Goal: Entertainment & Leisure: Consume media (video, audio)

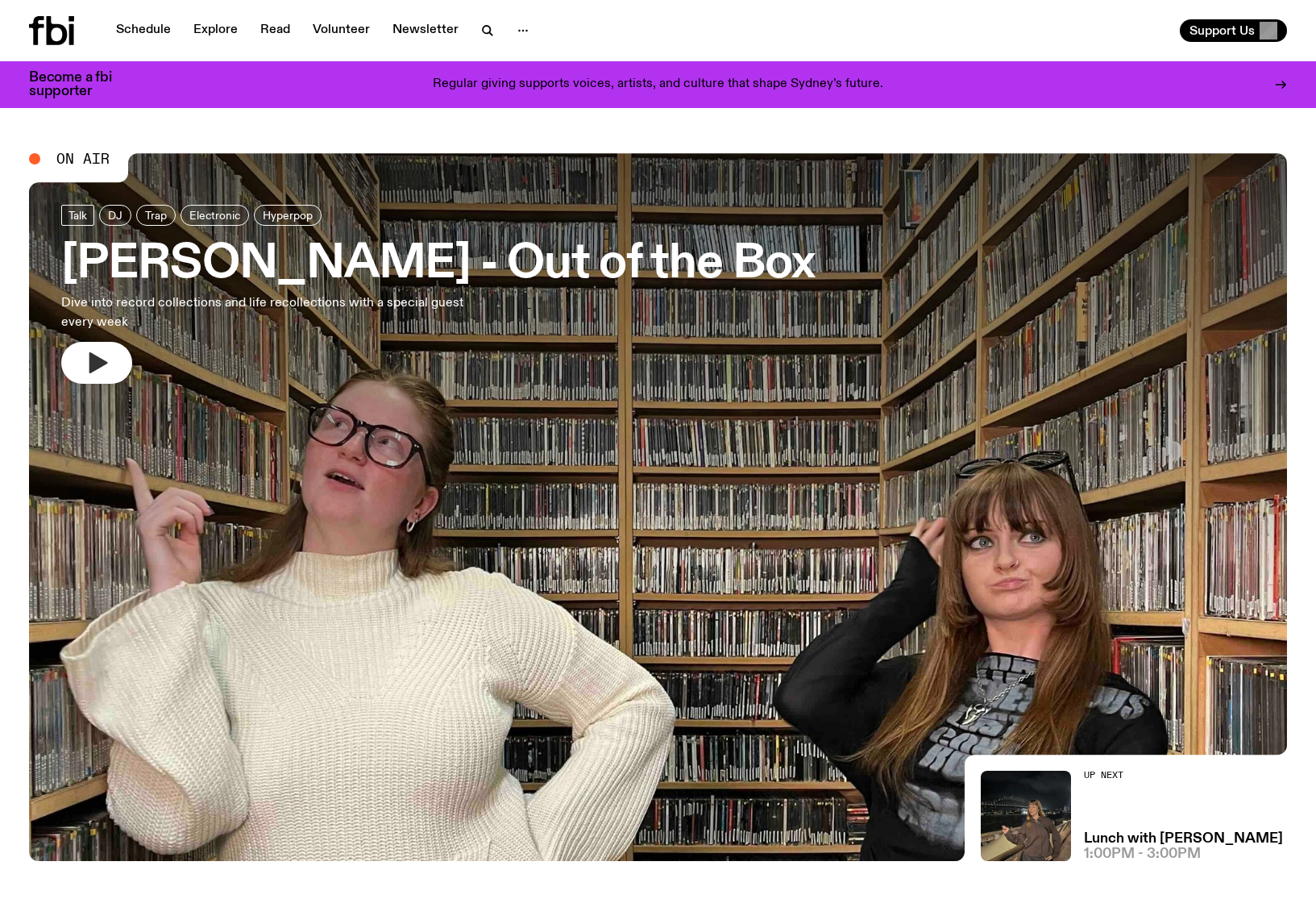
click at [103, 368] on icon "button" at bounding box center [96, 363] width 26 height 26
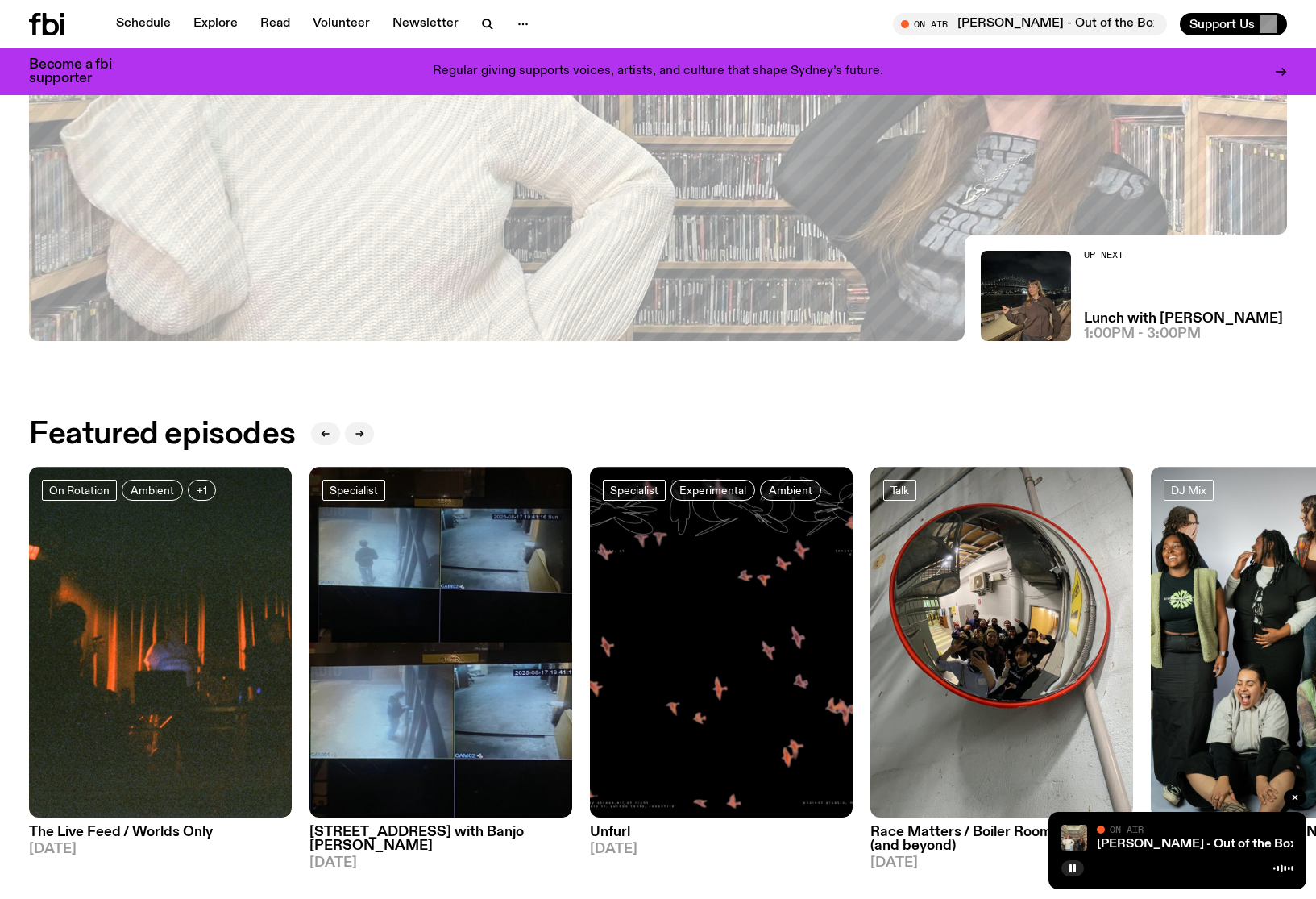
scroll to position [511, 0]
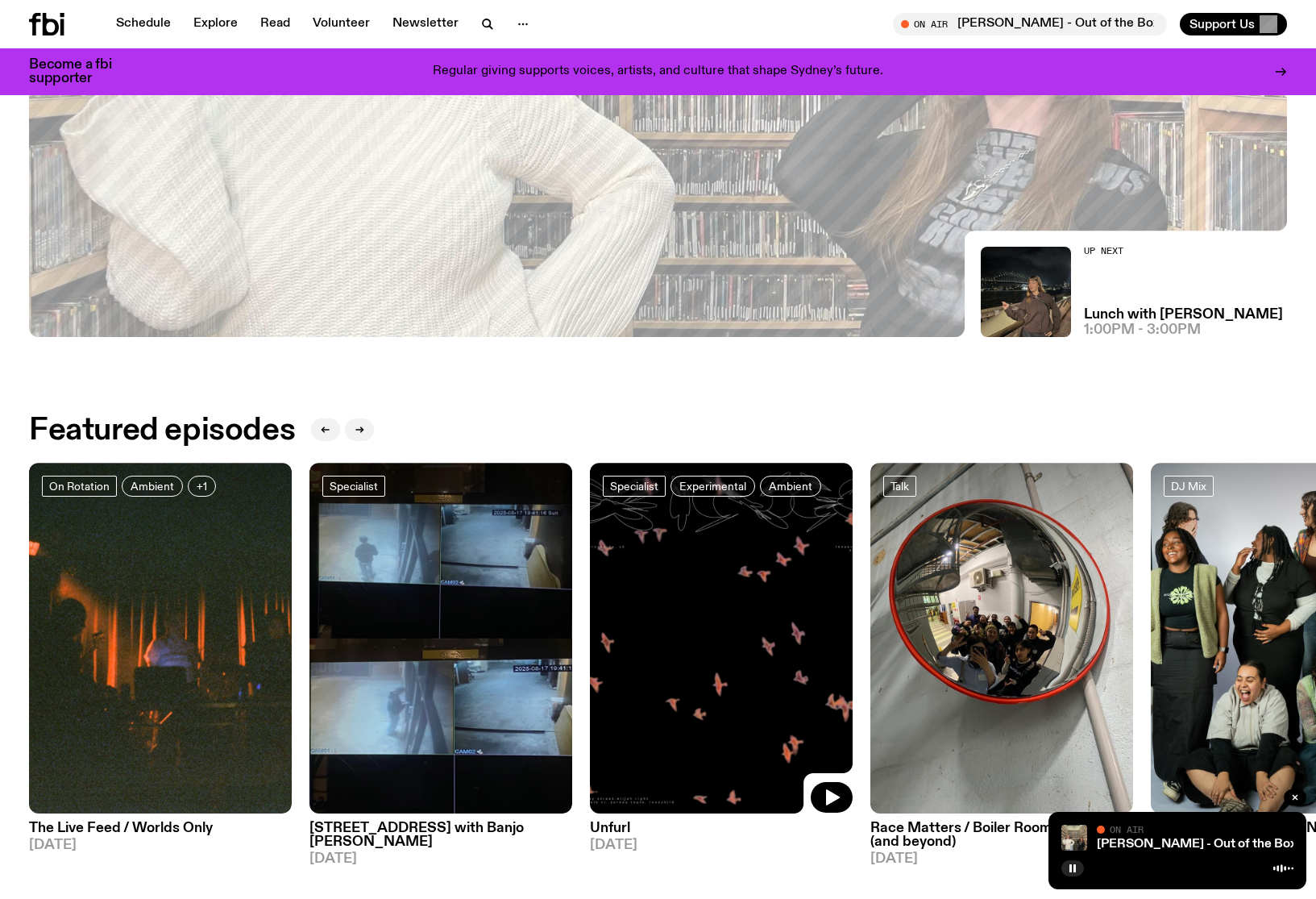
click at [659, 661] on img at bounding box center [721, 638] width 263 height 351
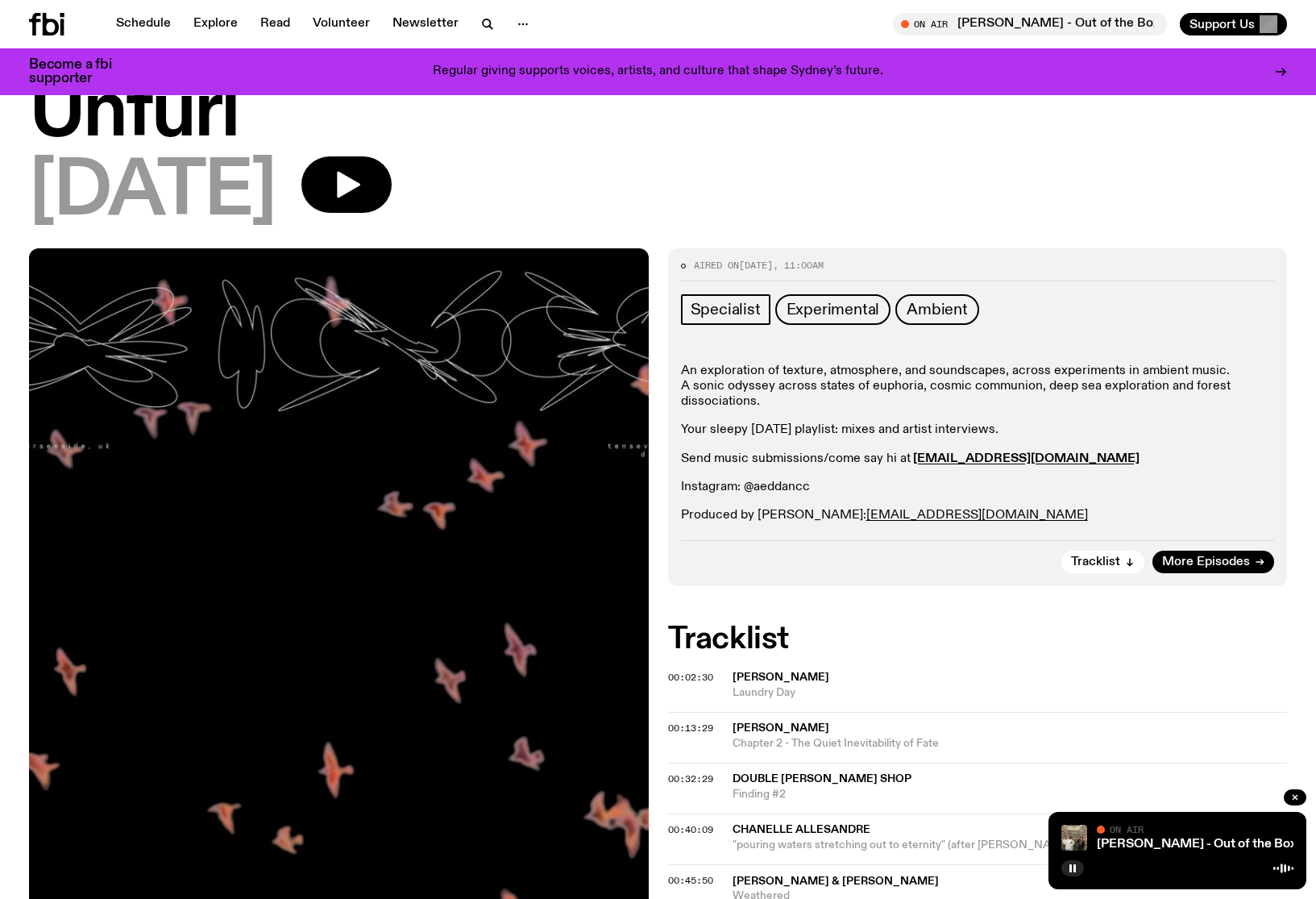
scroll to position [102, 0]
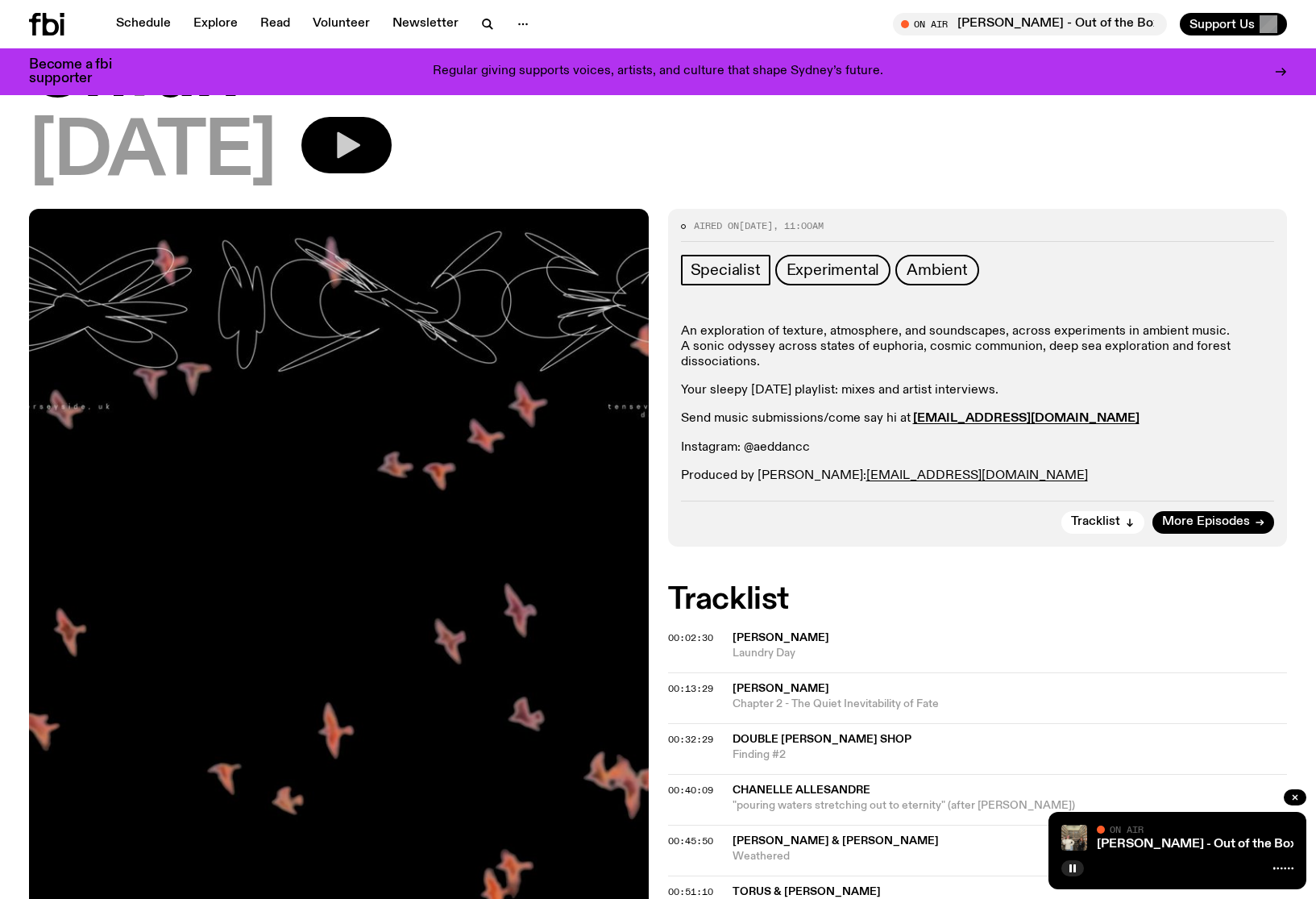
click at [360, 144] on icon "button" at bounding box center [348, 145] width 24 height 27
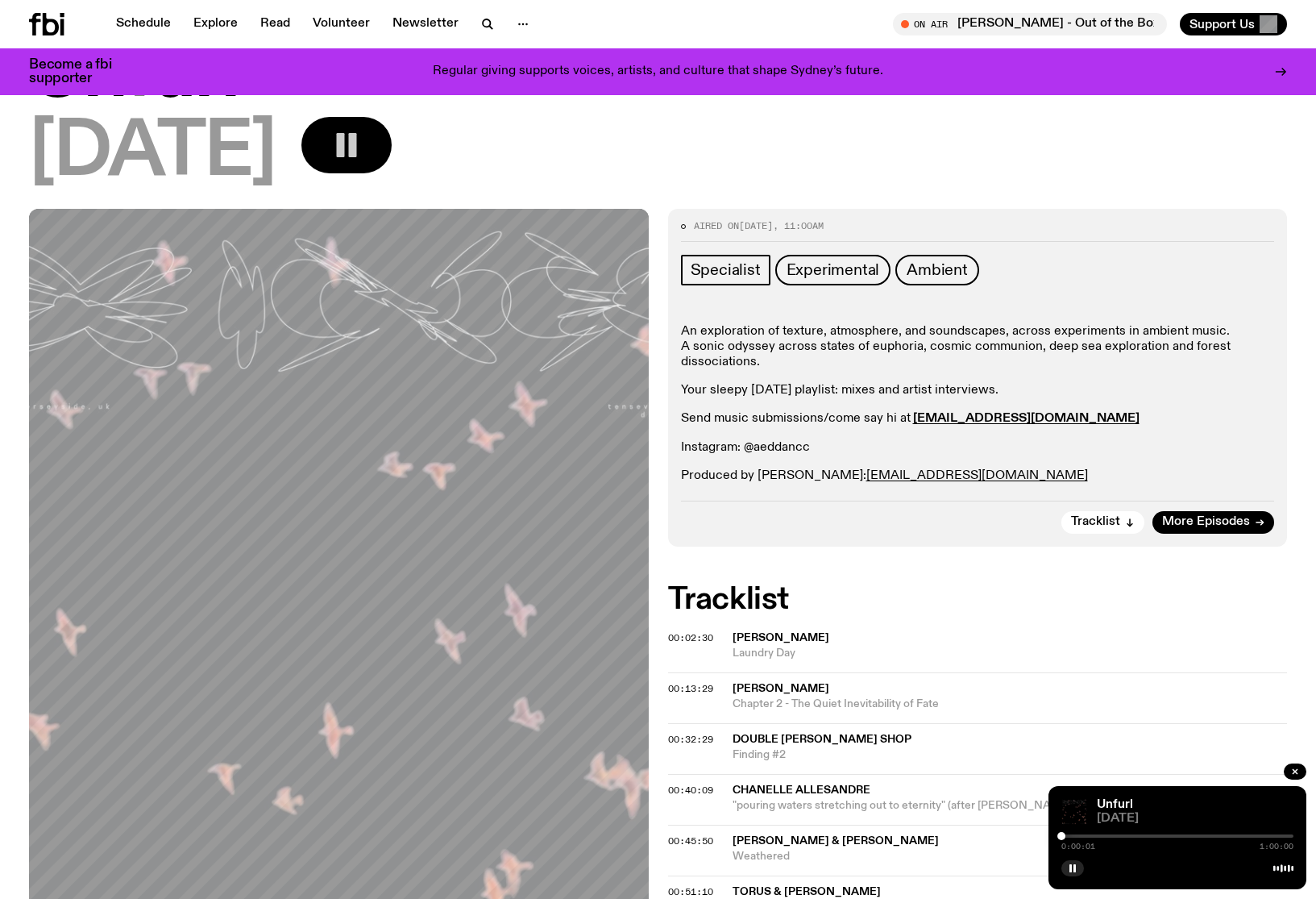
scroll to position [241, 0]
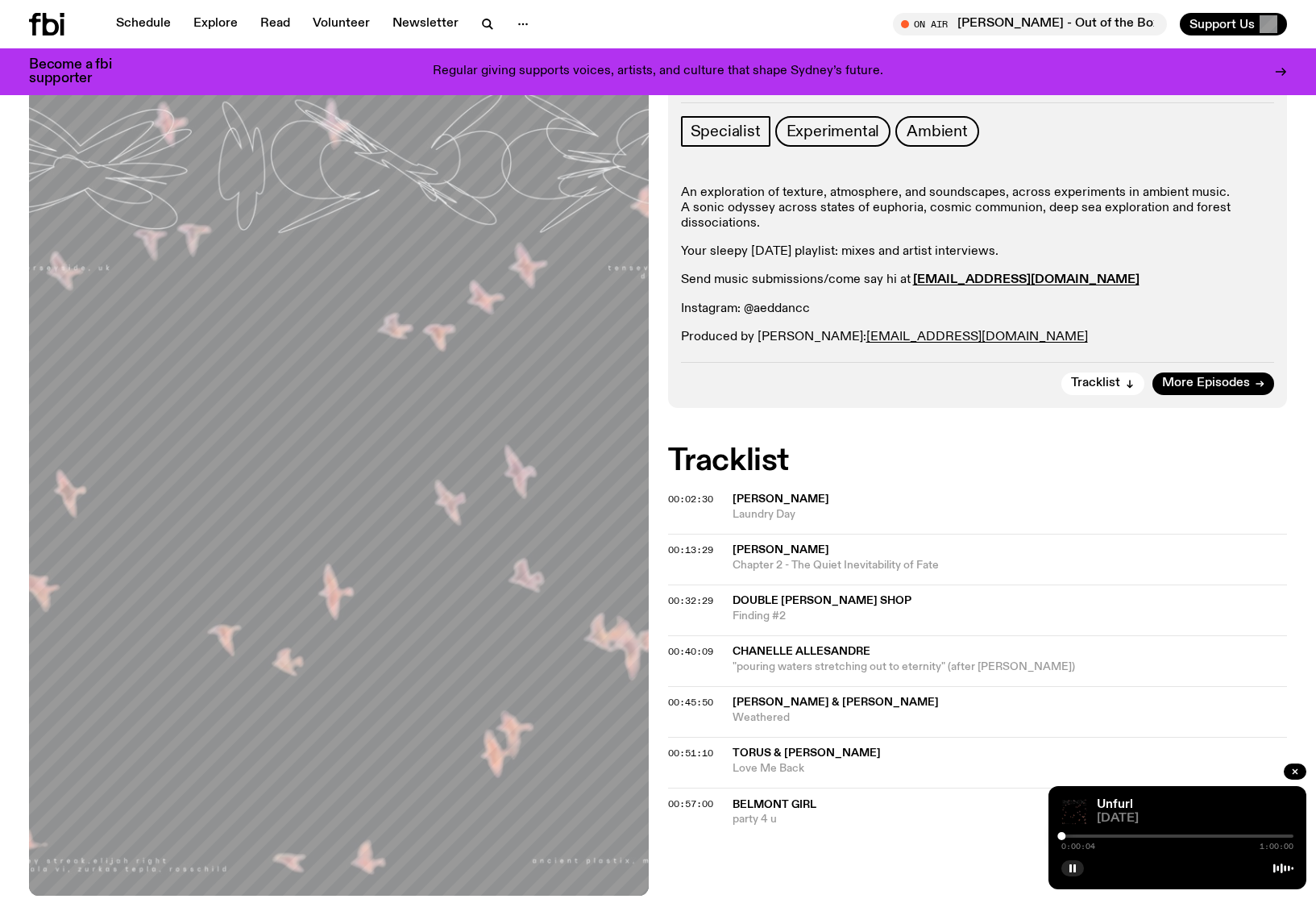
click at [1070, 834] on div at bounding box center [1177, 836] width 232 height 3
click at [1075, 834] on div at bounding box center [1177, 836] width 232 height 3
click at [1083, 837] on div at bounding box center [1177, 836] width 232 height 3
click at [1091, 836] on div at bounding box center [1177, 836] width 232 height 3
click at [1097, 835] on div at bounding box center [1177, 836] width 232 height 3
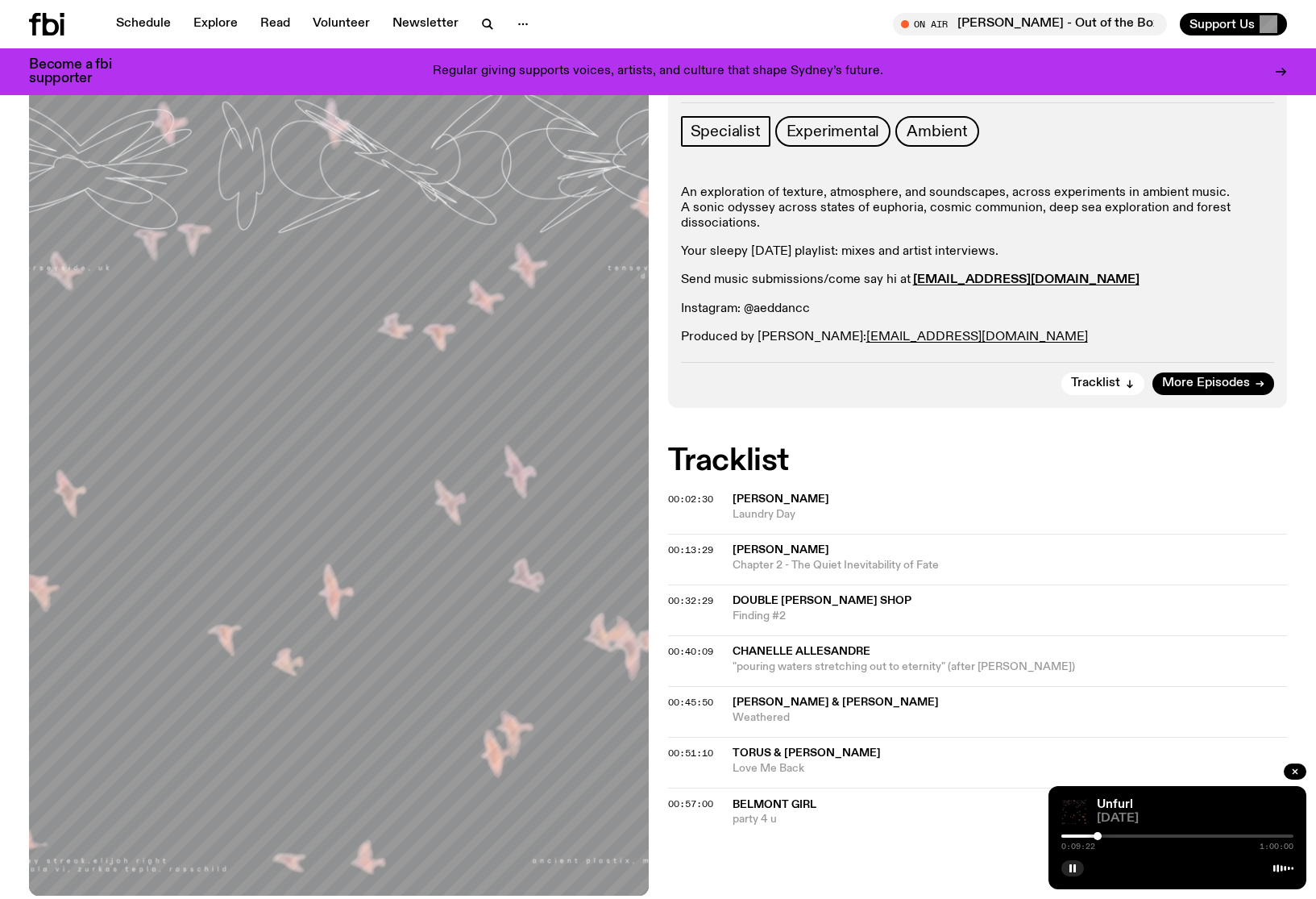
click at [1104, 834] on div at bounding box center [1177, 836] width 232 height 3
click at [1114, 834] on div at bounding box center [1177, 836] width 232 height 3
click at [1123, 834] on div at bounding box center [1177, 836] width 232 height 3
click at [1129, 835] on div at bounding box center [1177, 836] width 232 height 3
click at [1135, 835] on div at bounding box center [1177, 836] width 232 height 3
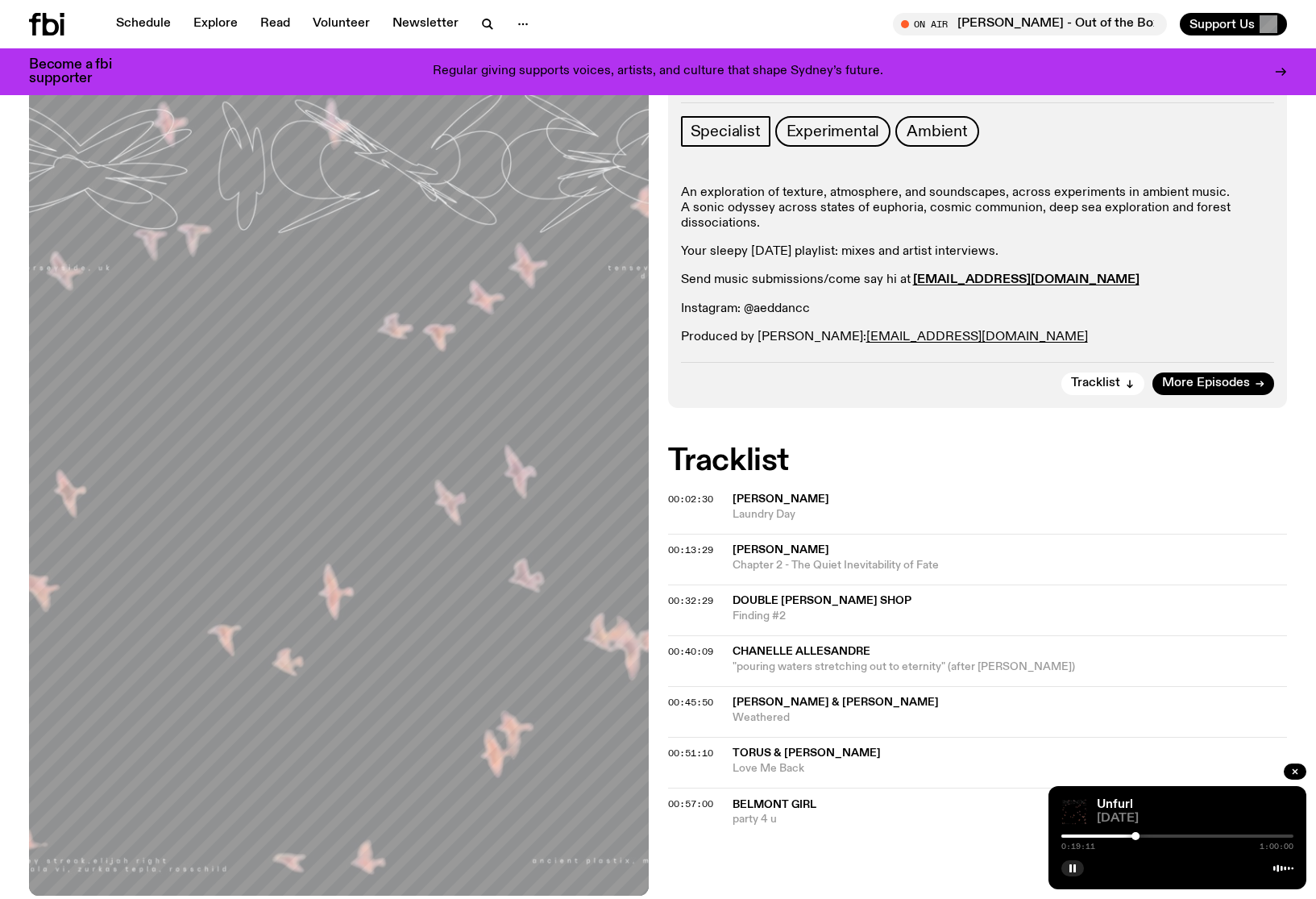
click at [1146, 833] on div "0:19:11 1:00:00" at bounding box center [1177, 841] width 232 height 19
click at [1148, 833] on div "0:19:12 1:00:00" at bounding box center [1177, 841] width 232 height 19
click at [1144, 836] on div at bounding box center [1177, 836] width 232 height 3
click at [1152, 837] on div at bounding box center [1177, 836] width 232 height 3
click at [1169, 833] on div "0:23:34 1:00:00" at bounding box center [1177, 841] width 232 height 19
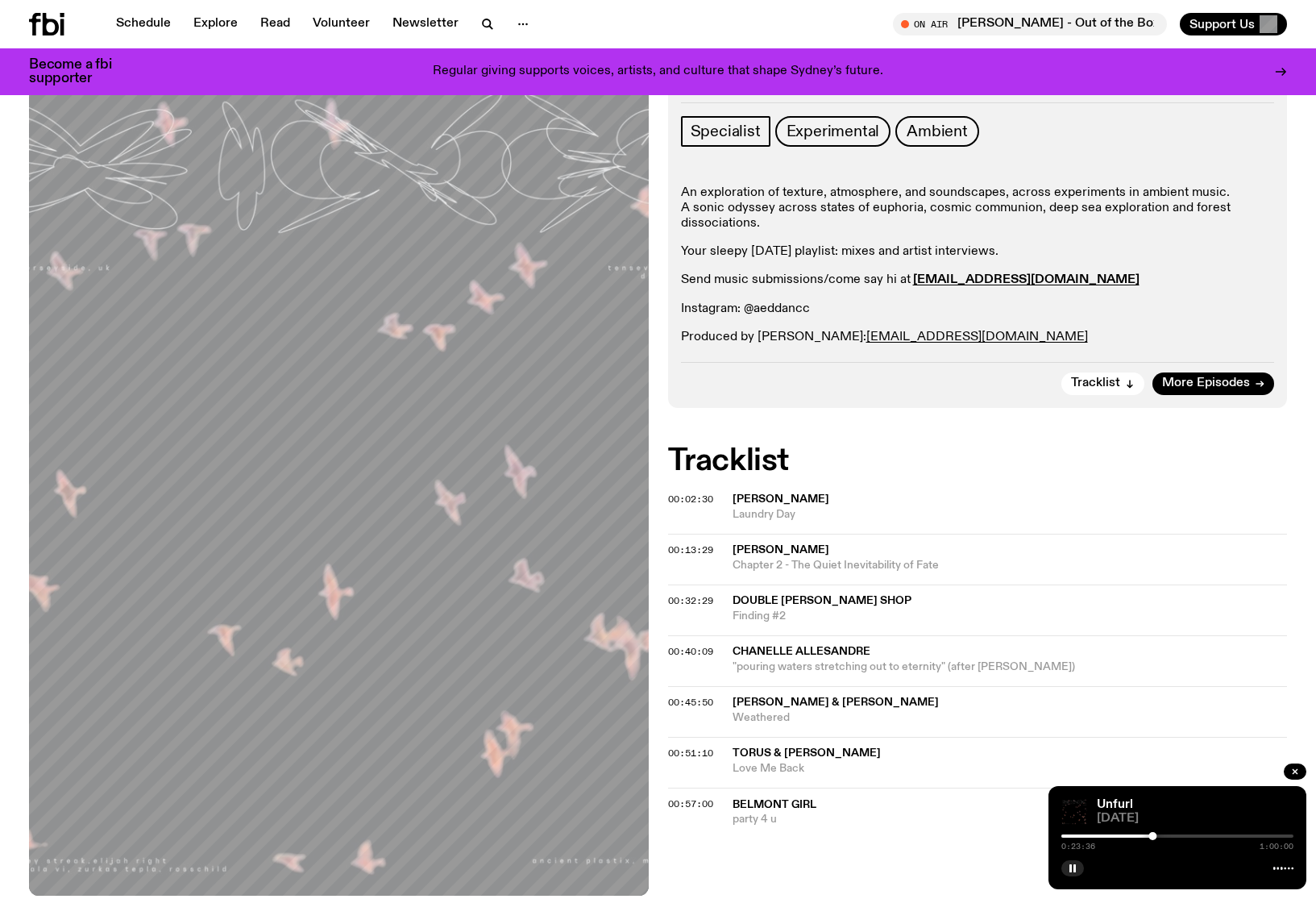
click at [1168, 834] on div at bounding box center [1177, 836] width 232 height 3
click at [1184, 834] on div at bounding box center [1177, 836] width 232 height 3
click at [1198, 835] on div at bounding box center [1177, 836] width 232 height 3
click at [1215, 836] on div at bounding box center [1177, 836] width 232 height 3
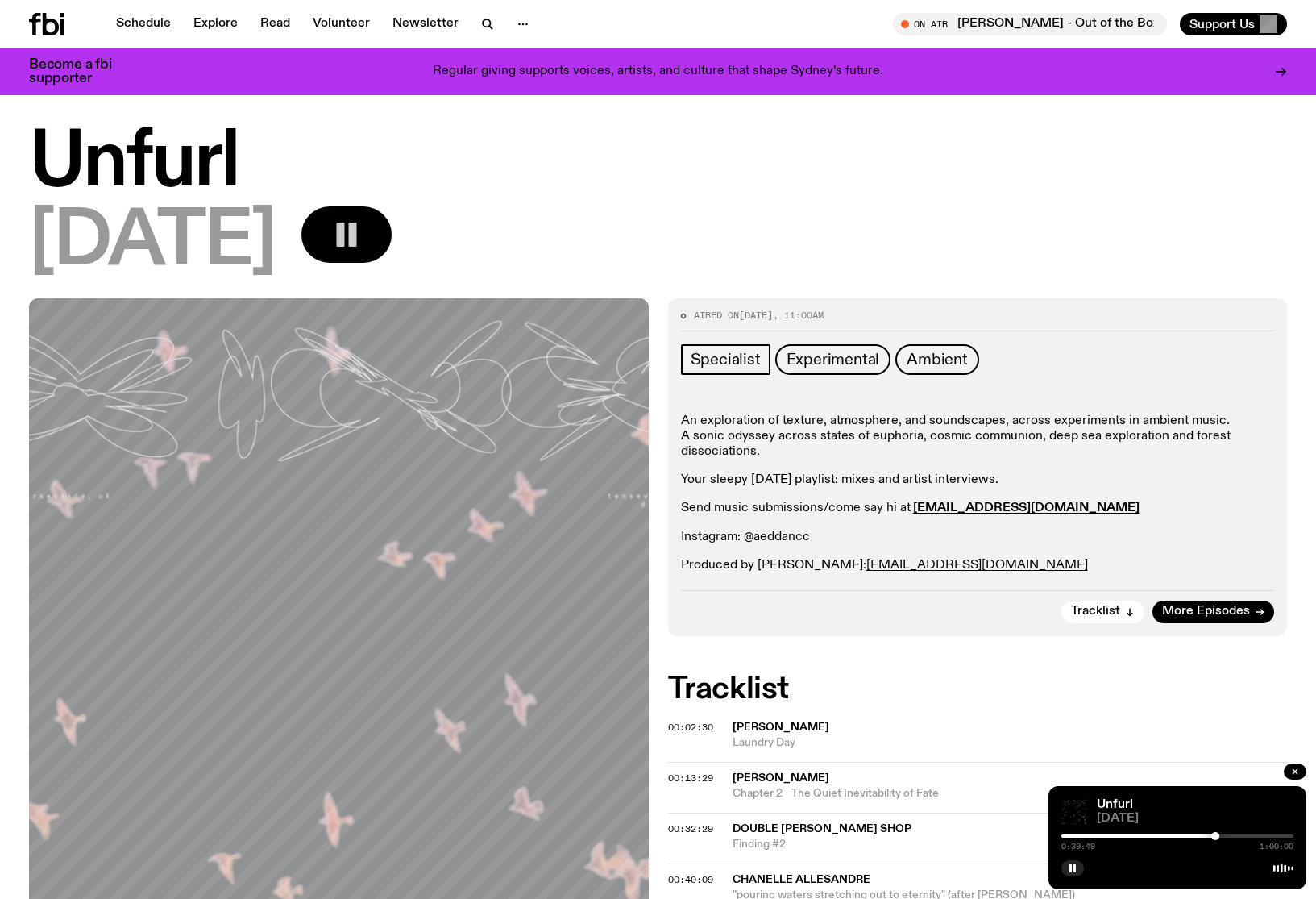
scroll to position [0, 0]
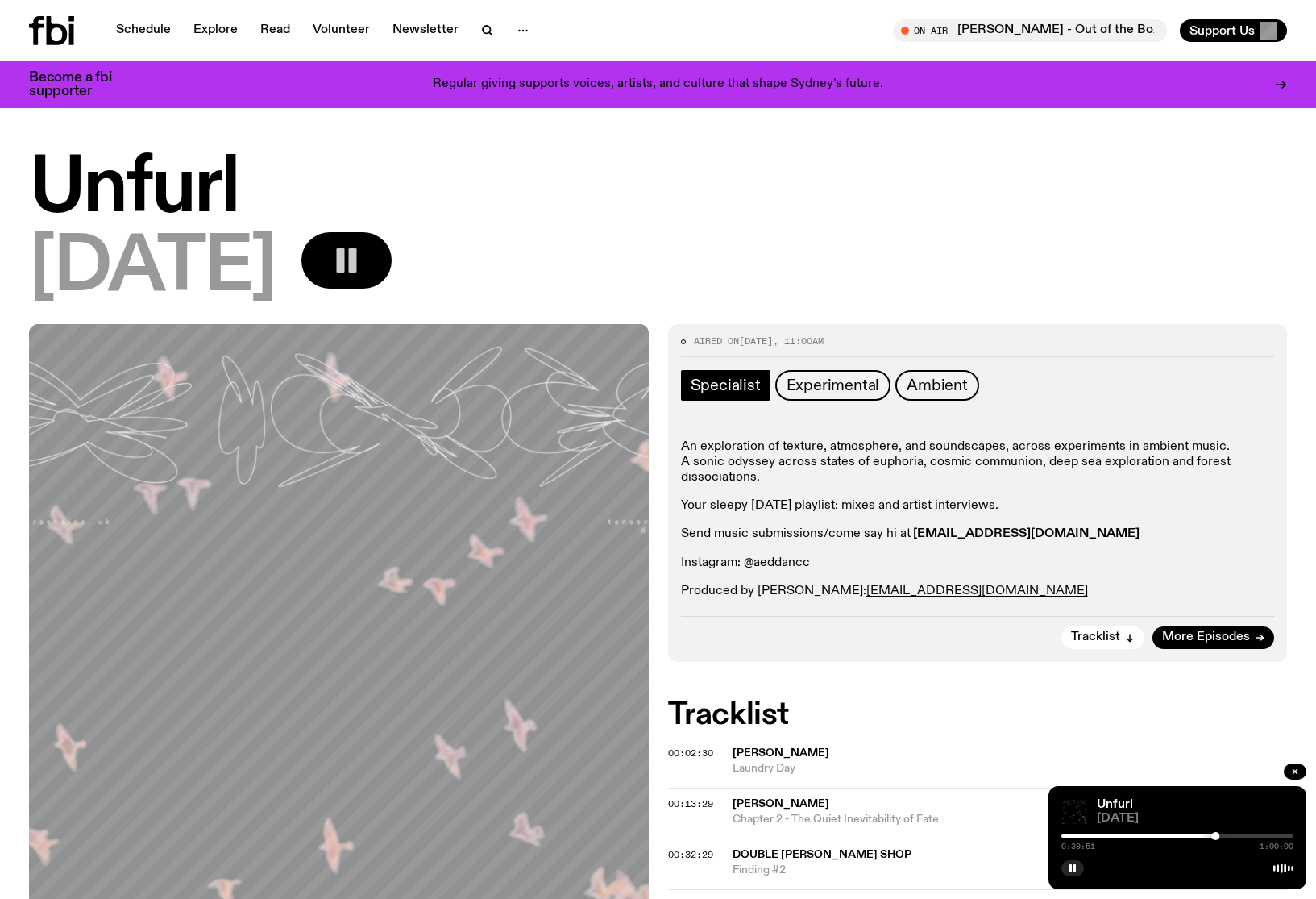
click at [729, 391] on span "Specialist" at bounding box center [725, 385] width 70 height 18
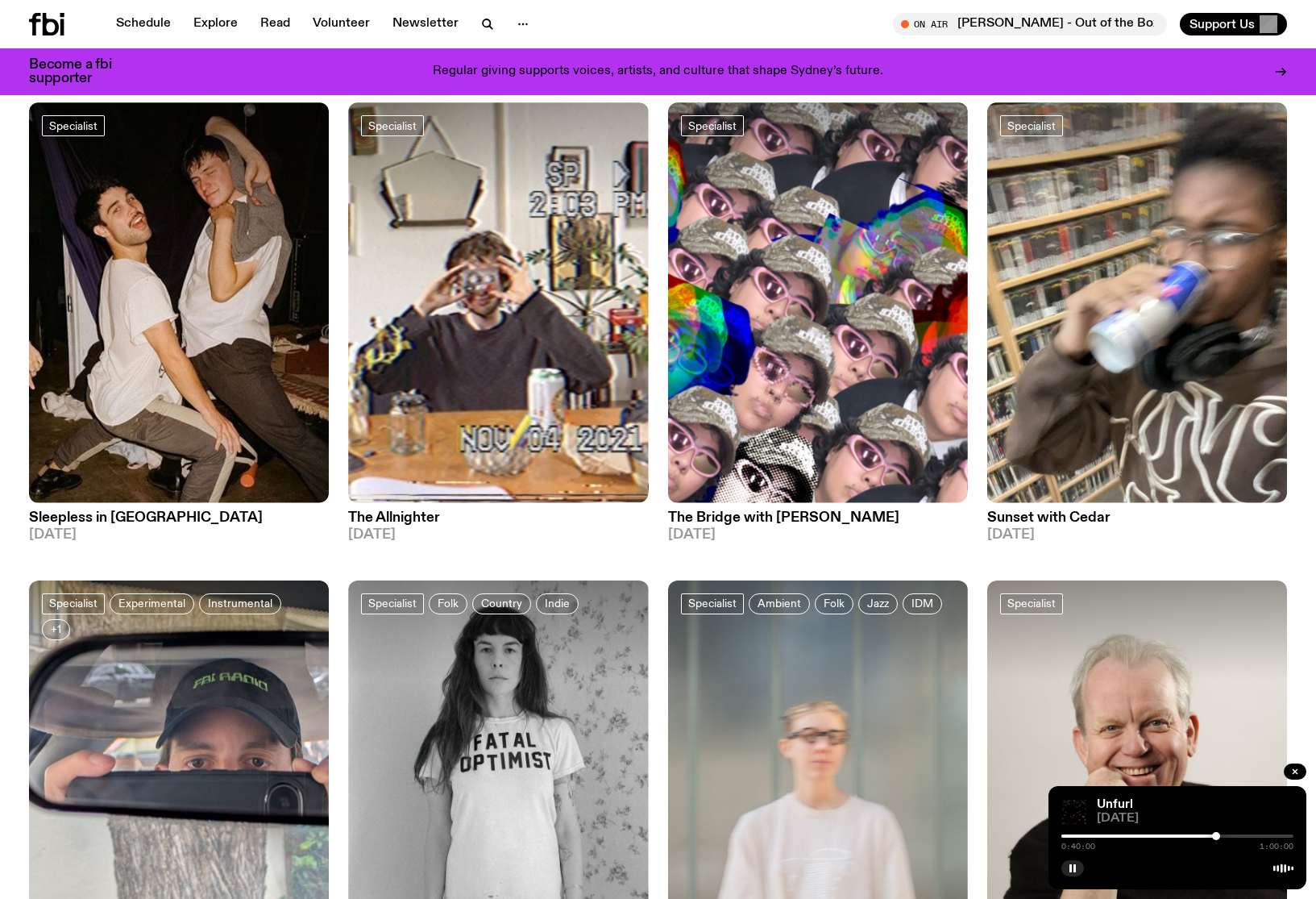
scroll to position [261, 0]
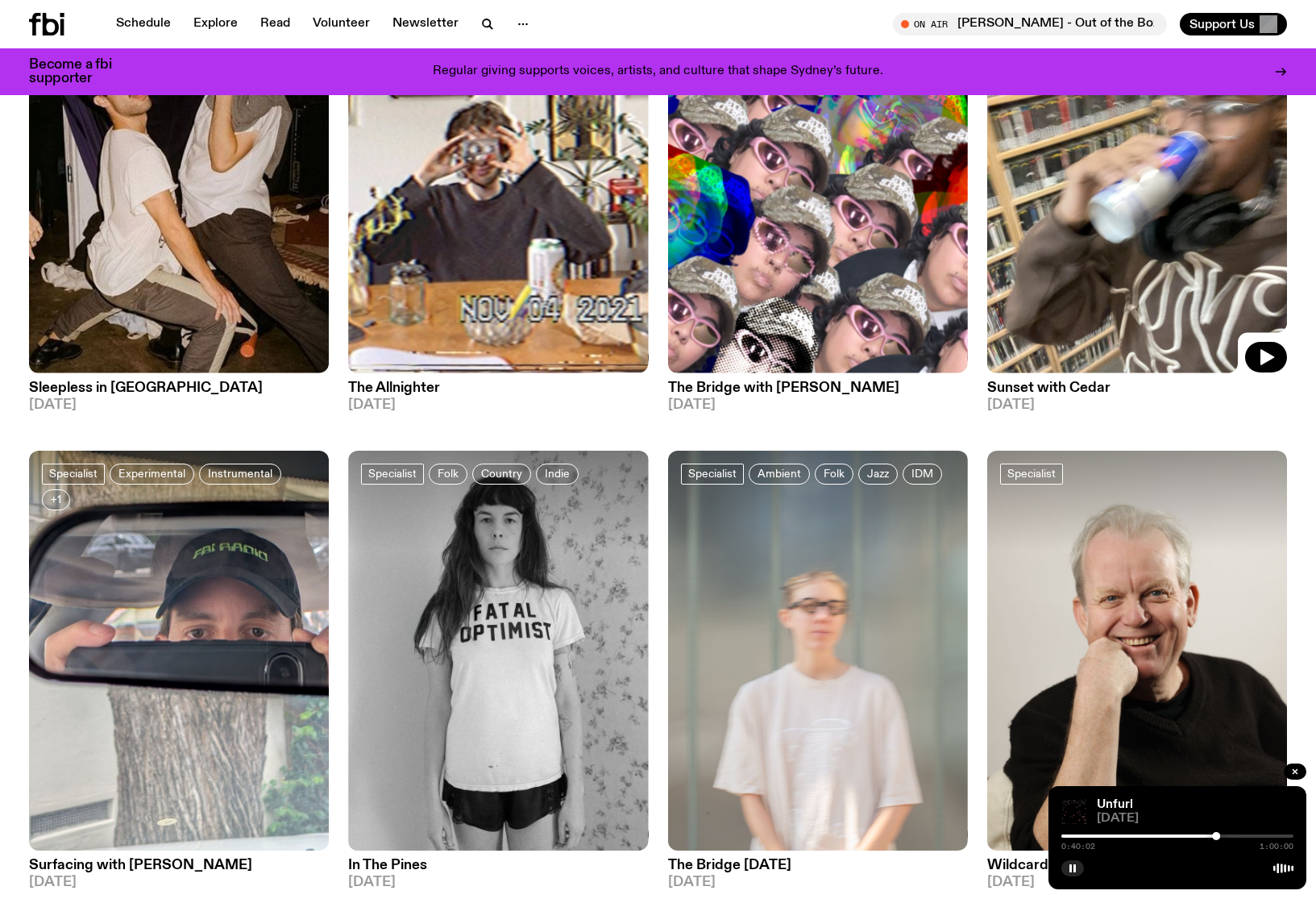
click at [1143, 236] on img at bounding box center [1137, 172] width 300 height 400
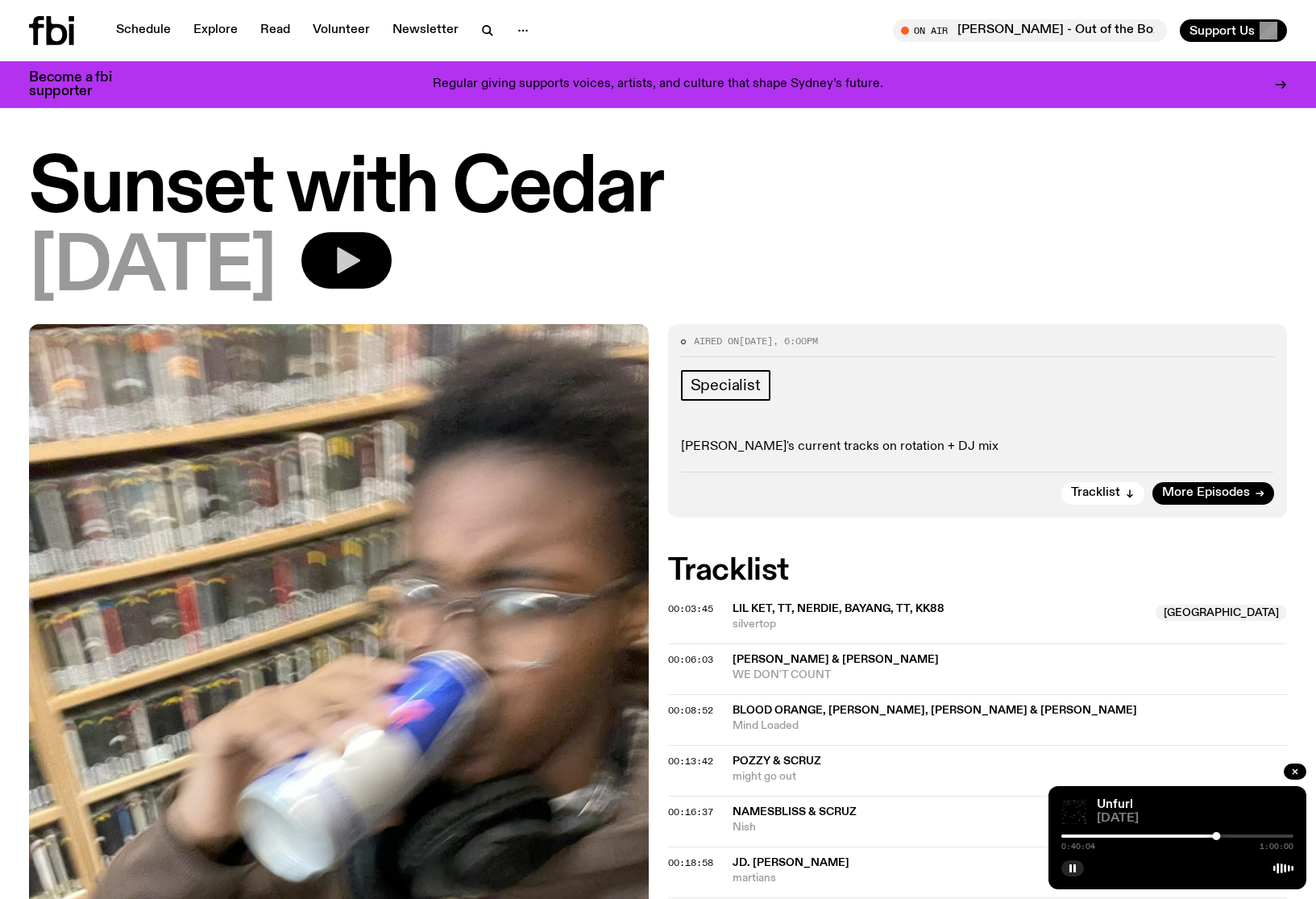
click at [360, 254] on icon "button" at bounding box center [348, 260] width 24 height 27
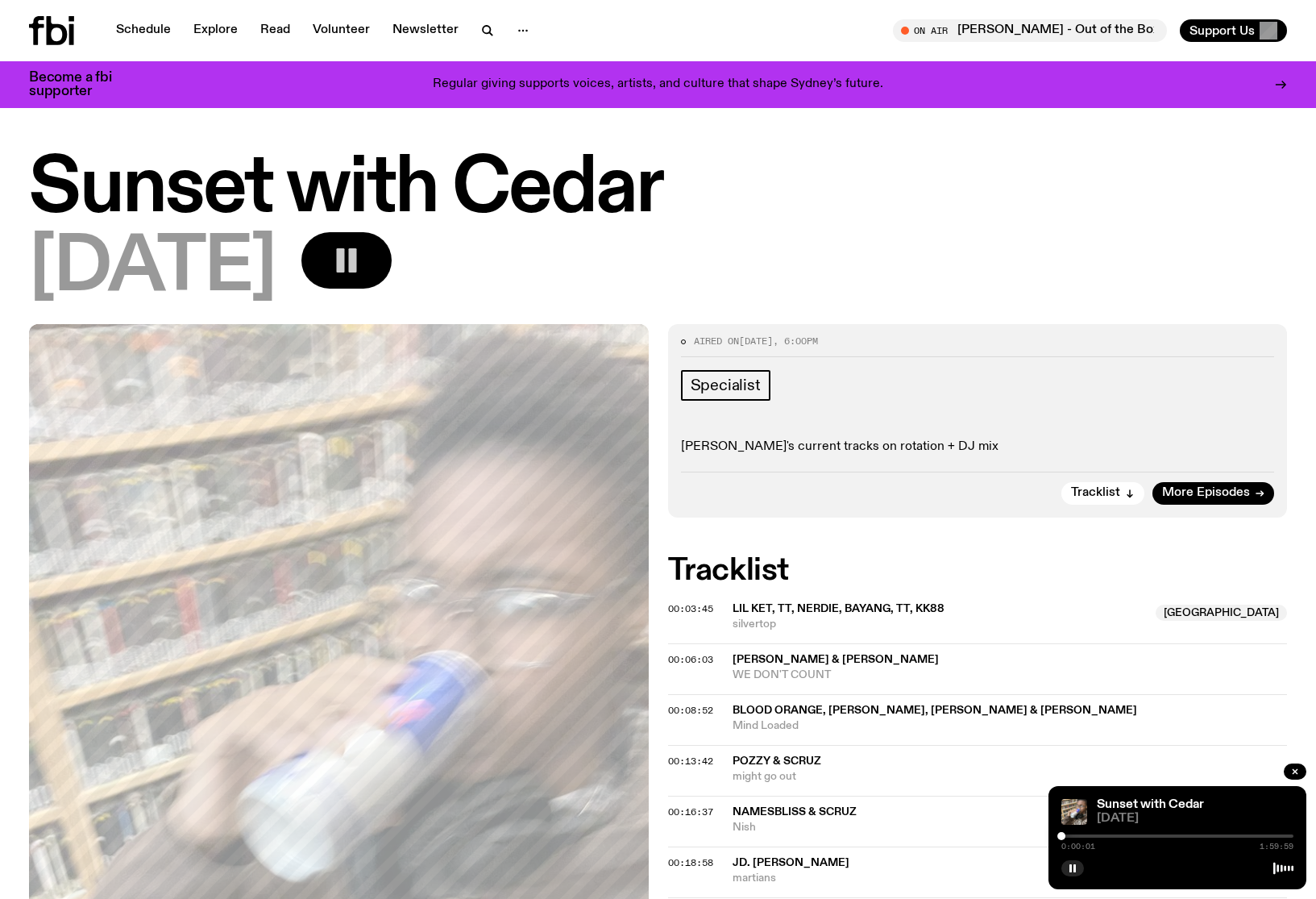
click at [1079, 837] on div at bounding box center [1177, 836] width 232 height 3
click at [1092, 835] on div at bounding box center [1177, 836] width 232 height 3
click at [1109, 835] on div at bounding box center [1177, 836] width 232 height 3
click at [142, 36] on link "Schedule" at bounding box center [143, 31] width 74 height 23
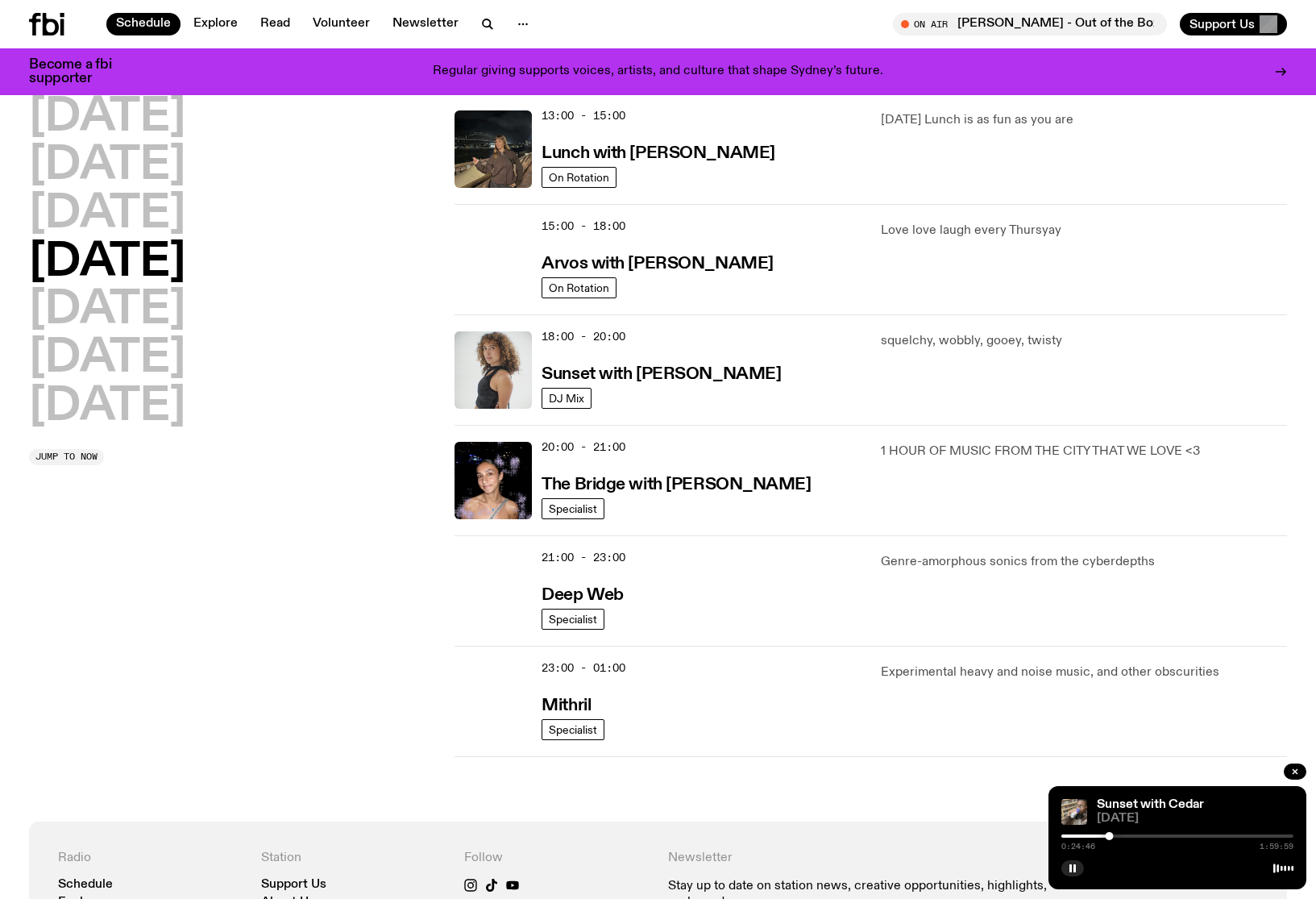
scroll to position [491, 0]
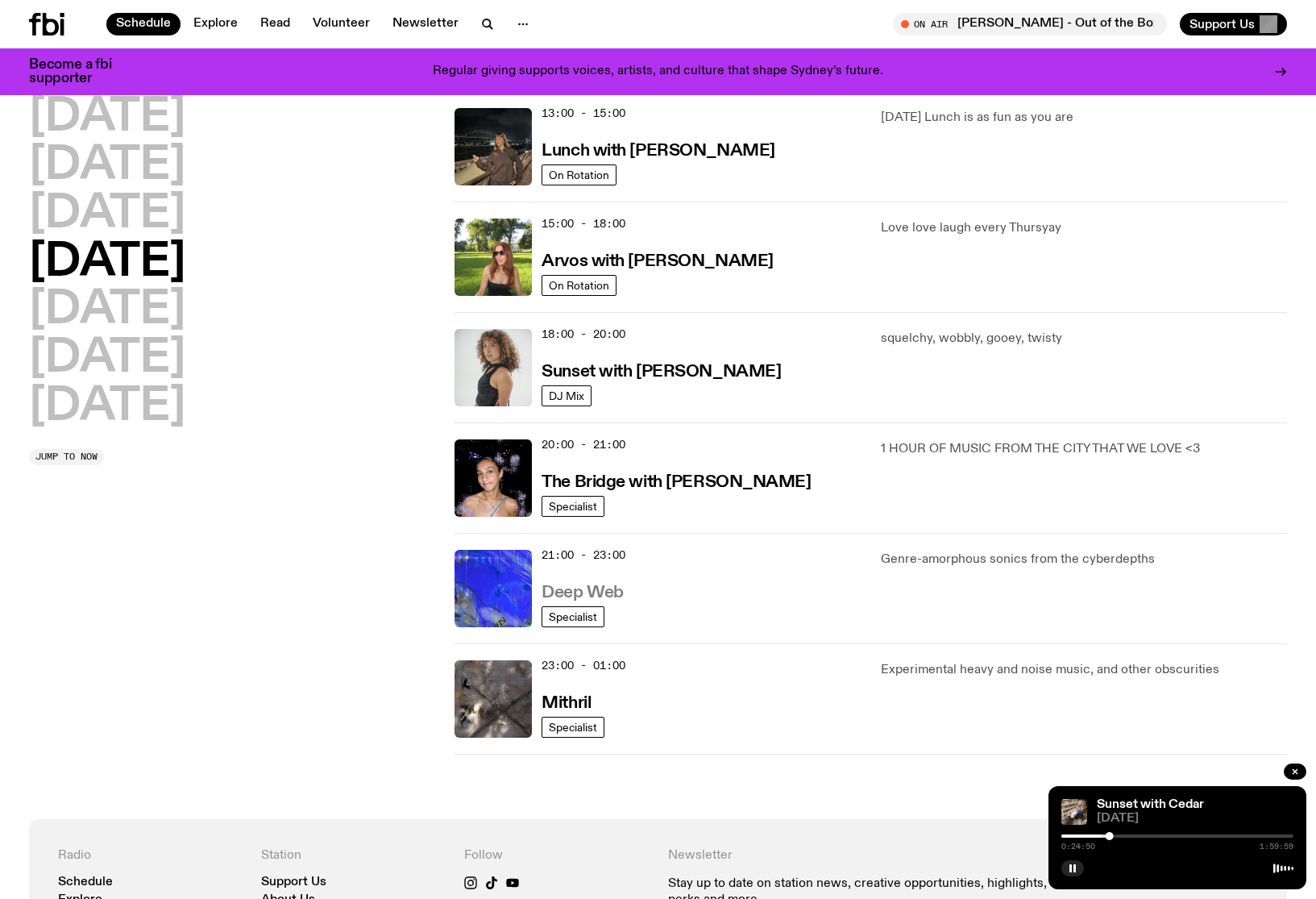
click at [566, 598] on h3 "Deep Web" at bounding box center [582, 593] width 81 height 17
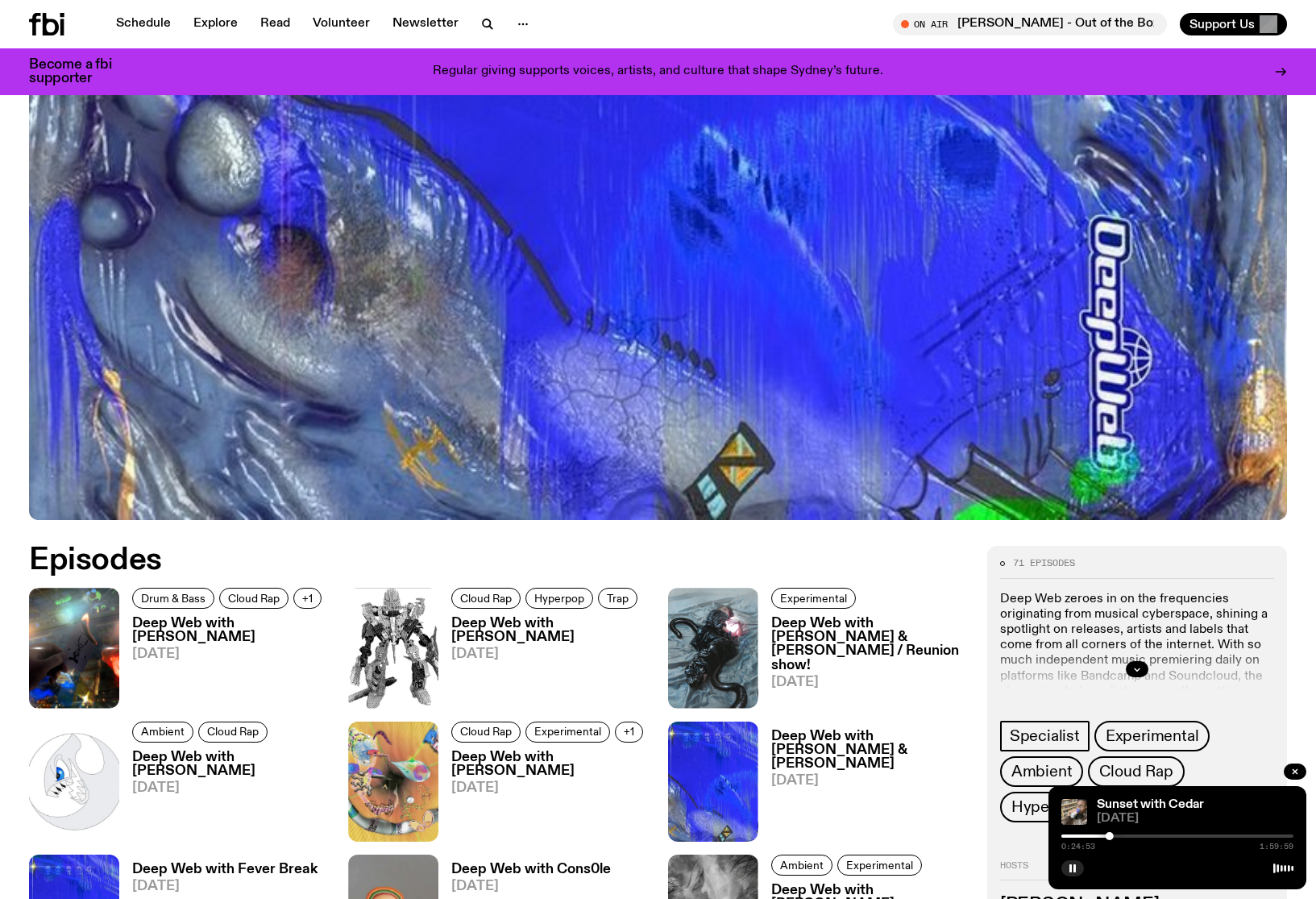
scroll to position [426, 0]
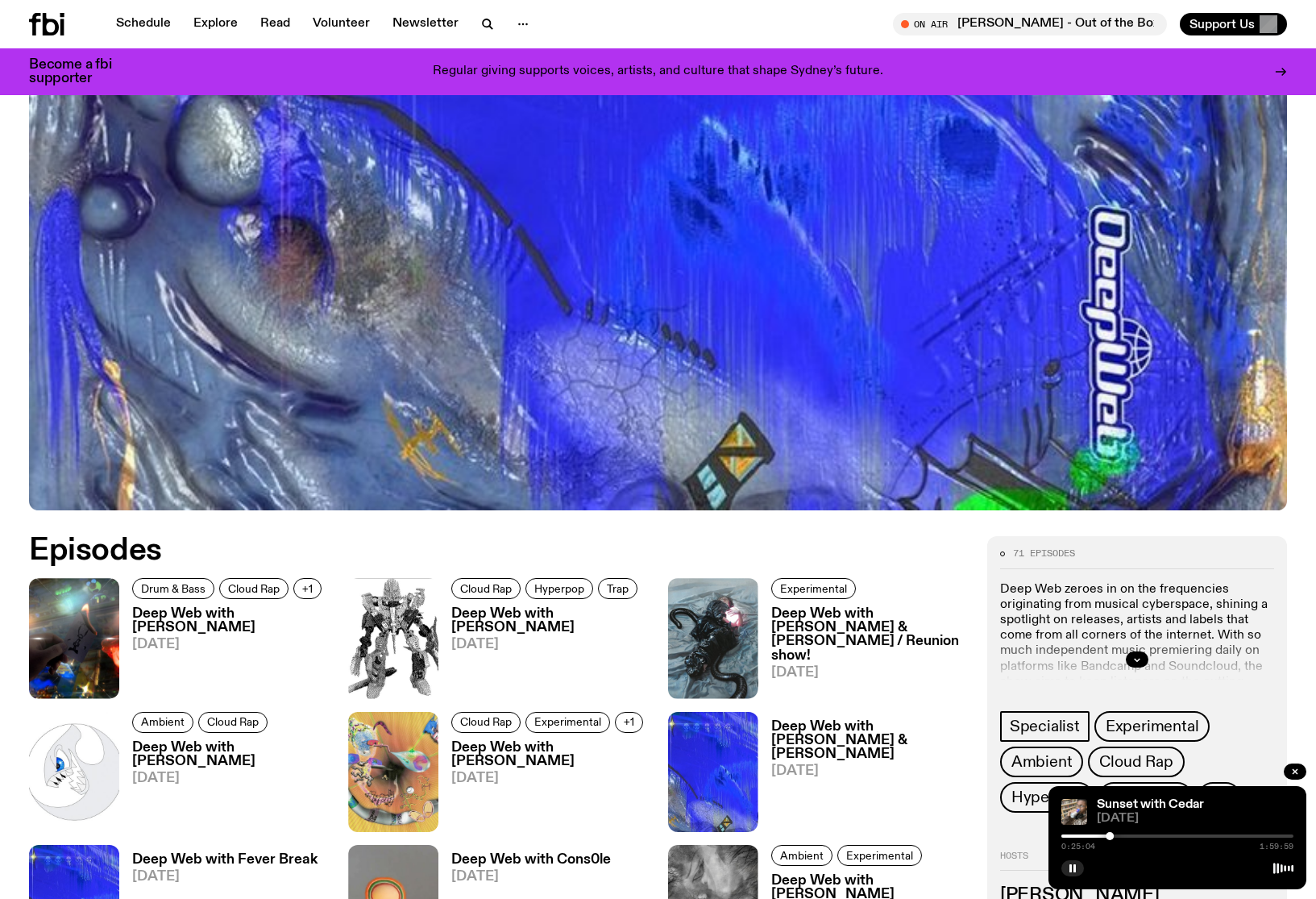
click at [472, 617] on h3 "Deep Web with [PERSON_NAME]" at bounding box center [549, 621] width 197 height 28
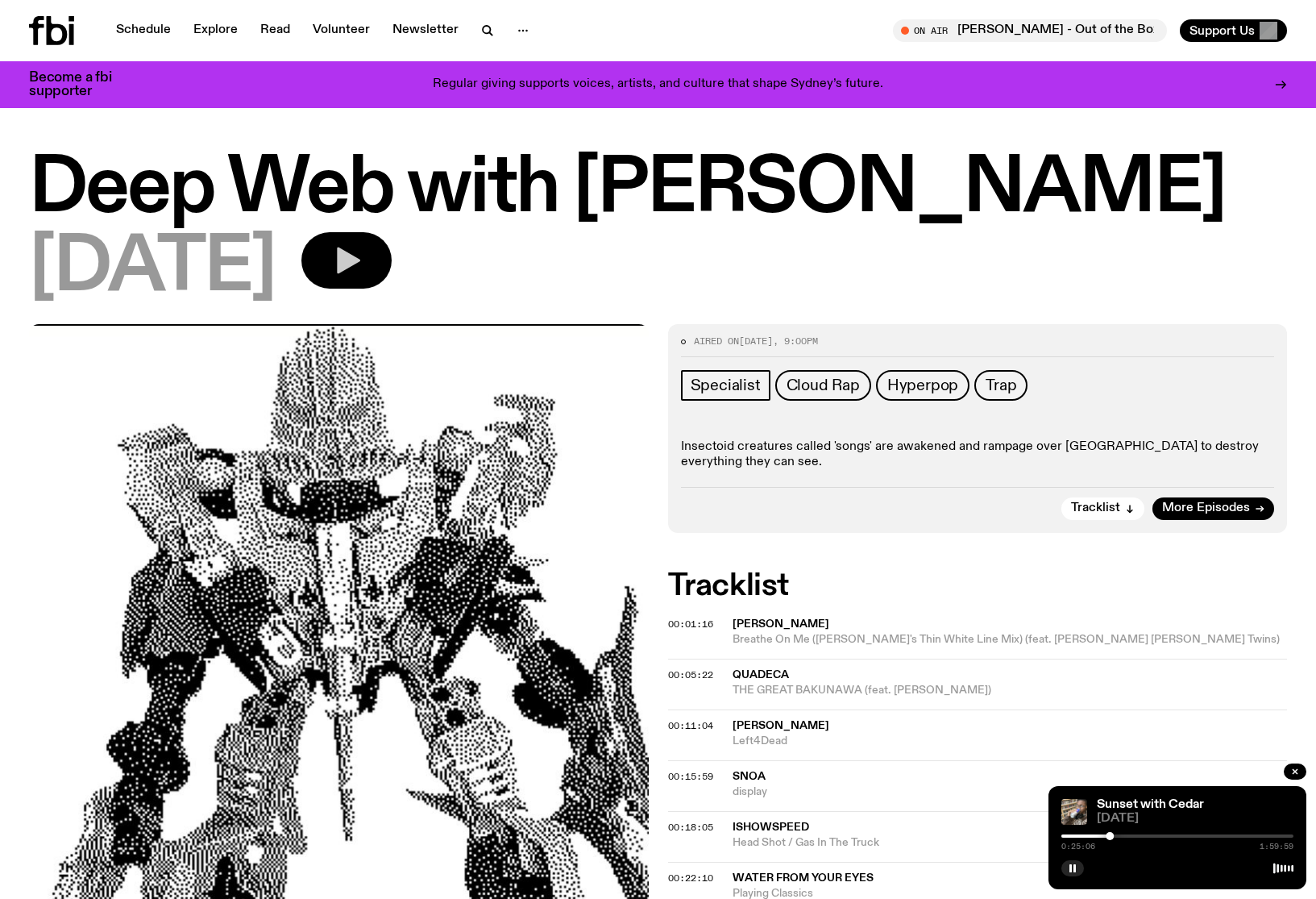
click at [362, 268] on icon "button" at bounding box center [347, 260] width 32 height 32
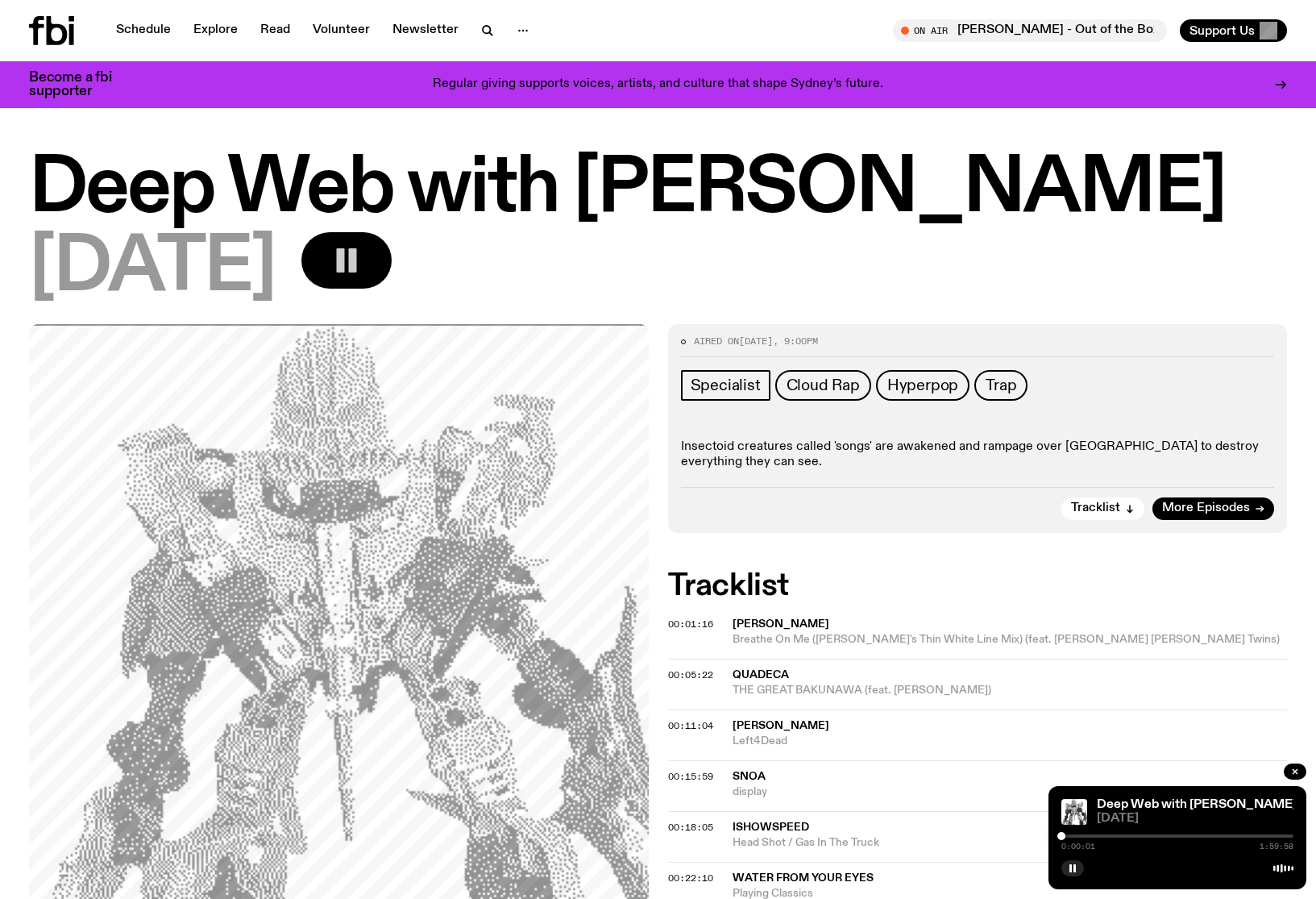
click at [1075, 836] on div at bounding box center [1177, 836] width 232 height 3
click at [1092, 837] on div at bounding box center [1177, 836] width 232 height 3
click at [1099, 836] on div at bounding box center [1177, 836] width 232 height 3
click at [1109, 837] on div at bounding box center [1177, 836] width 232 height 3
click at [1121, 836] on div at bounding box center [1177, 836] width 232 height 3
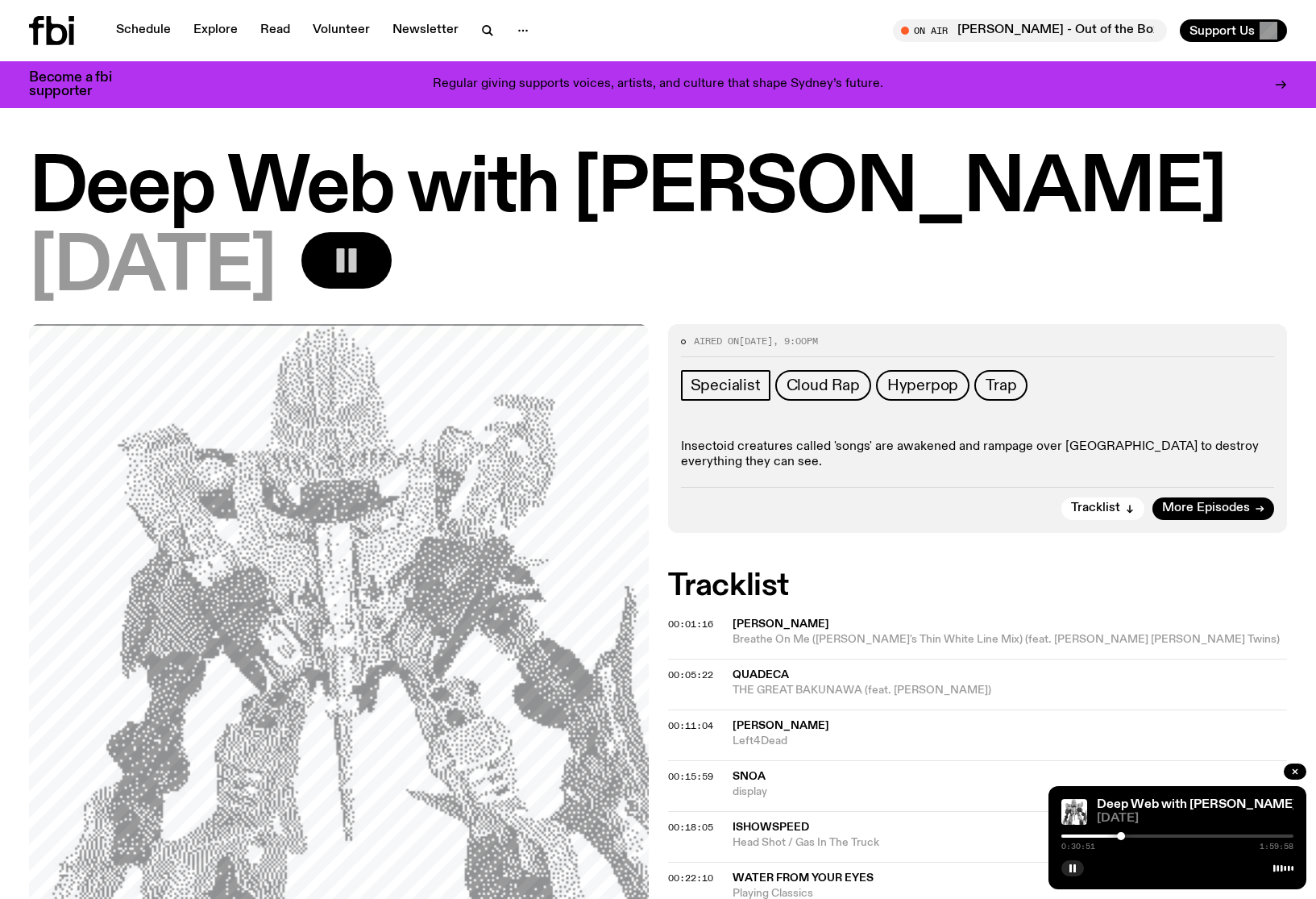
click at [1134, 835] on div at bounding box center [1177, 836] width 232 height 3
click at [985, 386] on span "Trap" at bounding box center [1001, 385] width 31 height 18
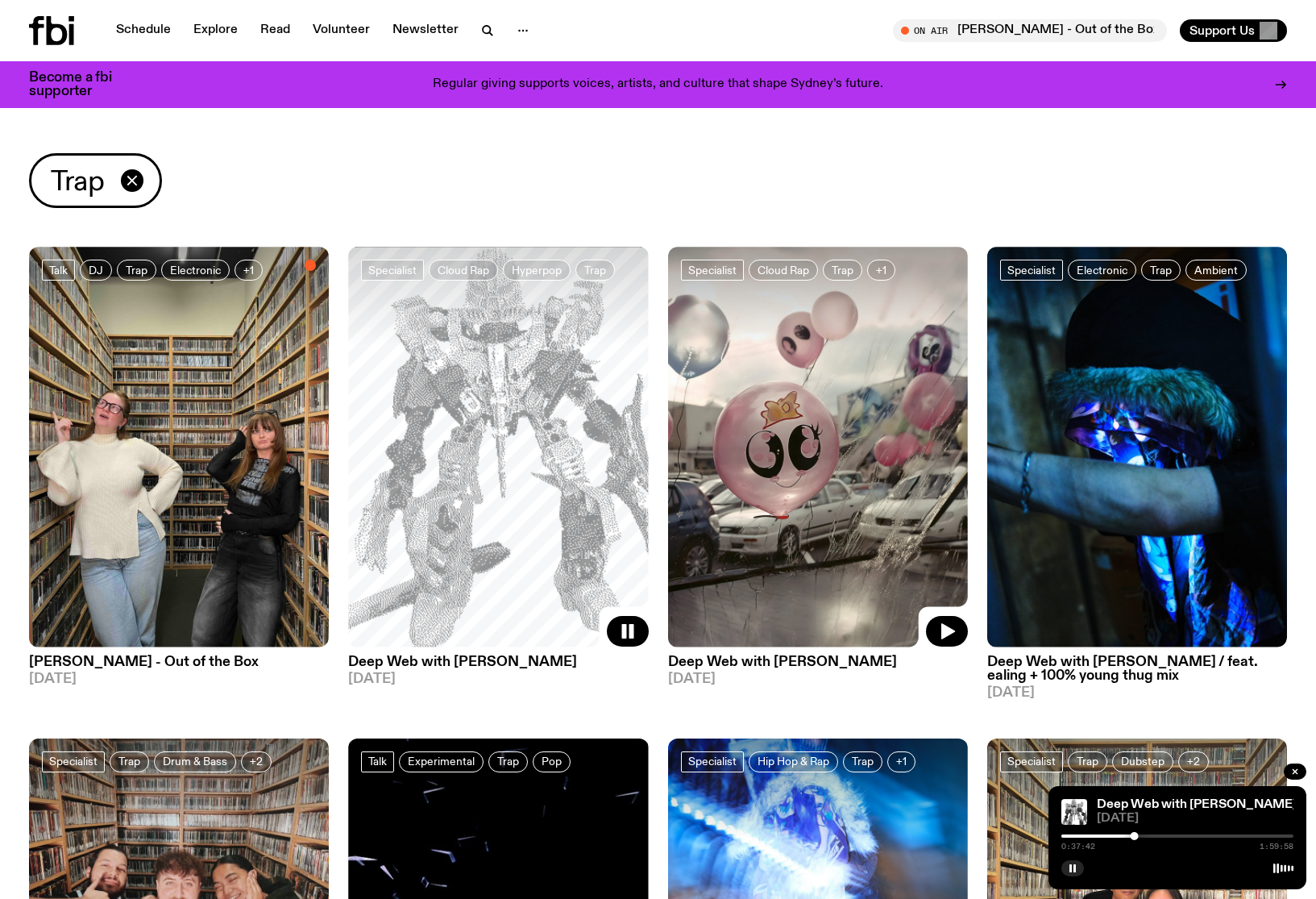
click at [796, 574] on img at bounding box center [818, 446] width 300 height 400
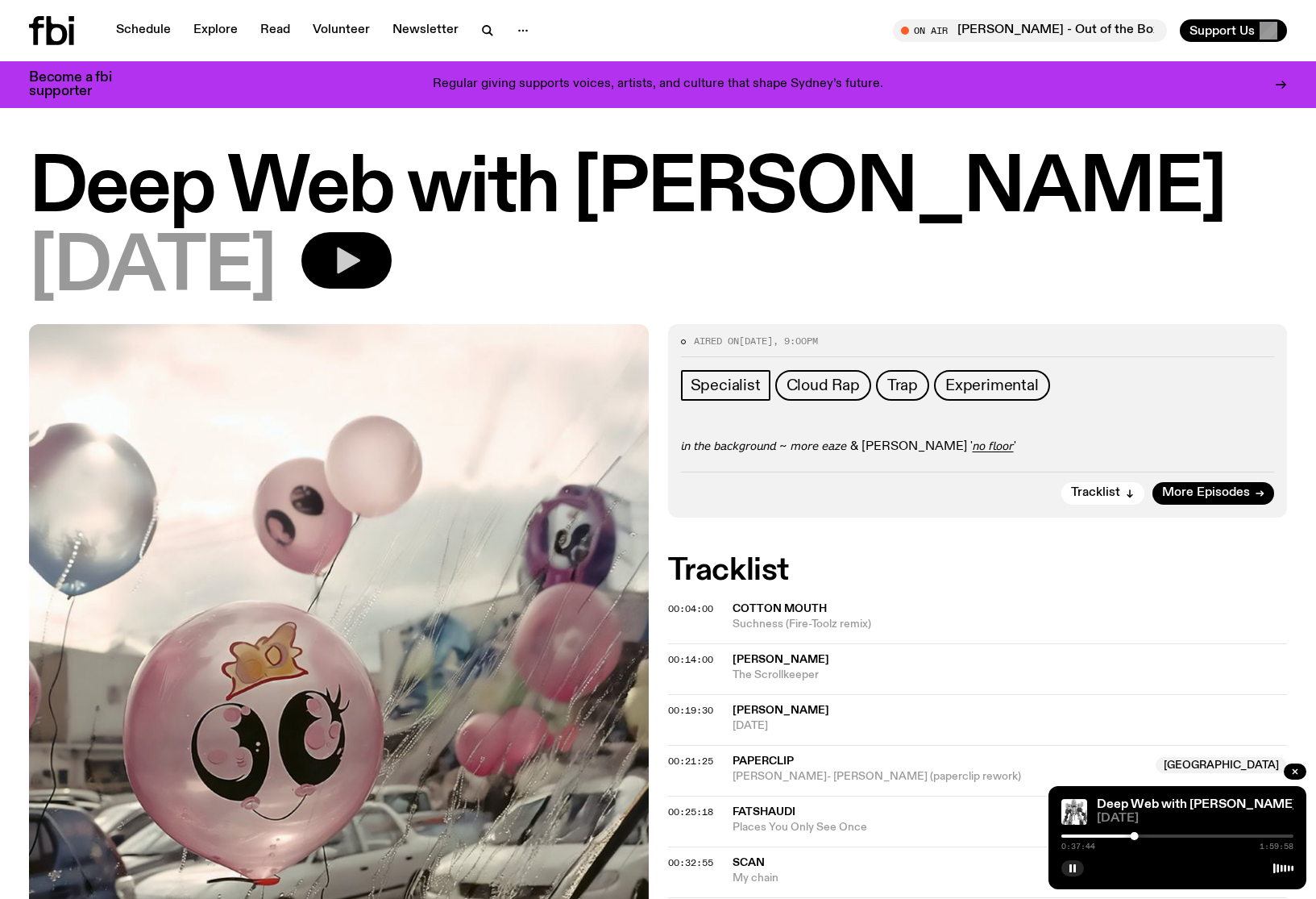
click at [362, 256] on icon "button" at bounding box center [347, 260] width 32 height 32
click at [1074, 836] on div at bounding box center [1177, 836] width 232 height 3
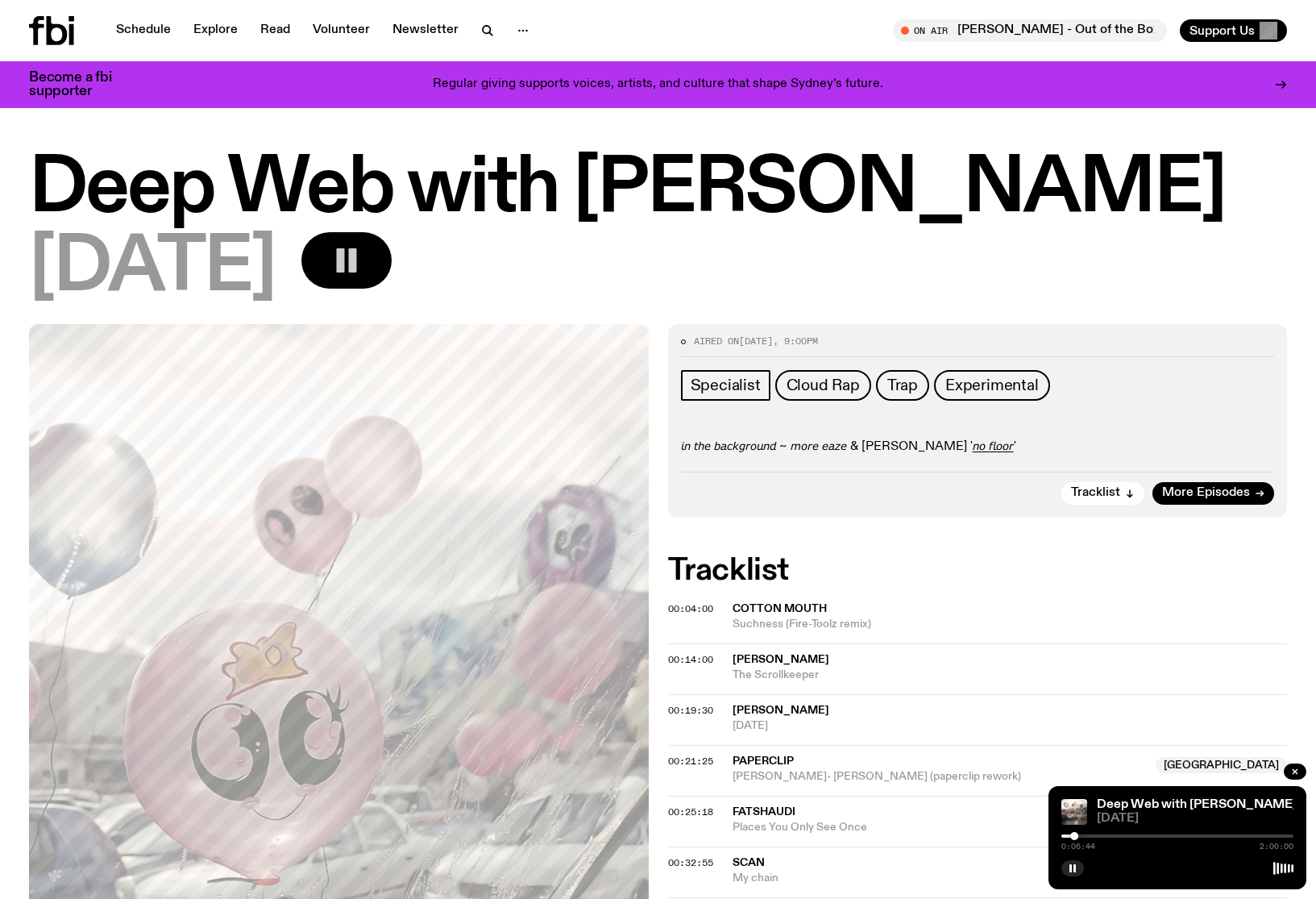
click at [1087, 836] on div at bounding box center [1177, 836] width 232 height 3
click at [816, 386] on span "Cloud Rap" at bounding box center [822, 385] width 73 height 18
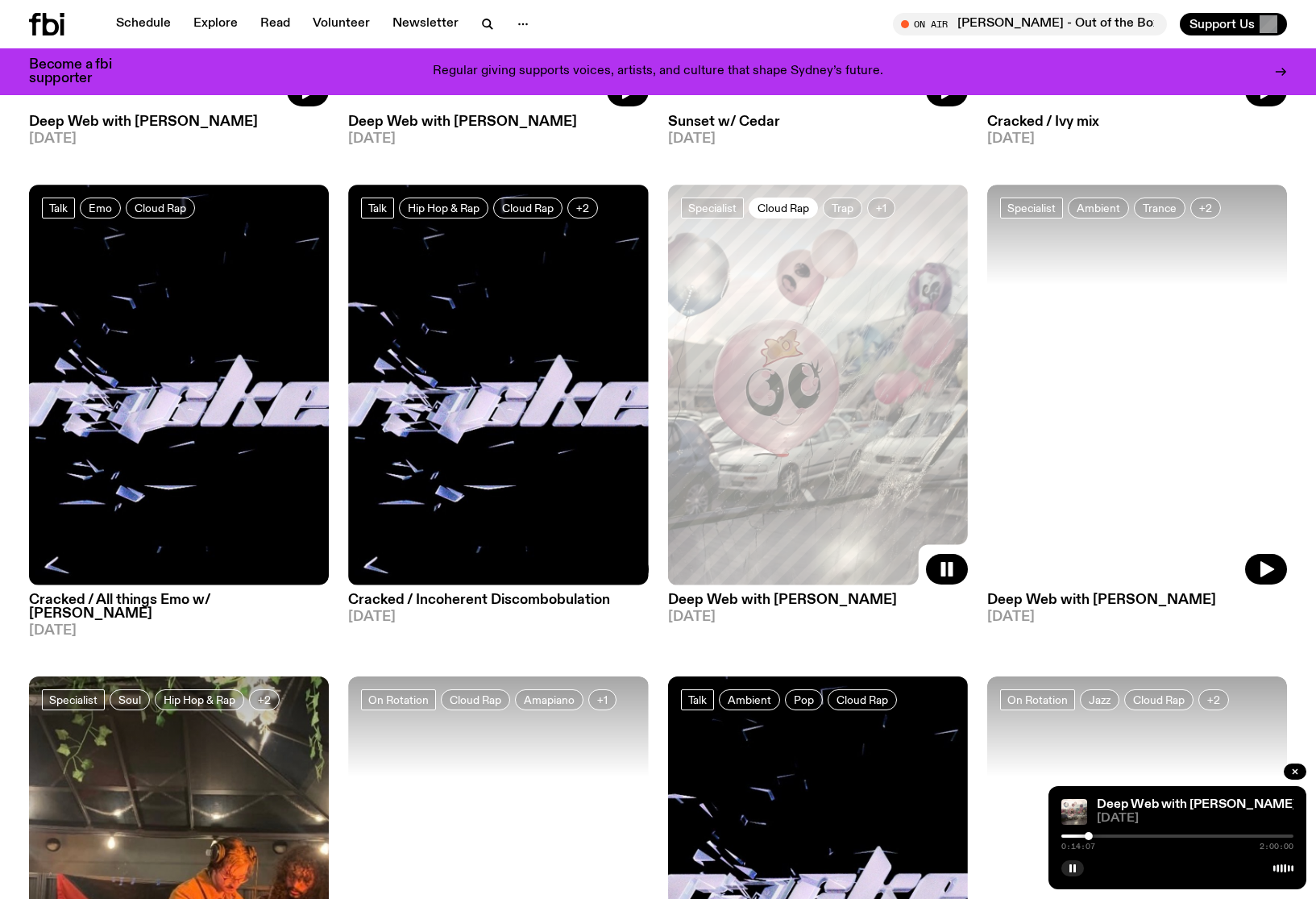
scroll to position [1235, 0]
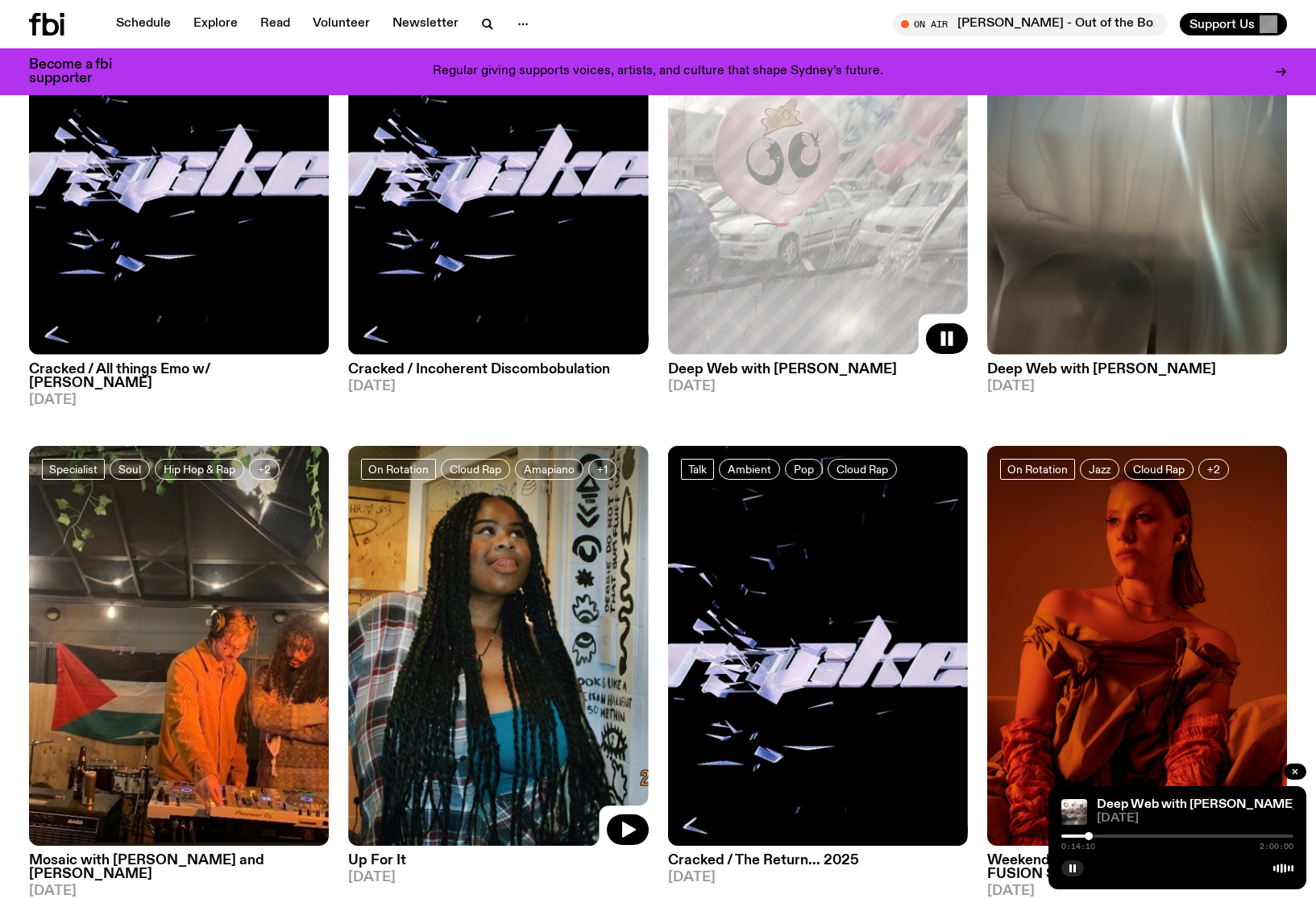
click at [451, 567] on img at bounding box center [498, 645] width 300 height 400
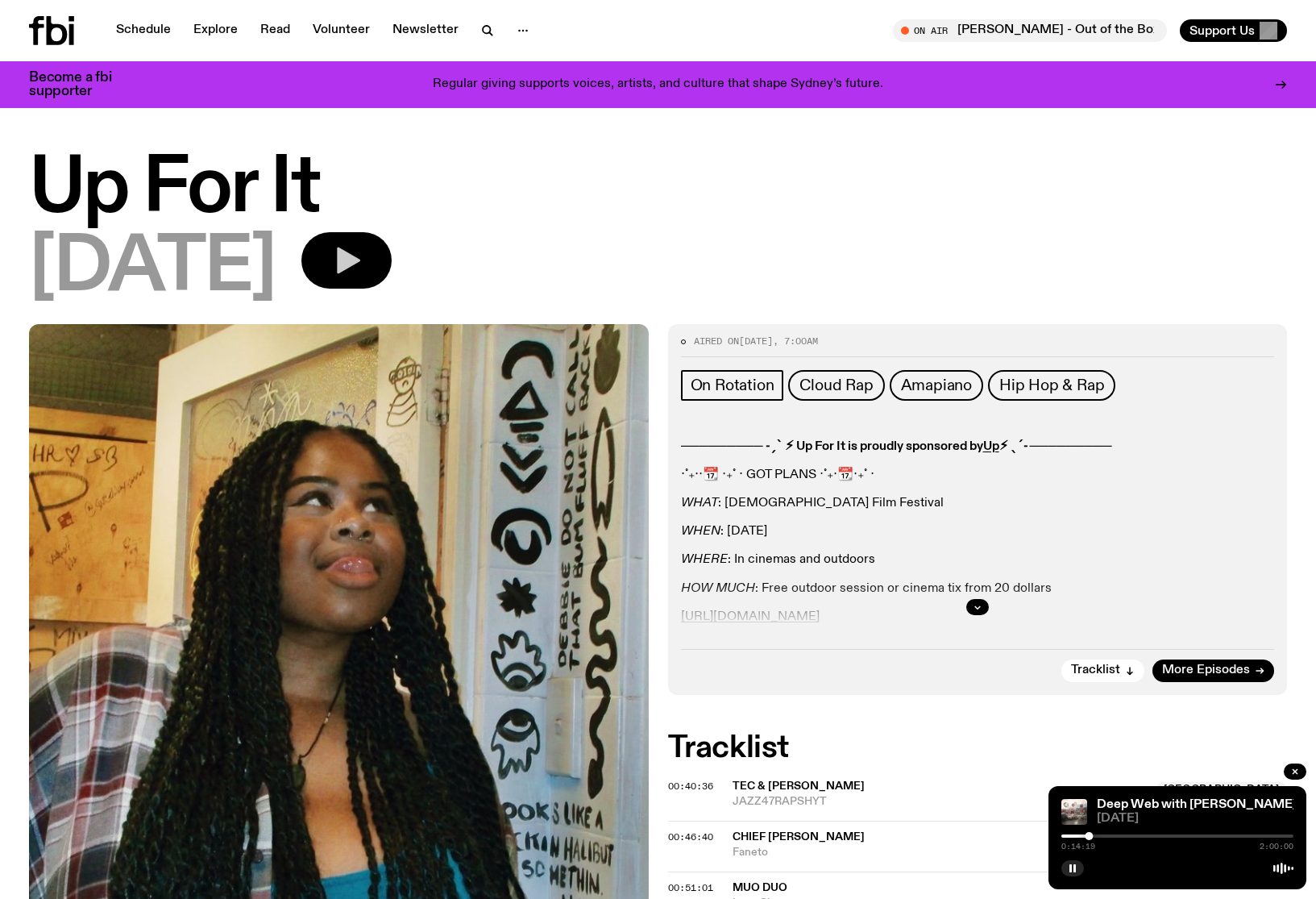
click at [362, 265] on icon "button" at bounding box center [347, 260] width 32 height 32
click at [1076, 837] on div at bounding box center [1177, 836] width 232 height 3
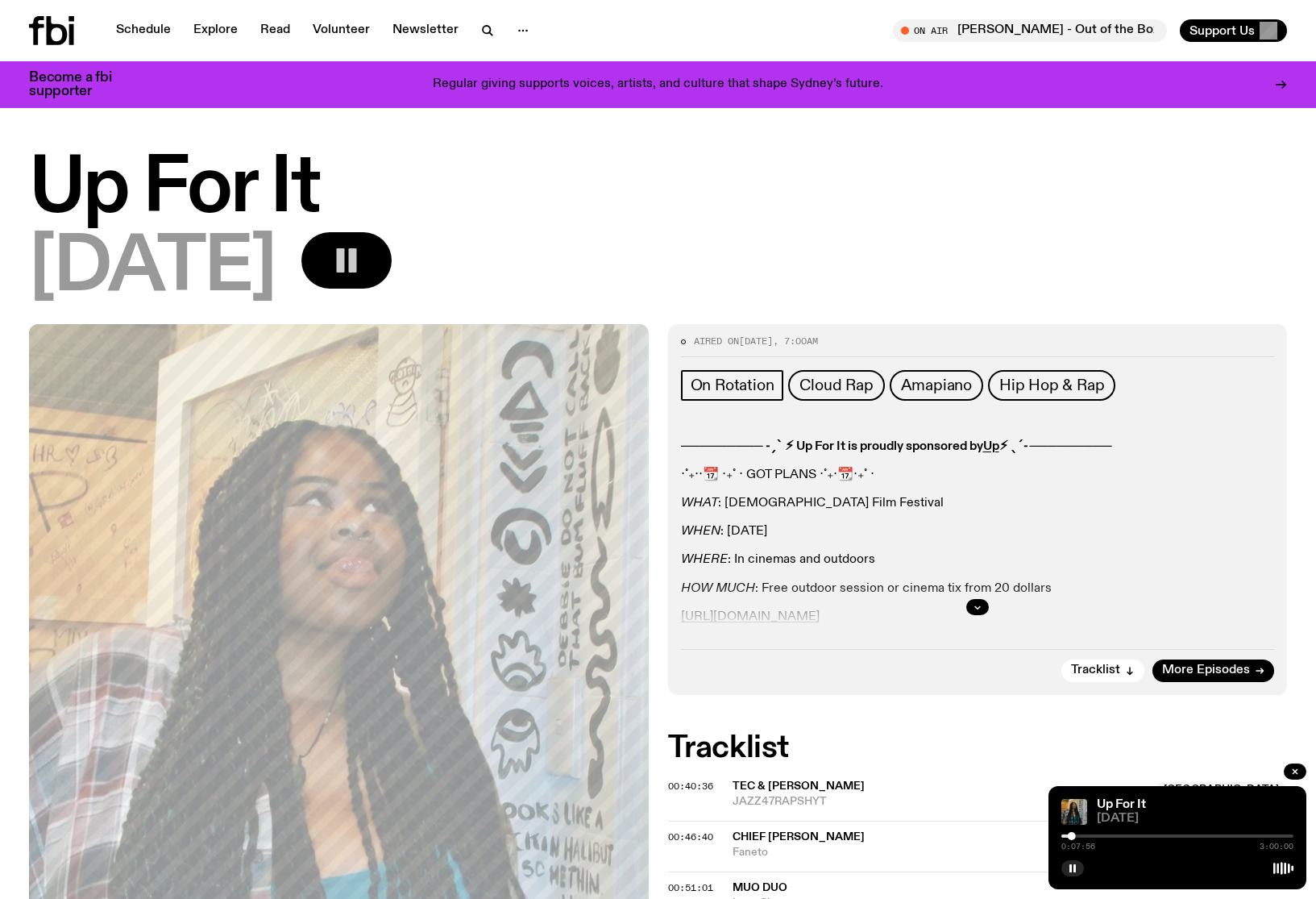
click at [1087, 836] on div at bounding box center [1177, 836] width 232 height 3
click at [153, 32] on link "Schedule" at bounding box center [143, 31] width 74 height 23
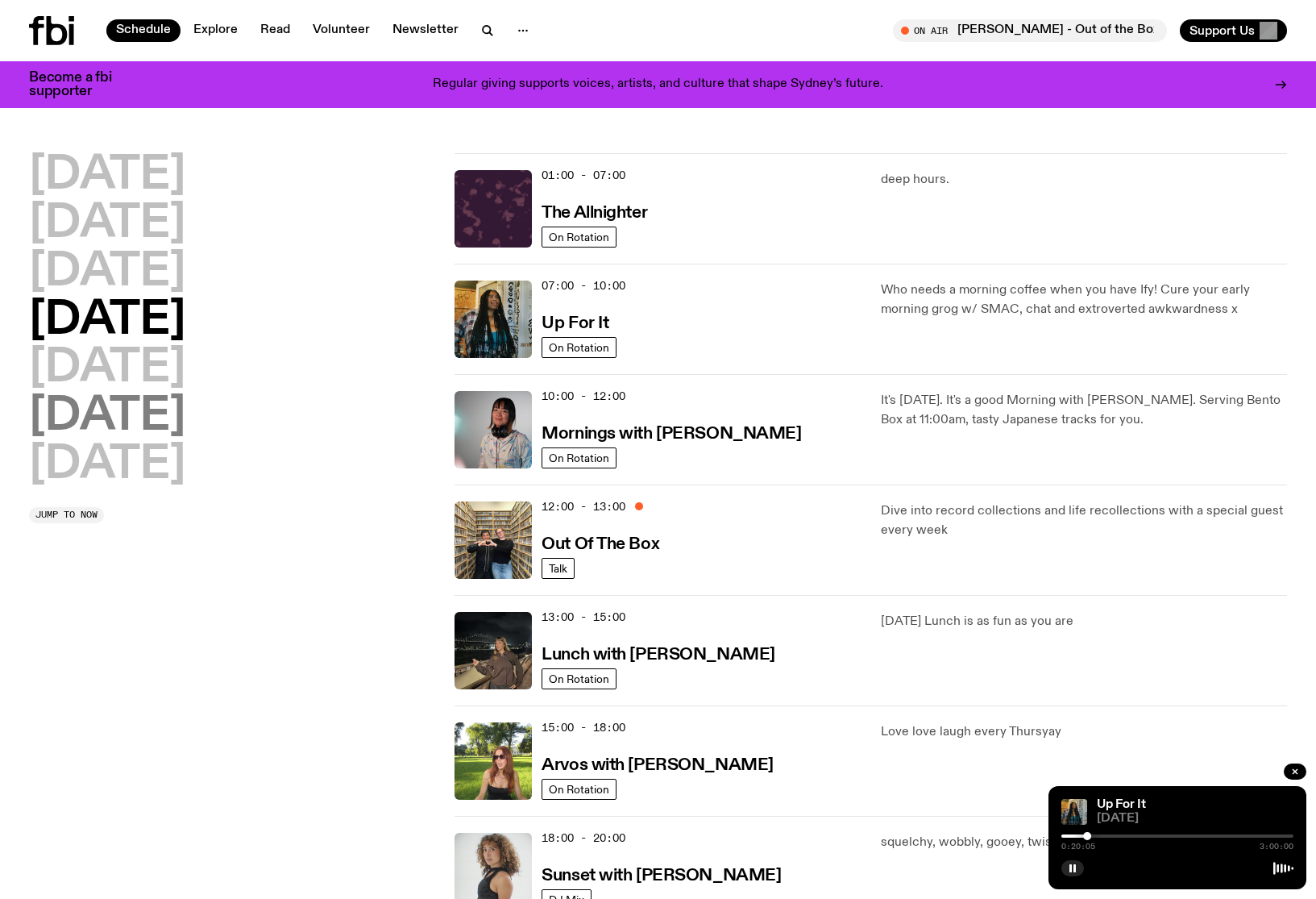
click at [147, 418] on h2 "[DATE]" at bounding box center [107, 417] width 156 height 45
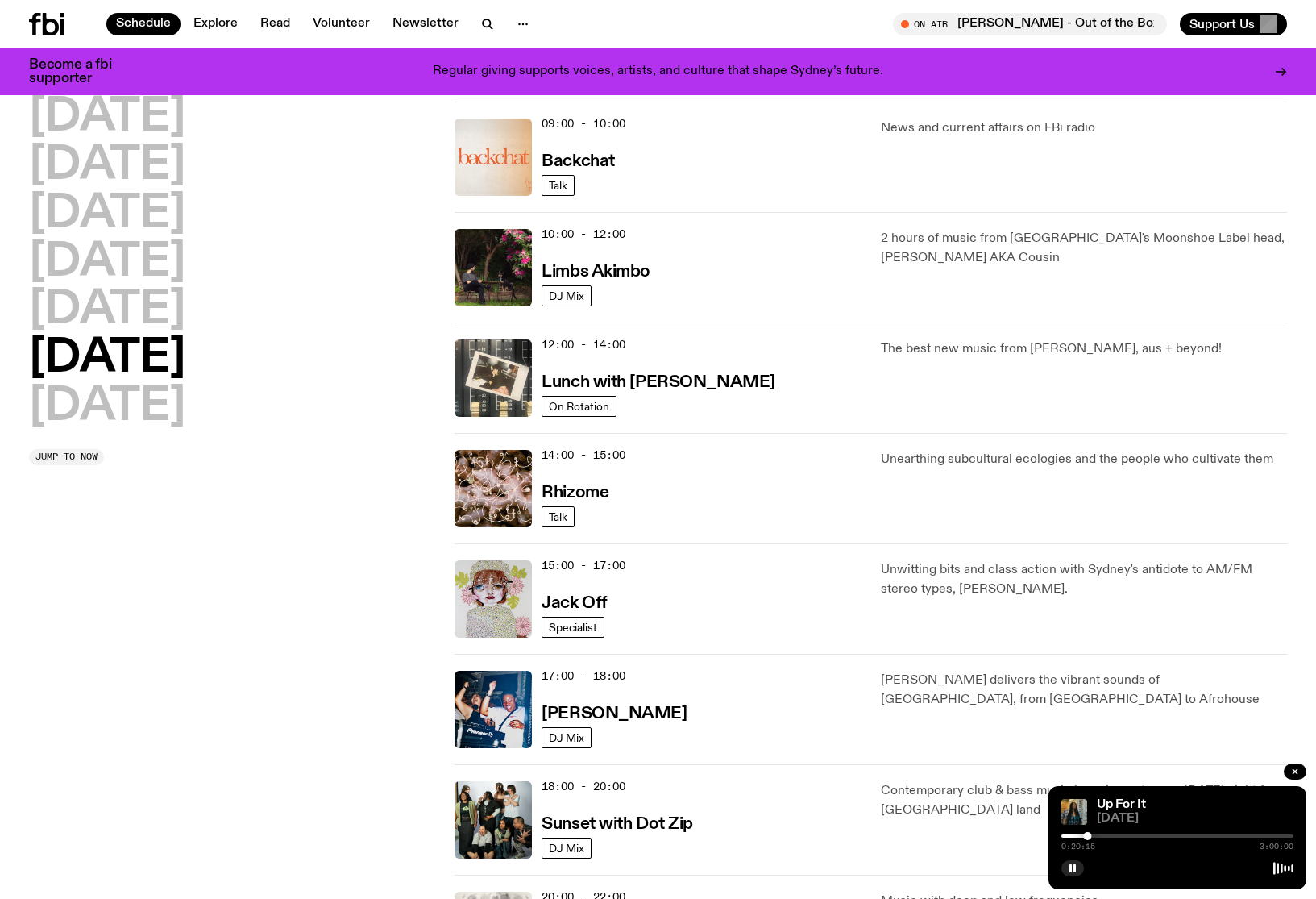
scroll to position [374, 0]
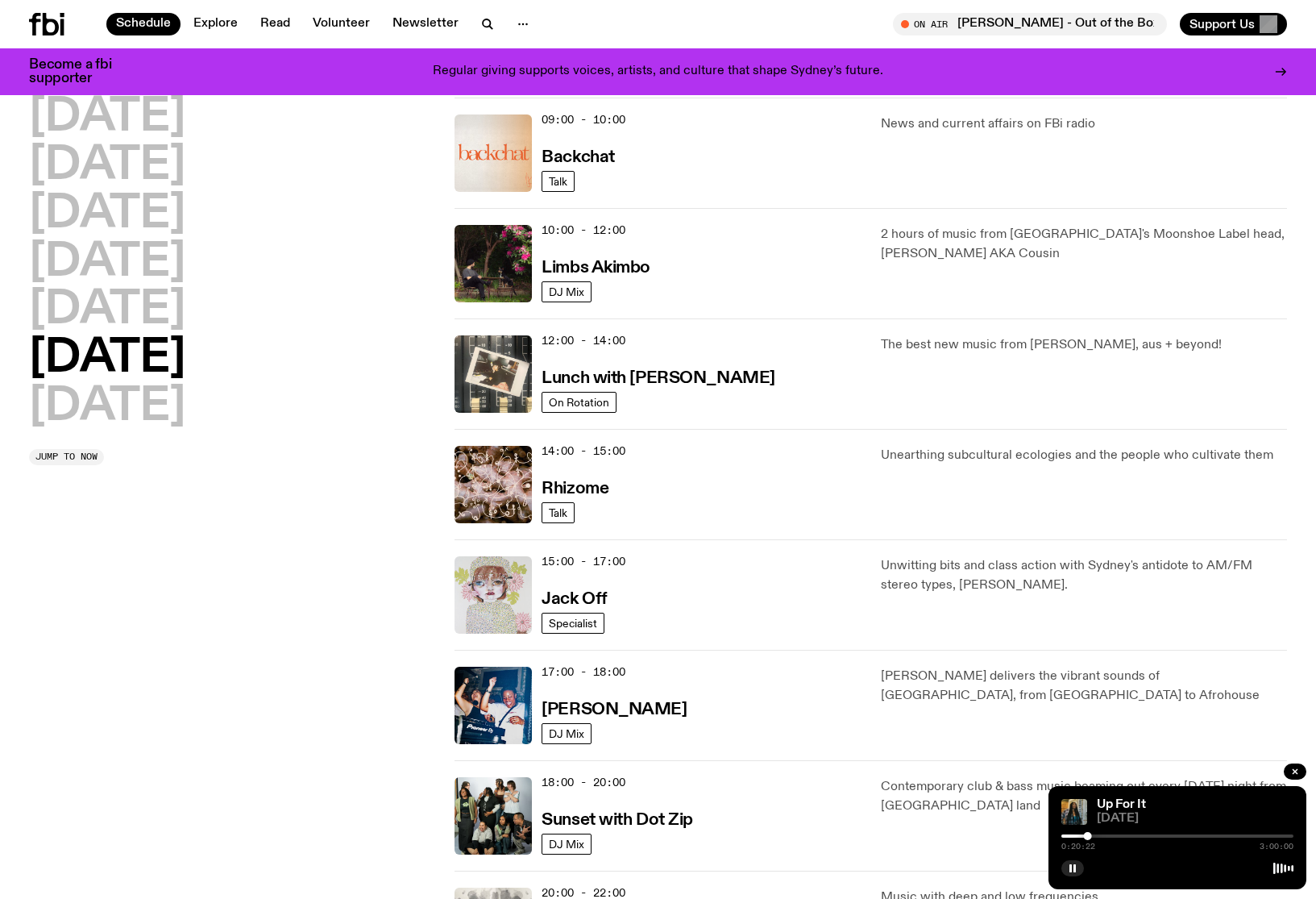
click at [511, 586] on img at bounding box center [493, 594] width 77 height 77
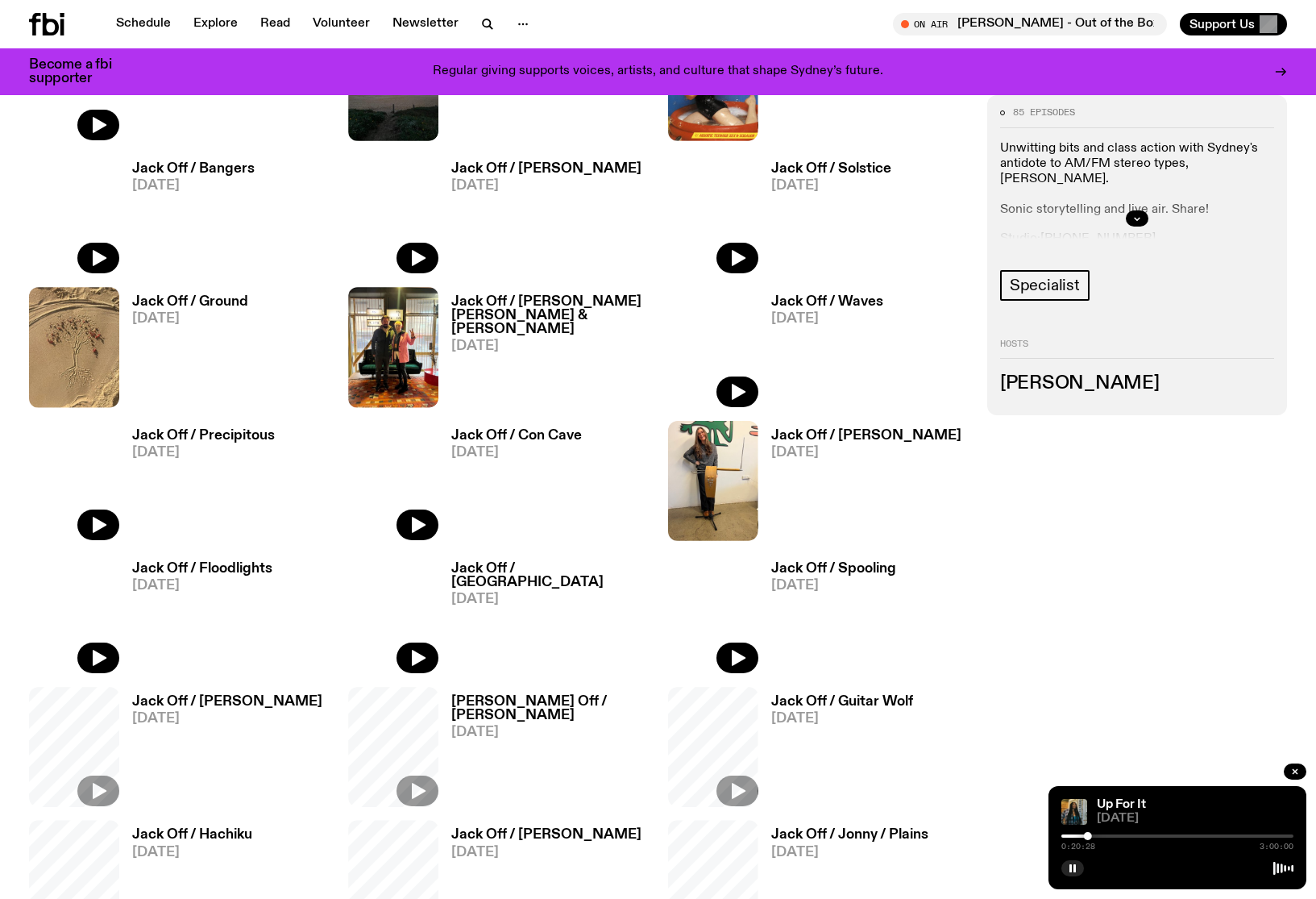
scroll to position [593, 0]
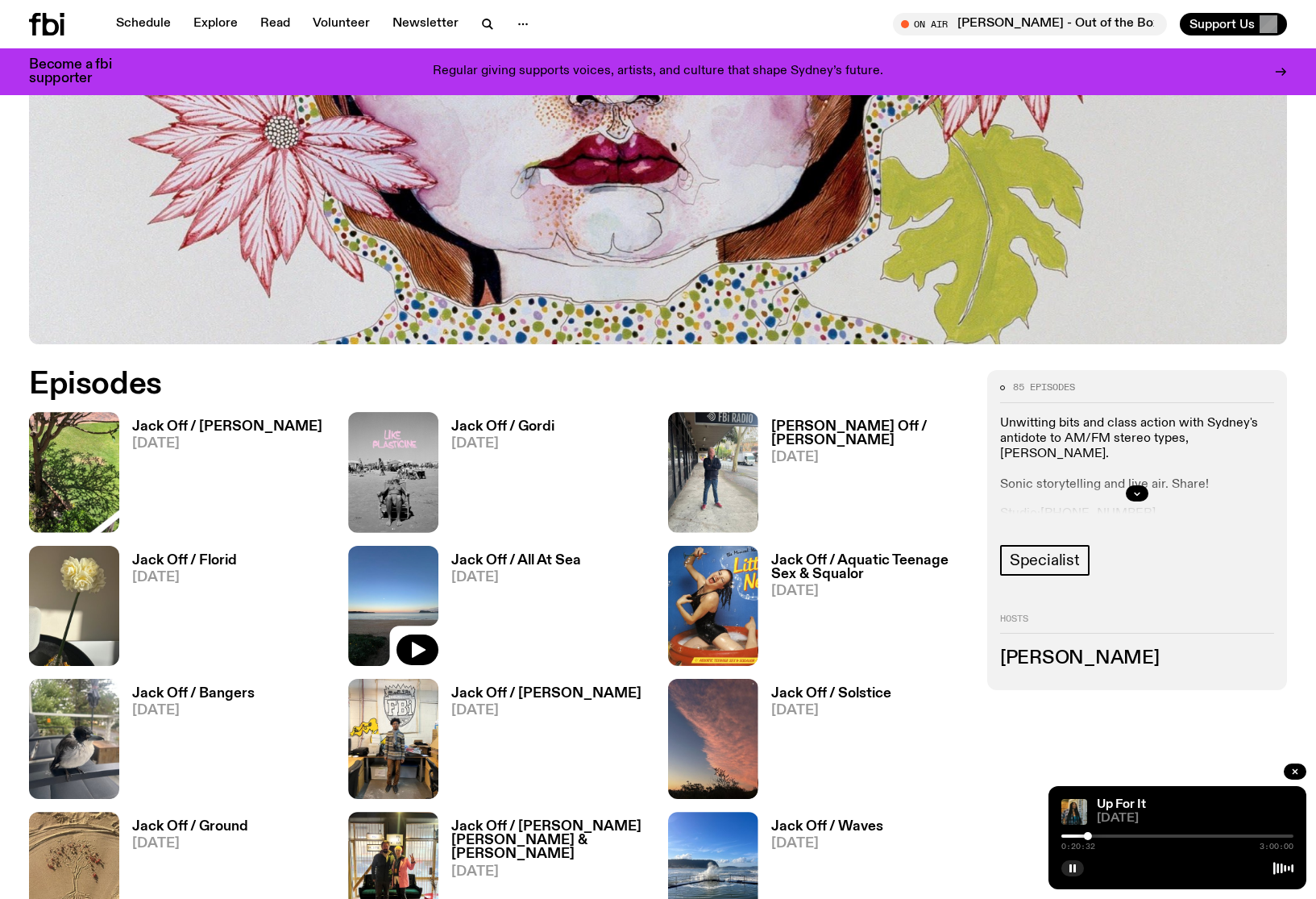
click at [382, 616] on img at bounding box center [393, 606] width 90 height 120
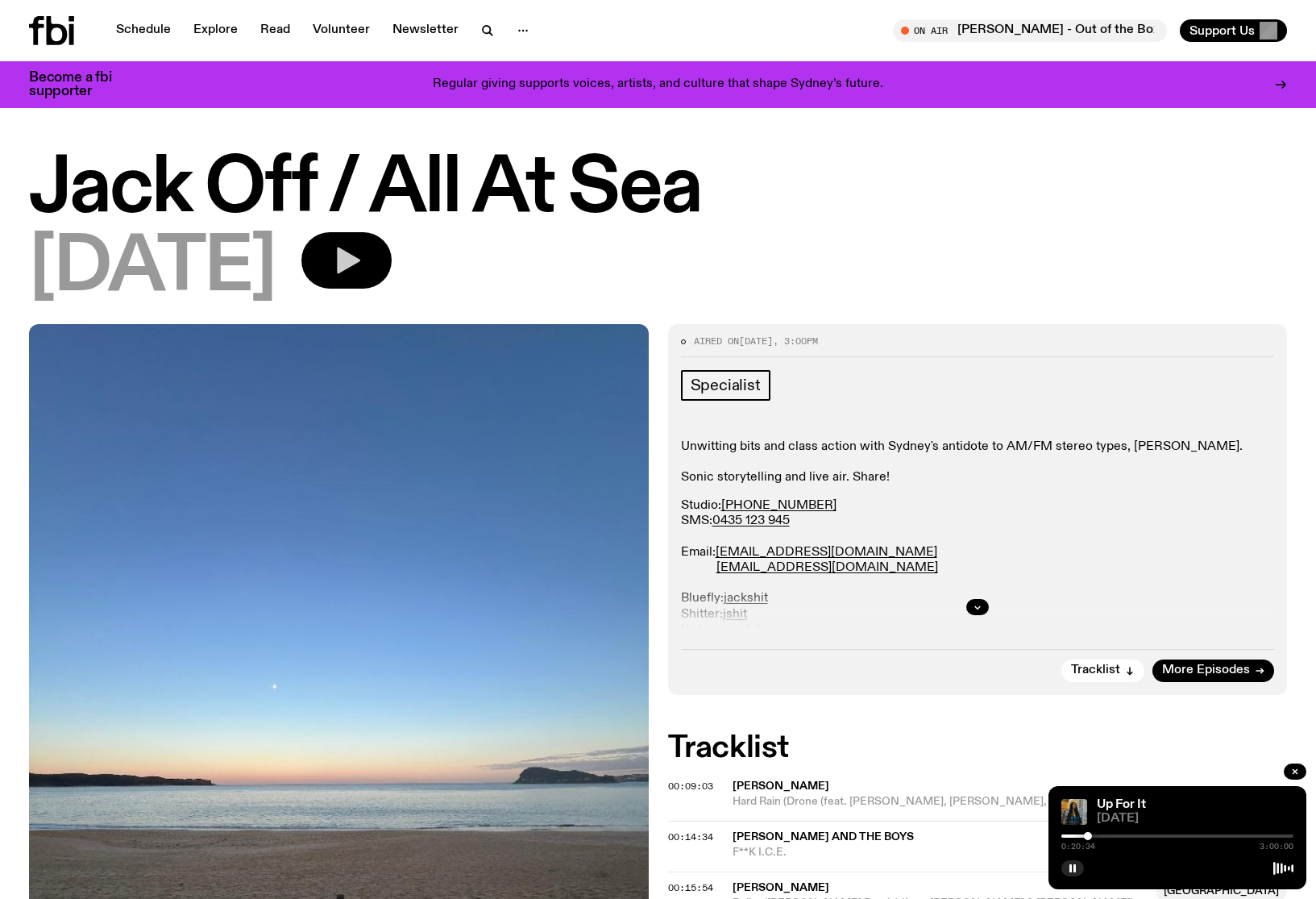
click at [362, 266] on icon "button" at bounding box center [347, 260] width 32 height 32
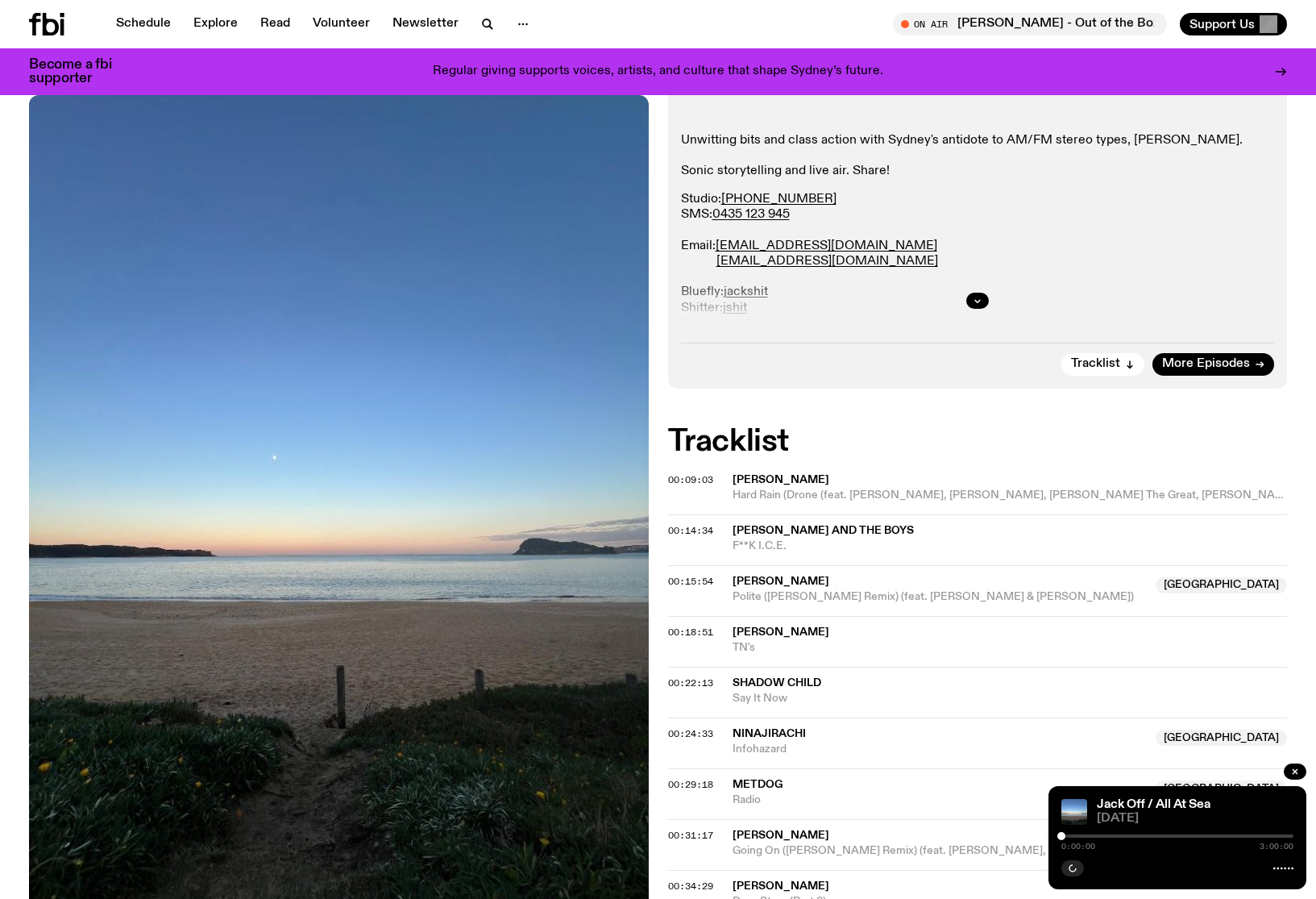
scroll to position [346, 0]
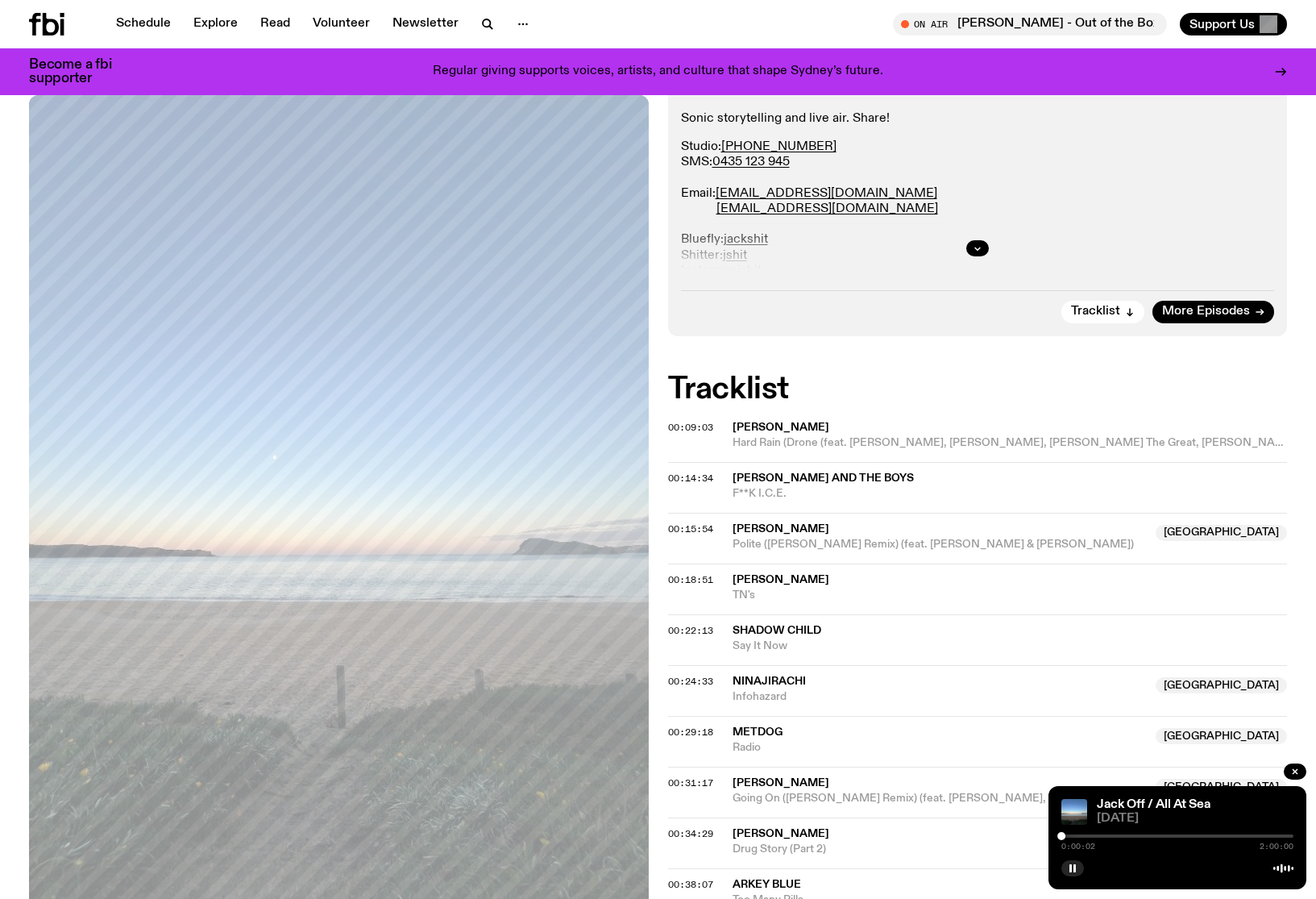
click at [1072, 836] on div at bounding box center [1177, 836] width 232 height 3
click at [1091, 834] on div at bounding box center [1177, 836] width 232 height 3
click at [1130, 834] on div at bounding box center [1177, 836] width 232 height 3
click at [207, 28] on link "Explore" at bounding box center [216, 24] width 64 height 23
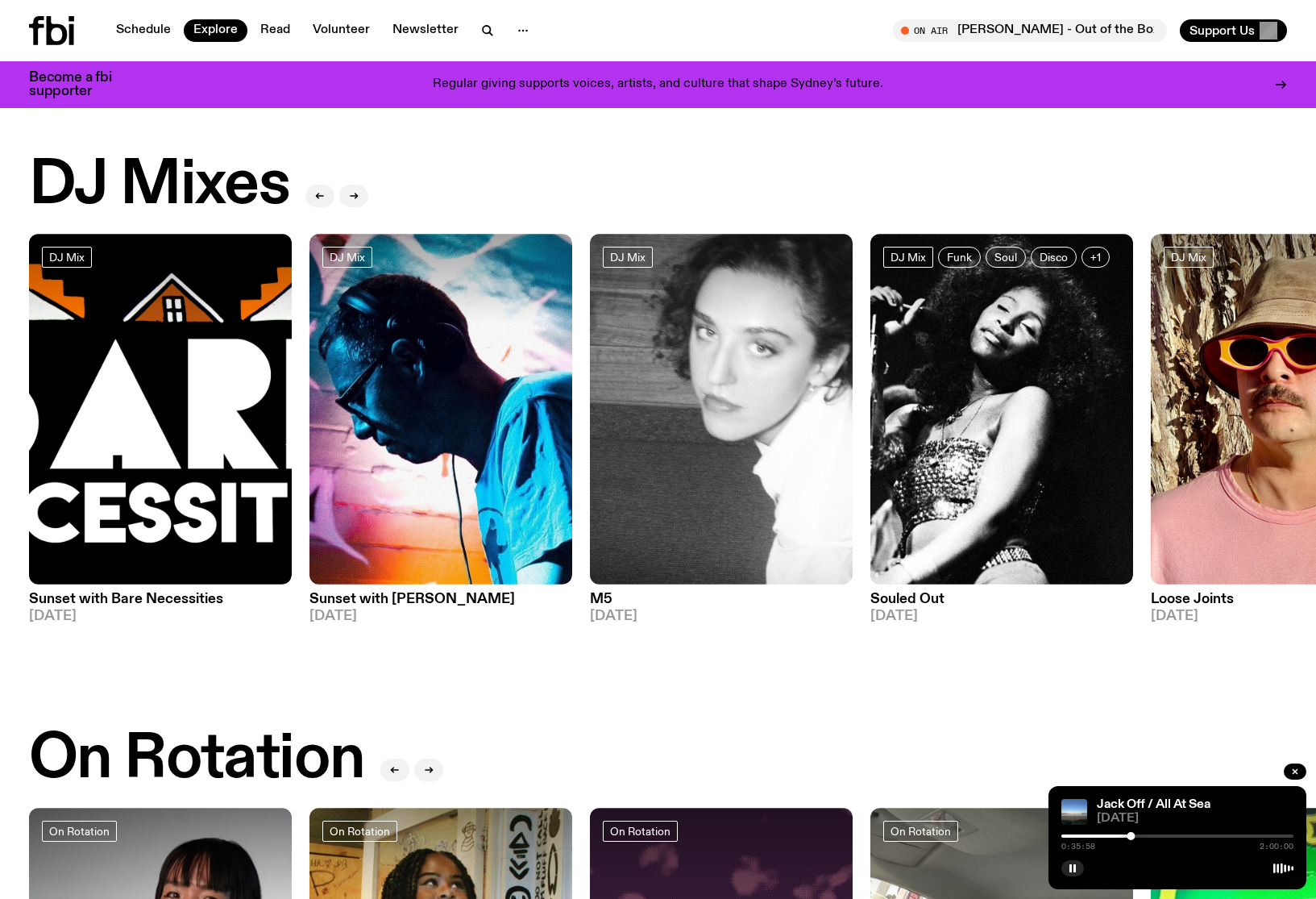
click at [1227, 429] on img at bounding box center [1282, 409] width 263 height 351
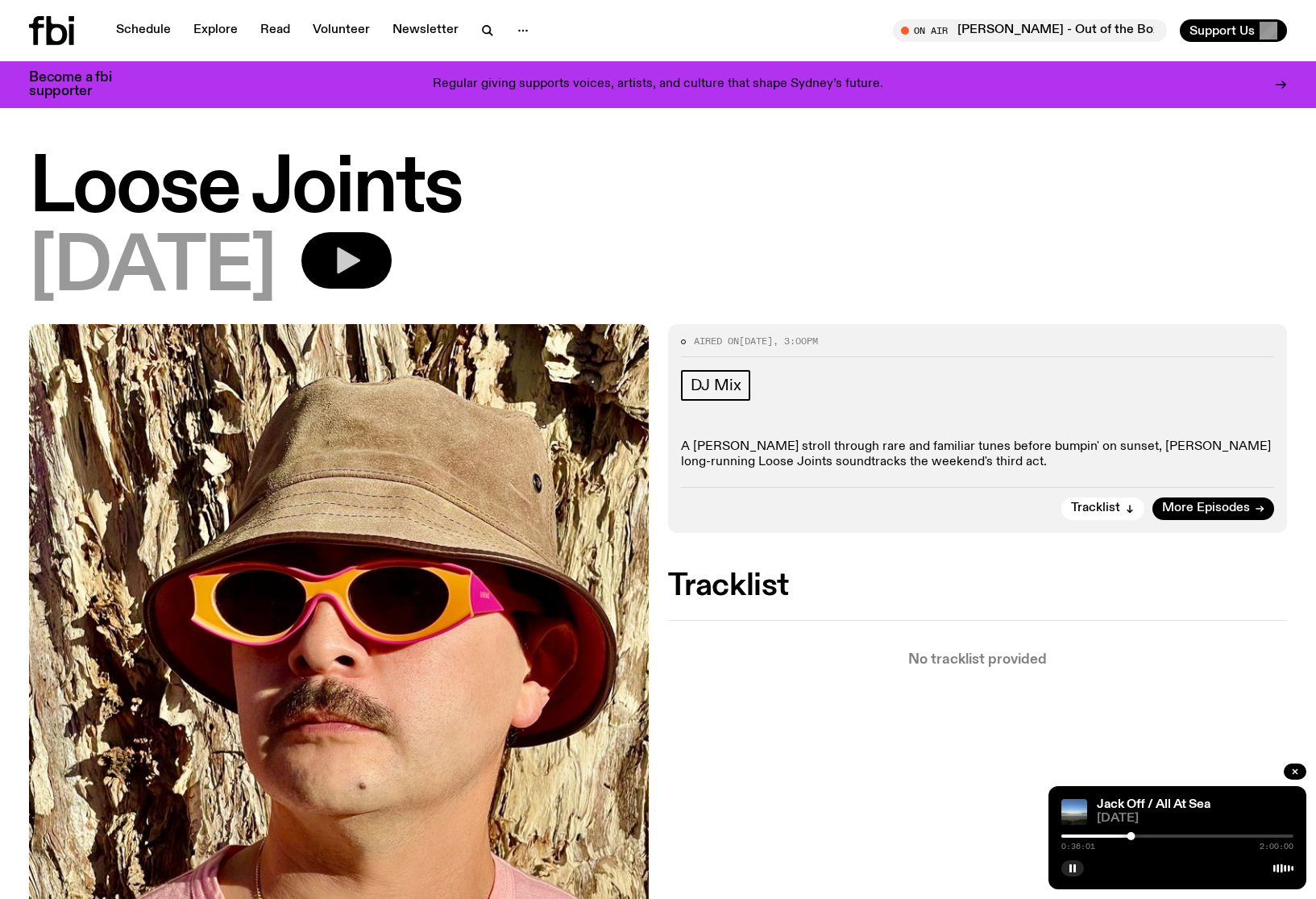
click at [360, 268] on icon "button" at bounding box center [348, 260] width 24 height 27
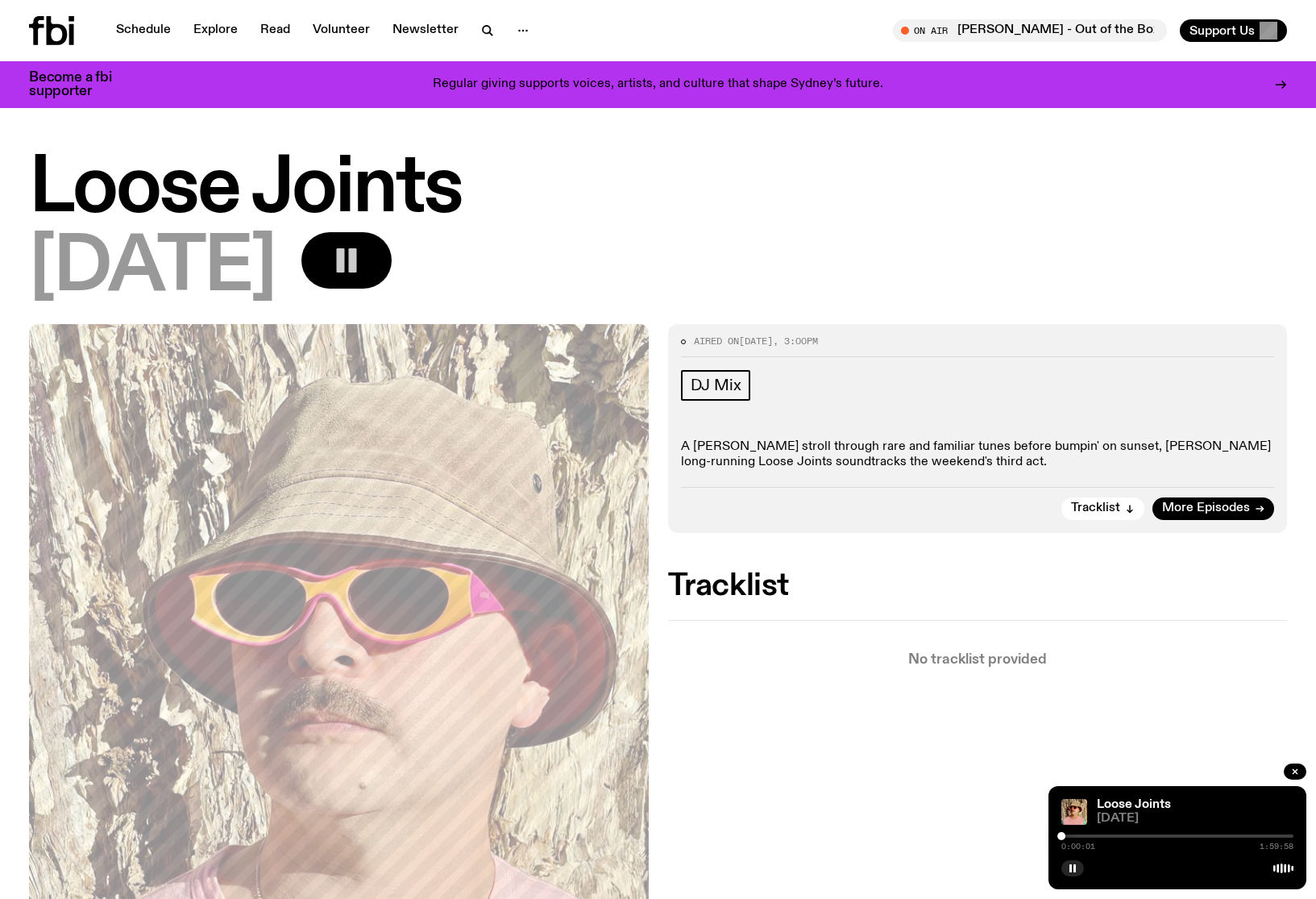
click at [1073, 833] on div "0:00:01 1:59:58" at bounding box center [1177, 841] width 232 height 19
click at [1074, 833] on div "0:00:02 1:59:58" at bounding box center [1177, 841] width 232 height 19
click at [1076, 836] on div at bounding box center [1177, 836] width 232 height 3
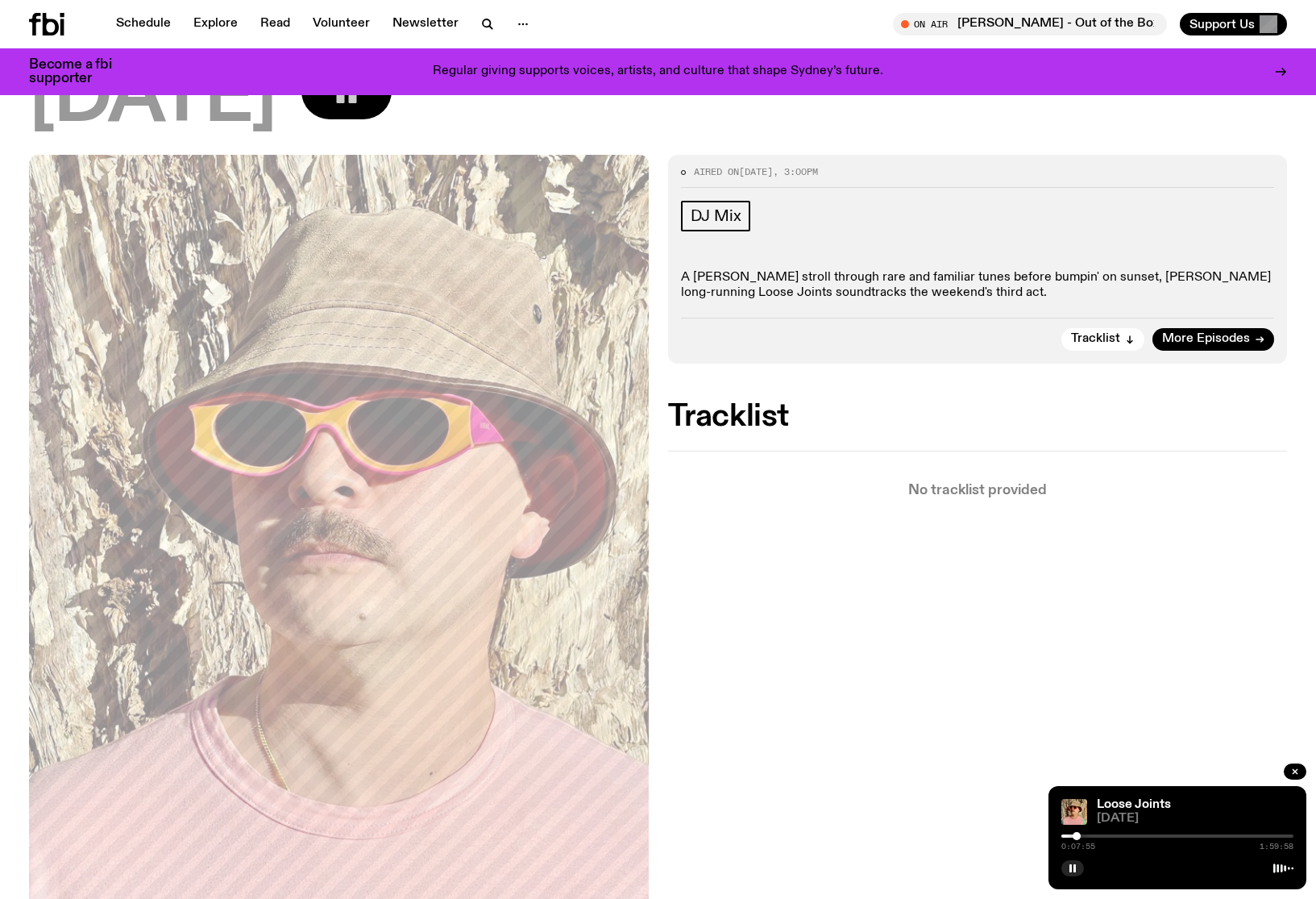
scroll to position [75, 0]
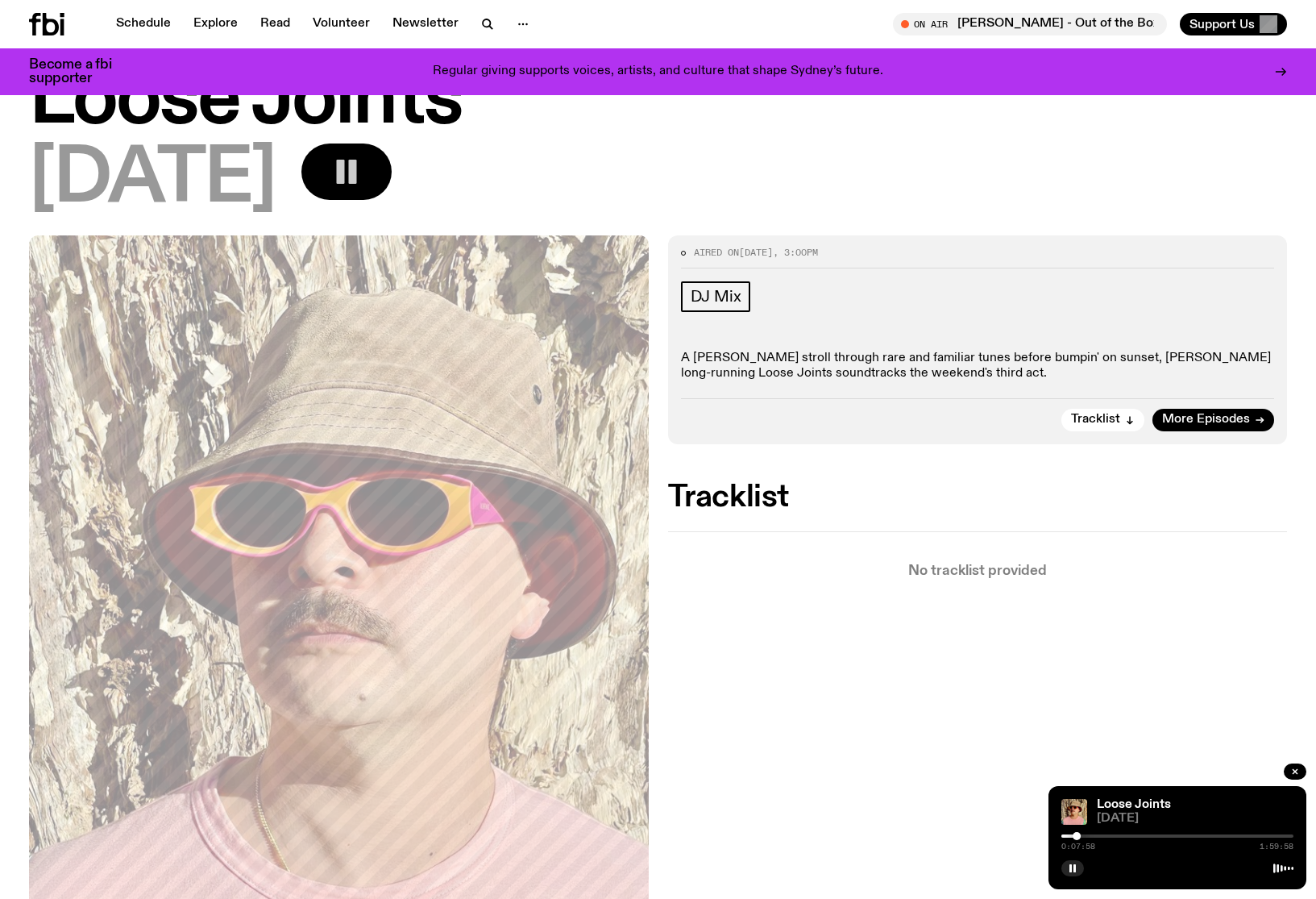
click at [1087, 836] on div at bounding box center [1177, 836] width 232 height 3
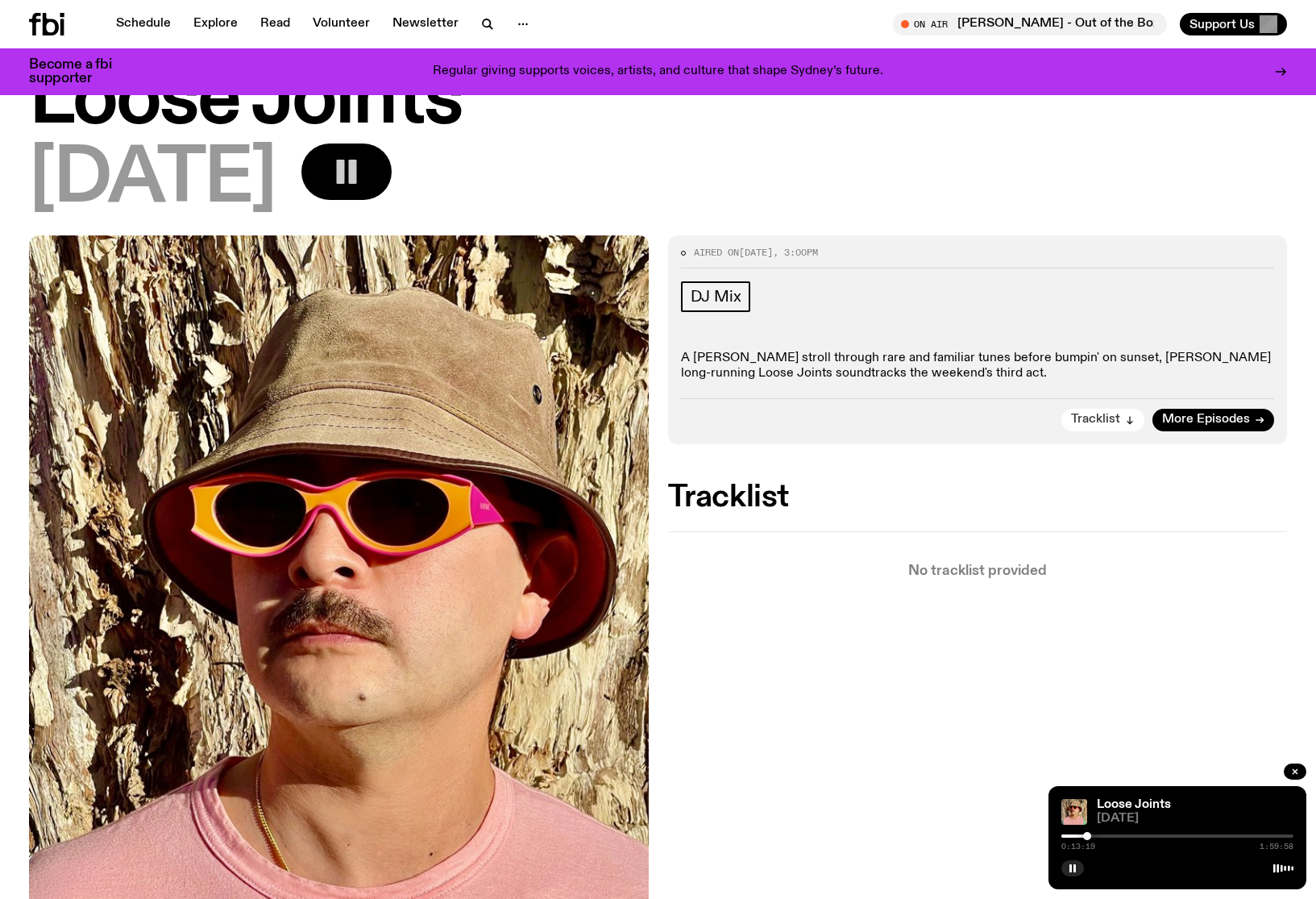
click at [1100, 423] on span "Tracklist" at bounding box center [1095, 419] width 49 height 12
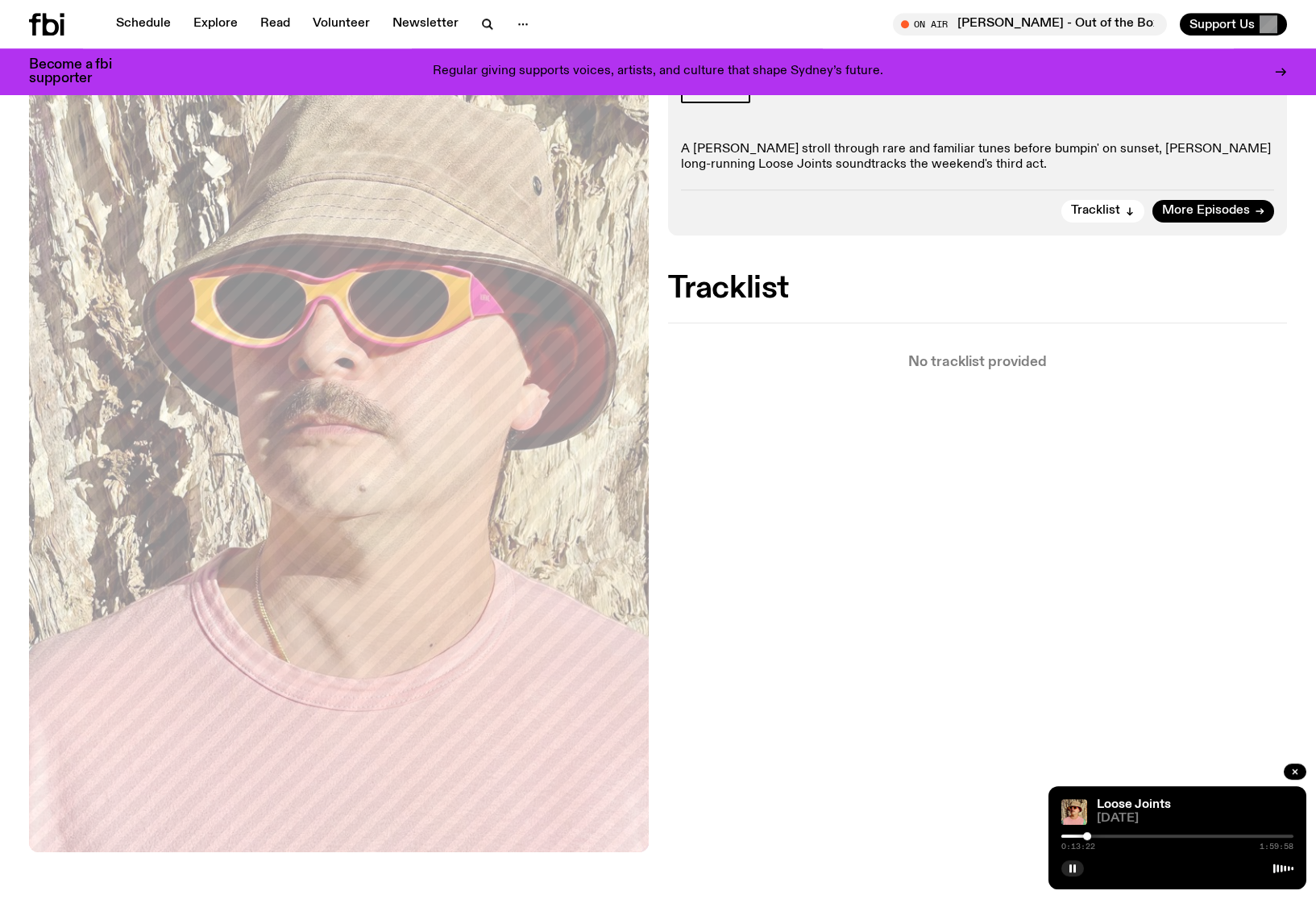
scroll to position [0, 0]
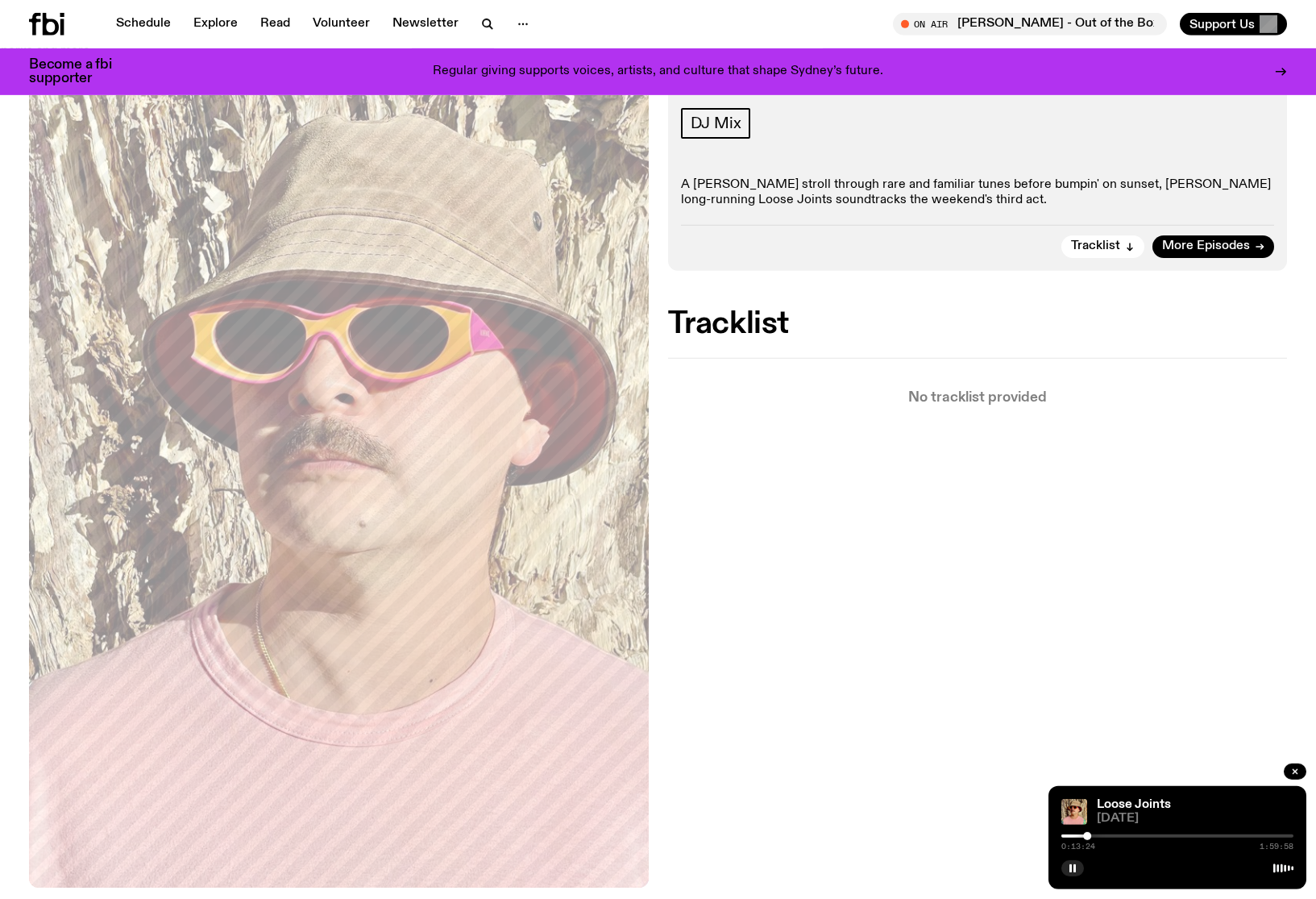
click at [1100, 833] on div "0:13:24 1:59:58" at bounding box center [1177, 841] width 232 height 19
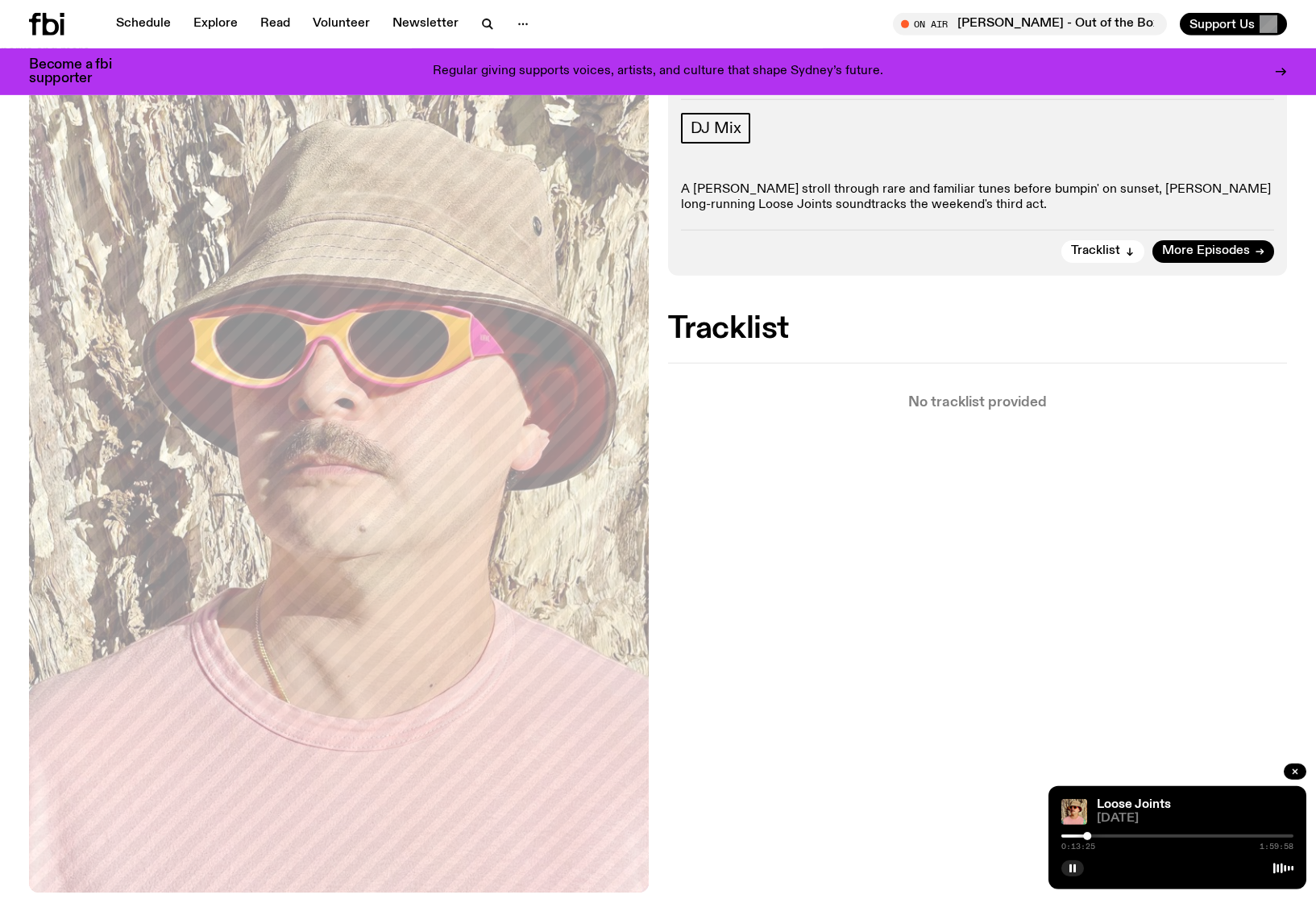
click at [1100, 835] on div at bounding box center [1177, 836] width 232 height 3
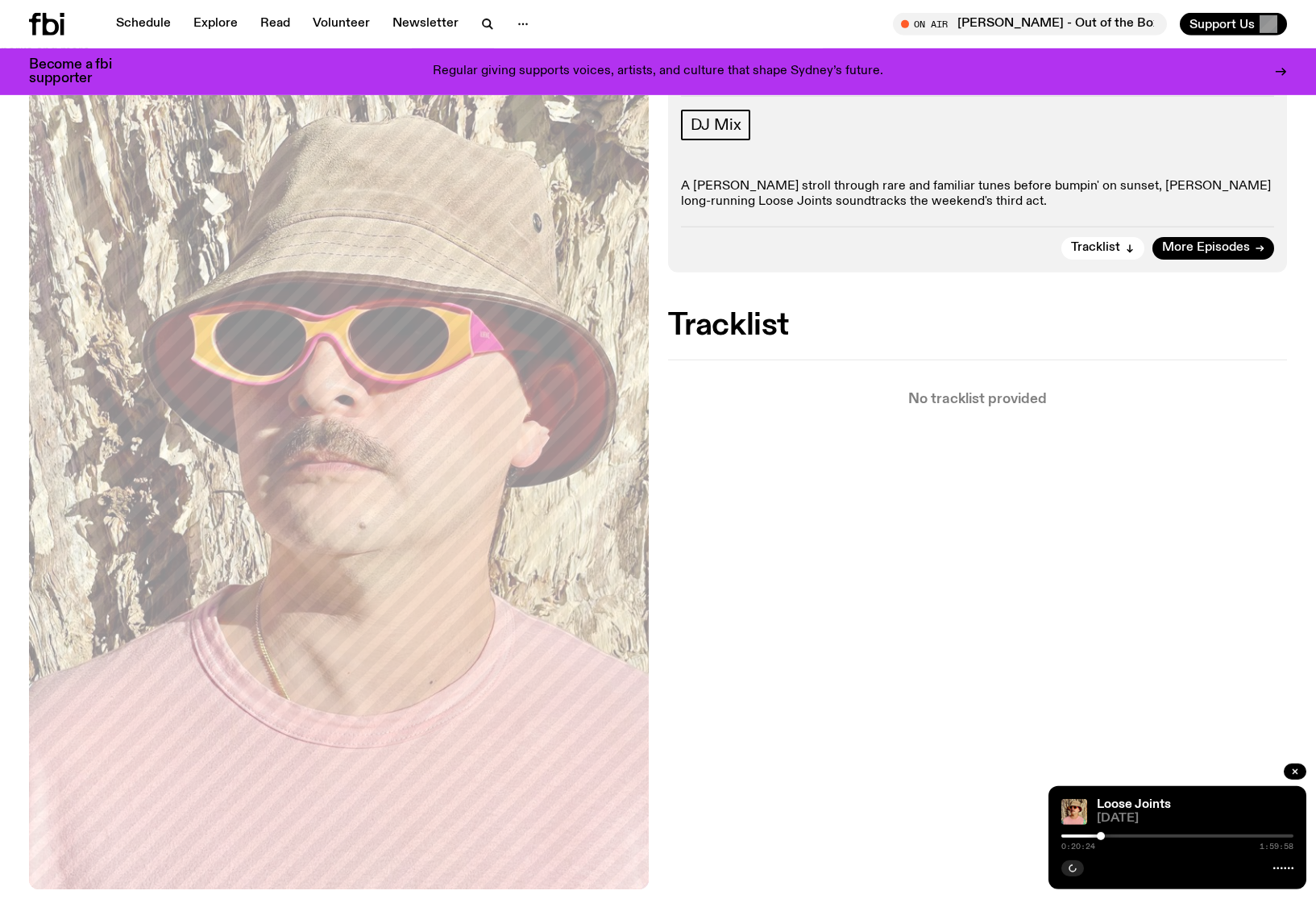
scroll to position [253, 0]
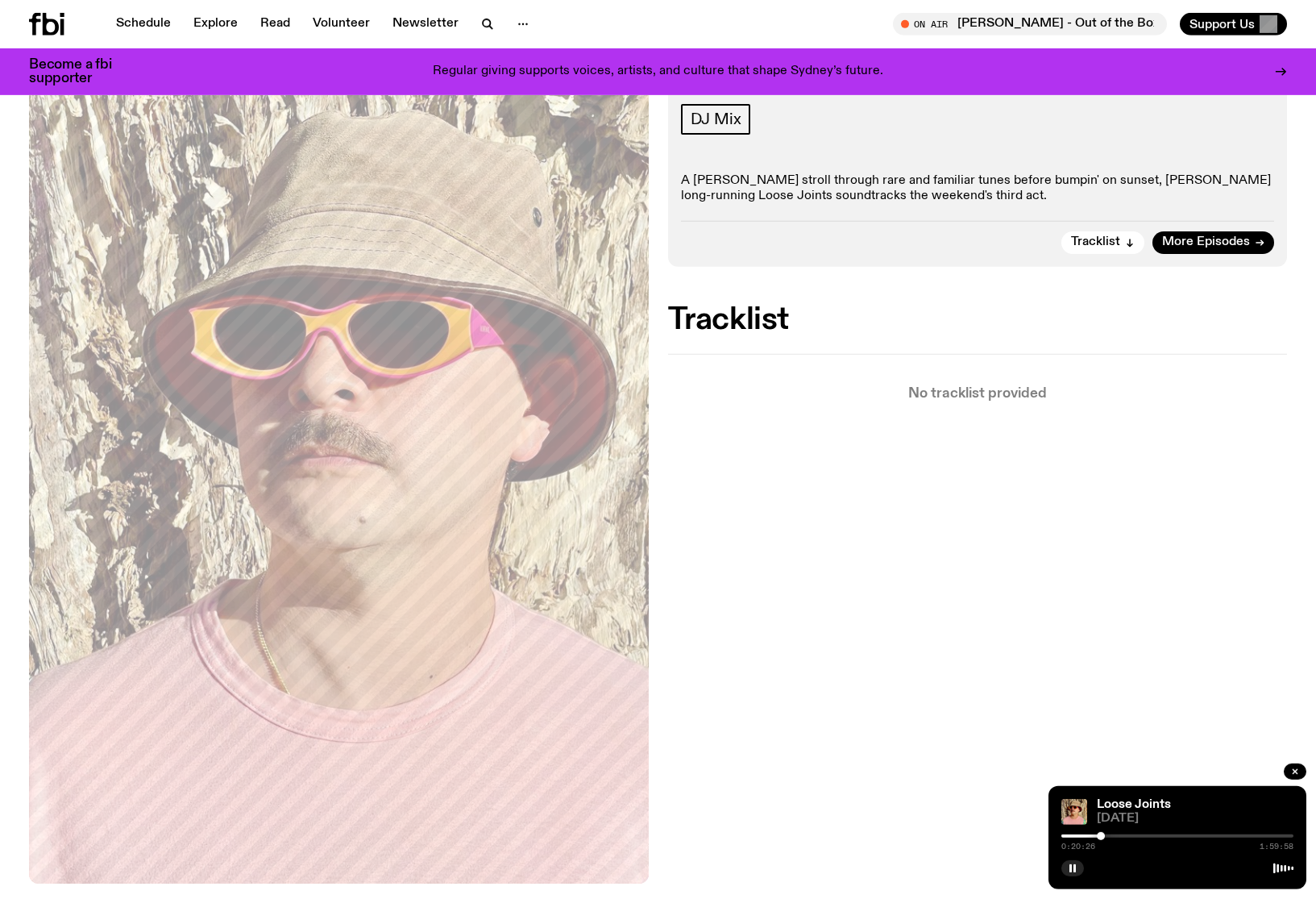
click at [1113, 834] on div at bounding box center [1177, 836] width 232 height 3
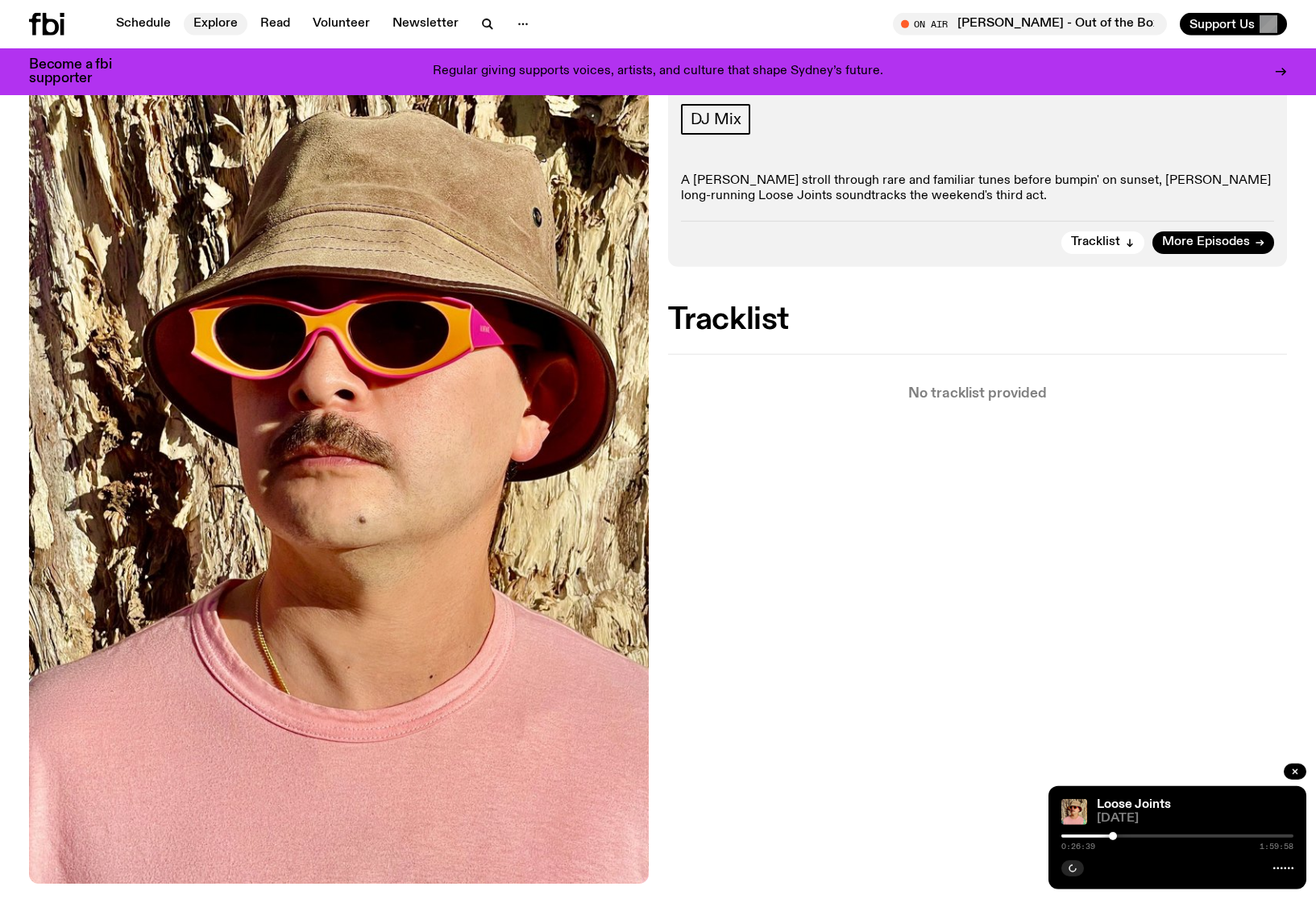
click at [205, 30] on link "Explore" at bounding box center [216, 24] width 64 height 23
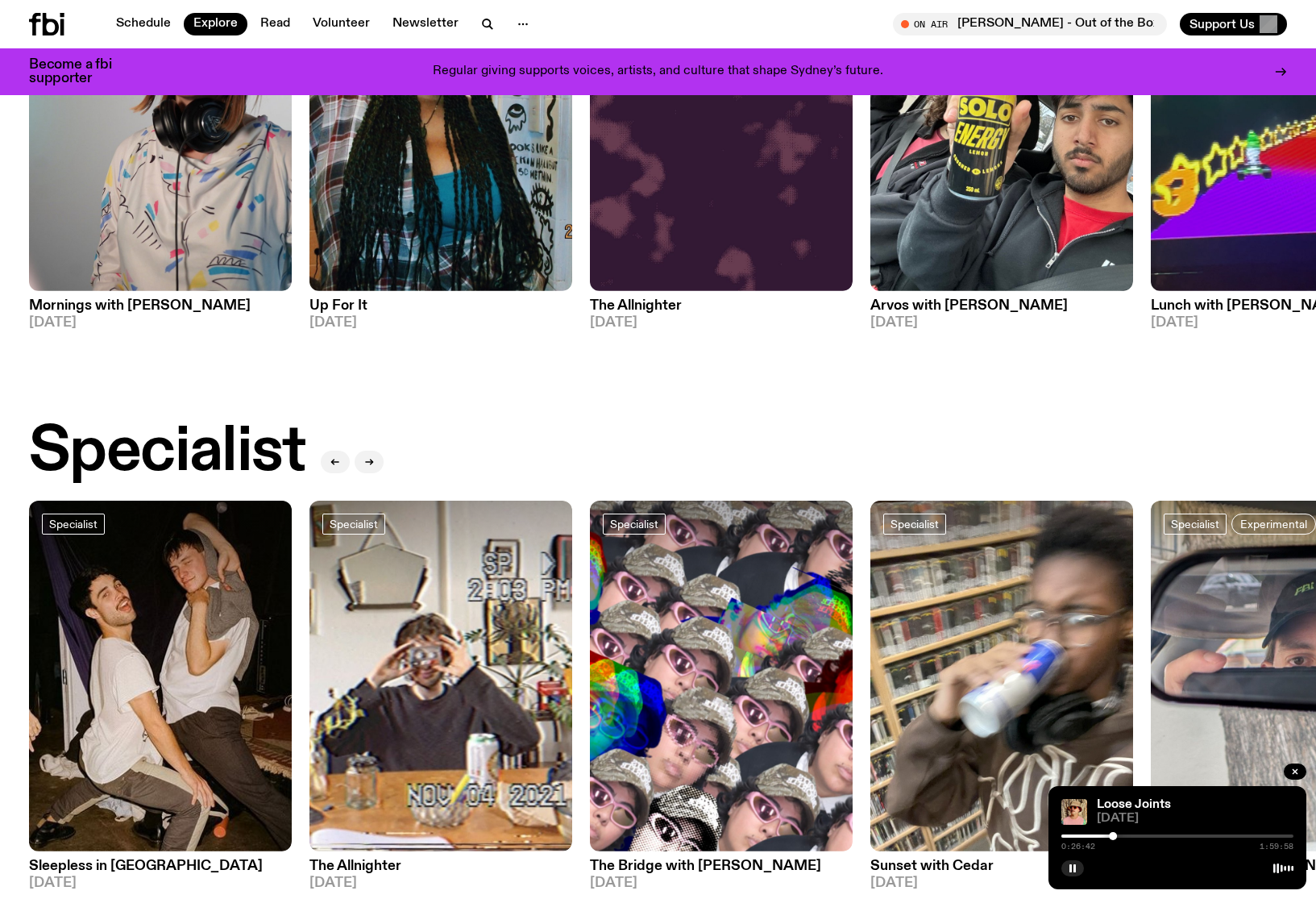
scroll to position [1067, 0]
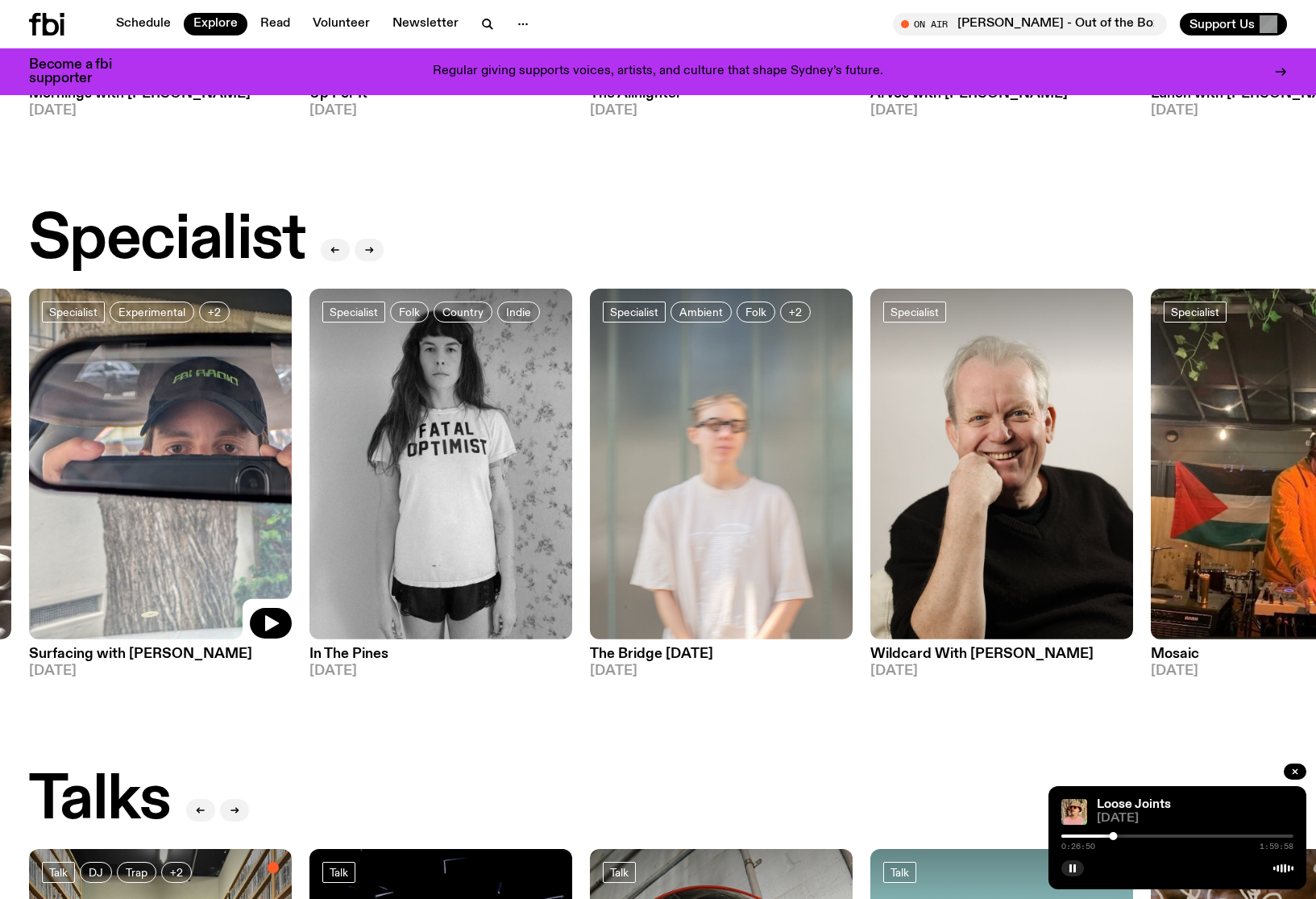
click at [156, 469] on img at bounding box center [160, 464] width 263 height 351
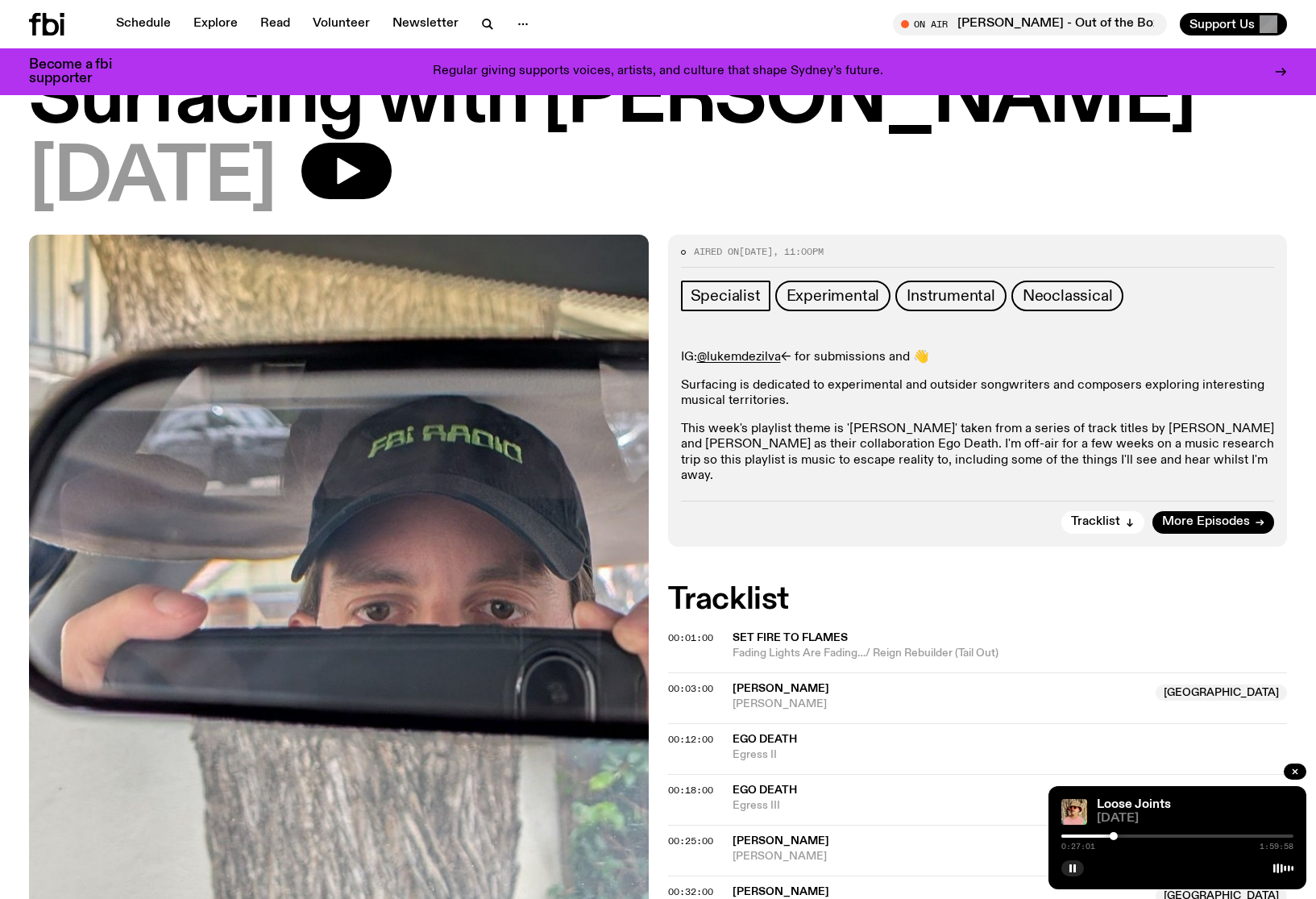
scroll to position [54, 0]
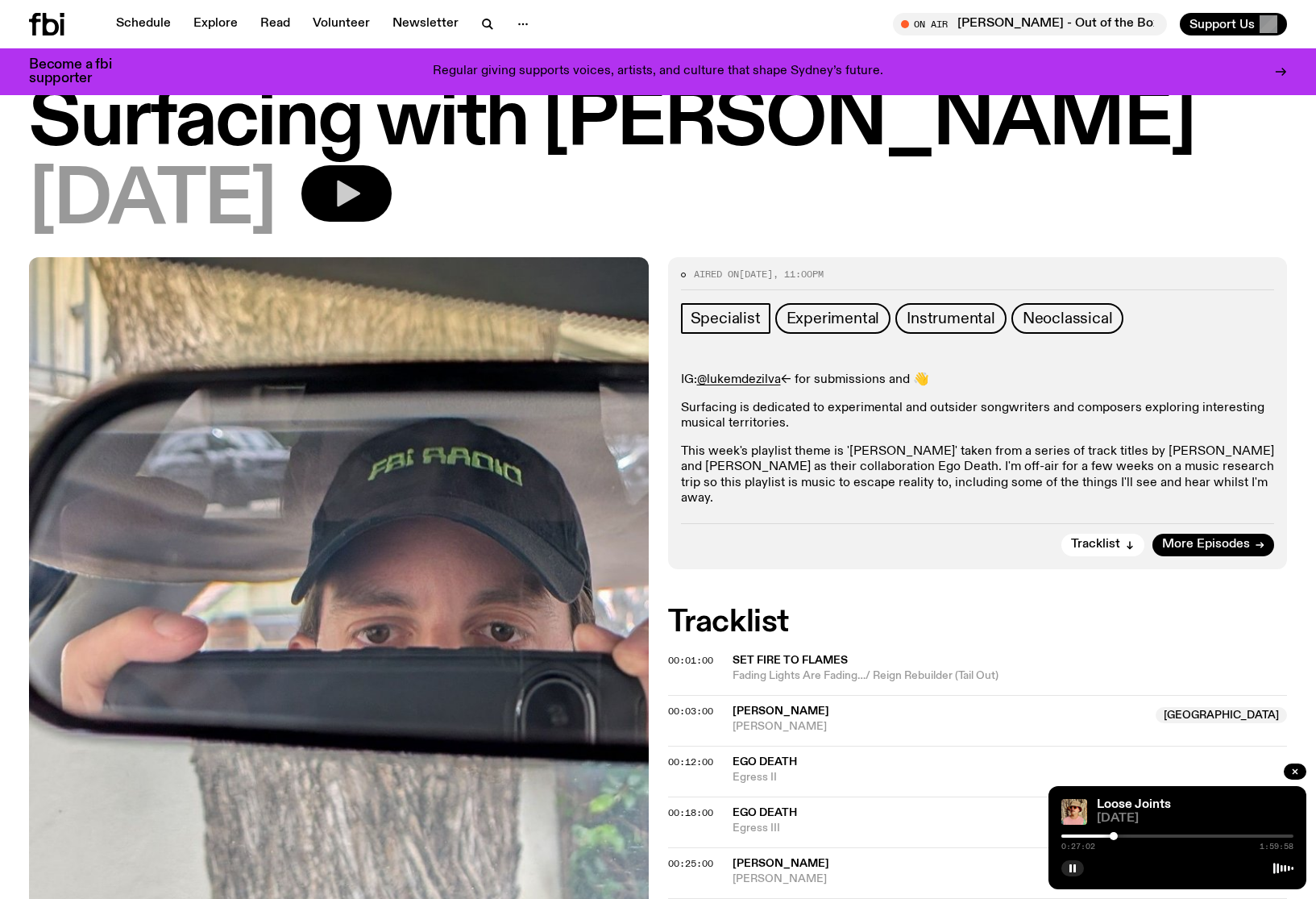
click at [362, 192] on icon "button" at bounding box center [347, 194] width 32 height 32
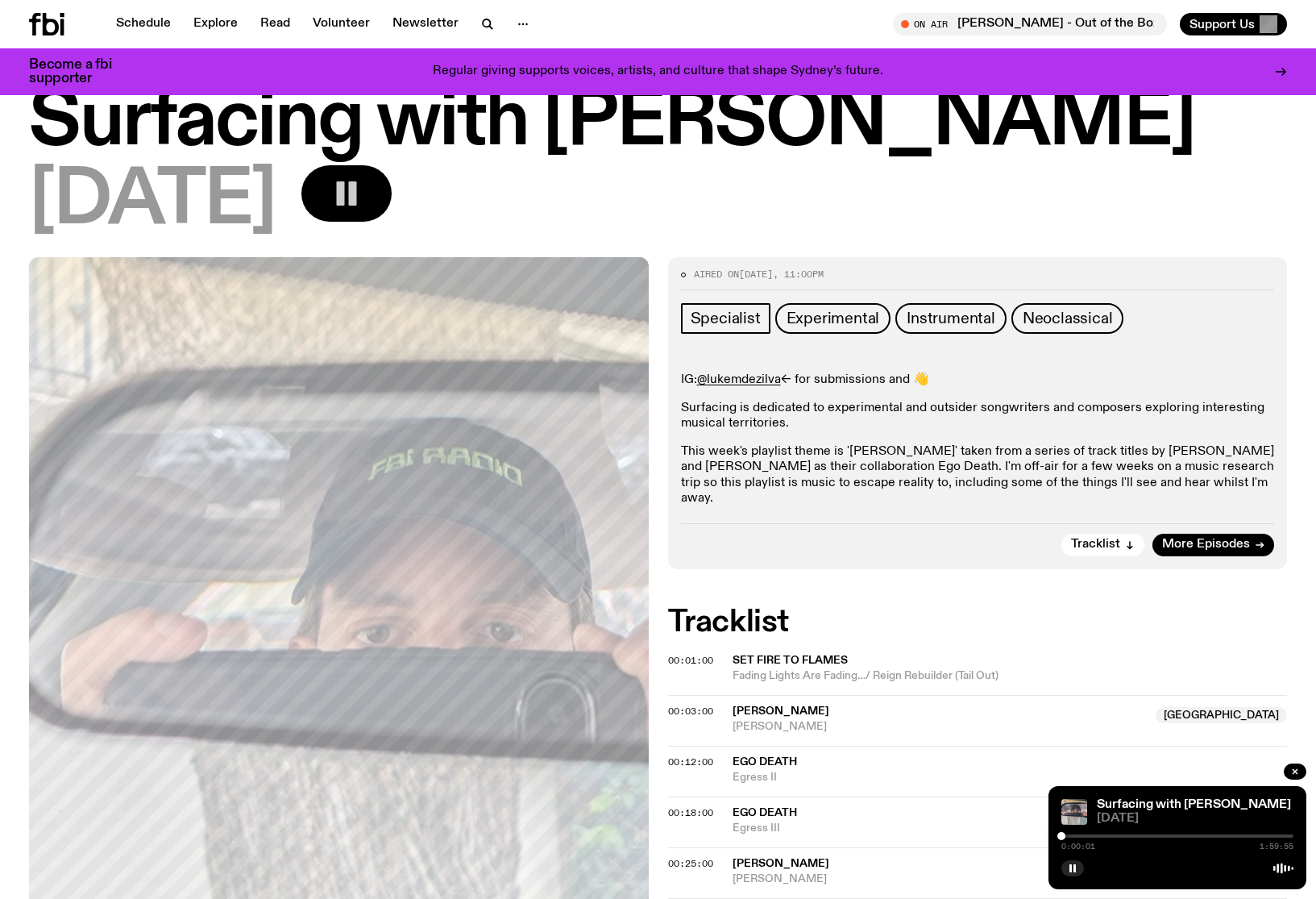
click at [1075, 837] on div "0:00:01 1:59:55" at bounding box center [1177, 841] width 232 height 19
click at [1070, 831] on div "0:00:02 1:59:55" at bounding box center [1177, 841] width 232 height 19
click at [1073, 836] on div at bounding box center [1177, 836] width 232 height 3
click at [1086, 835] on div at bounding box center [1177, 836] width 232 height 3
click at [1103, 835] on div at bounding box center [1177, 836] width 232 height 3
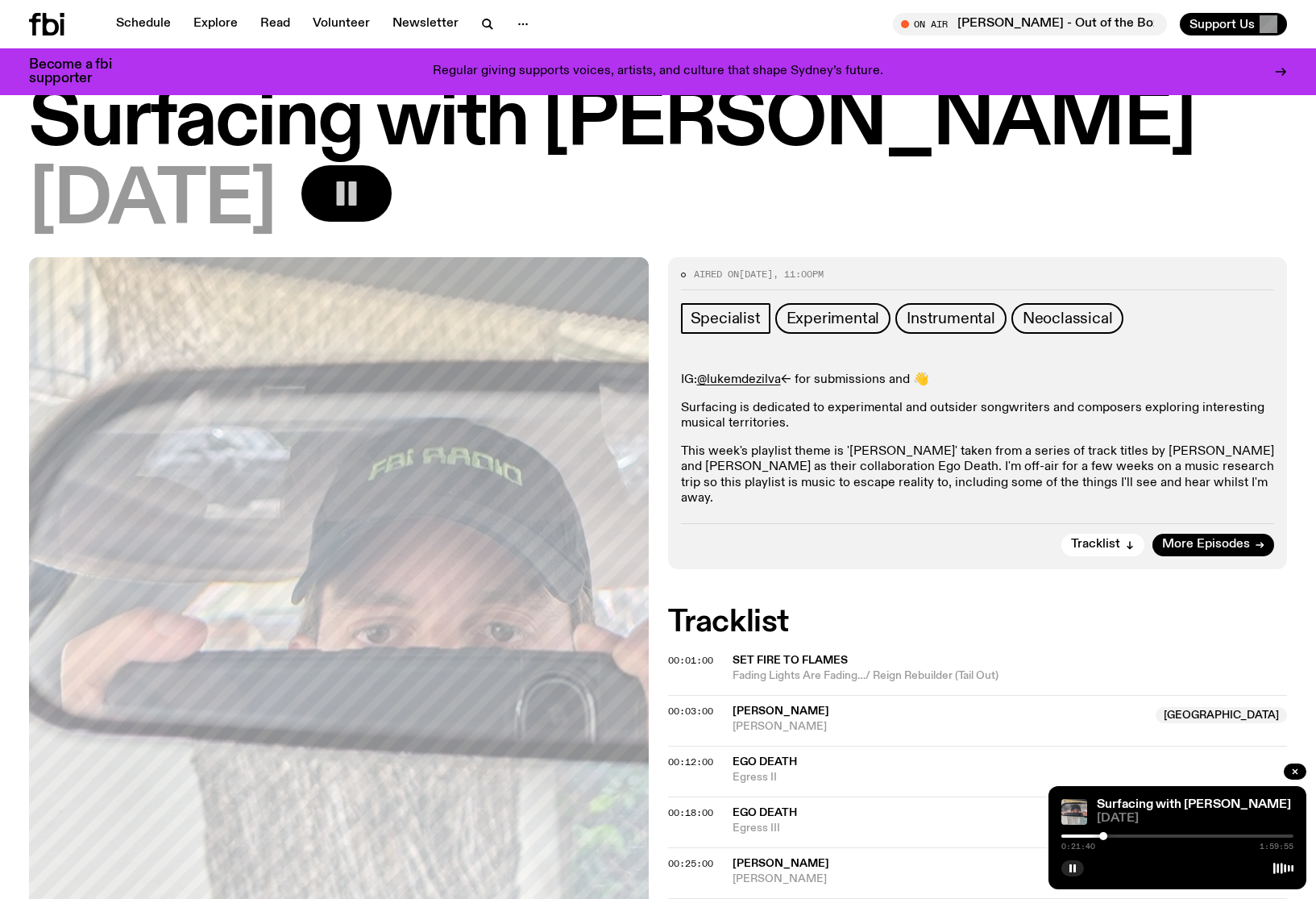
click at [1120, 835] on div at bounding box center [1177, 836] width 232 height 3
click at [1132, 835] on div at bounding box center [1177, 836] width 232 height 3
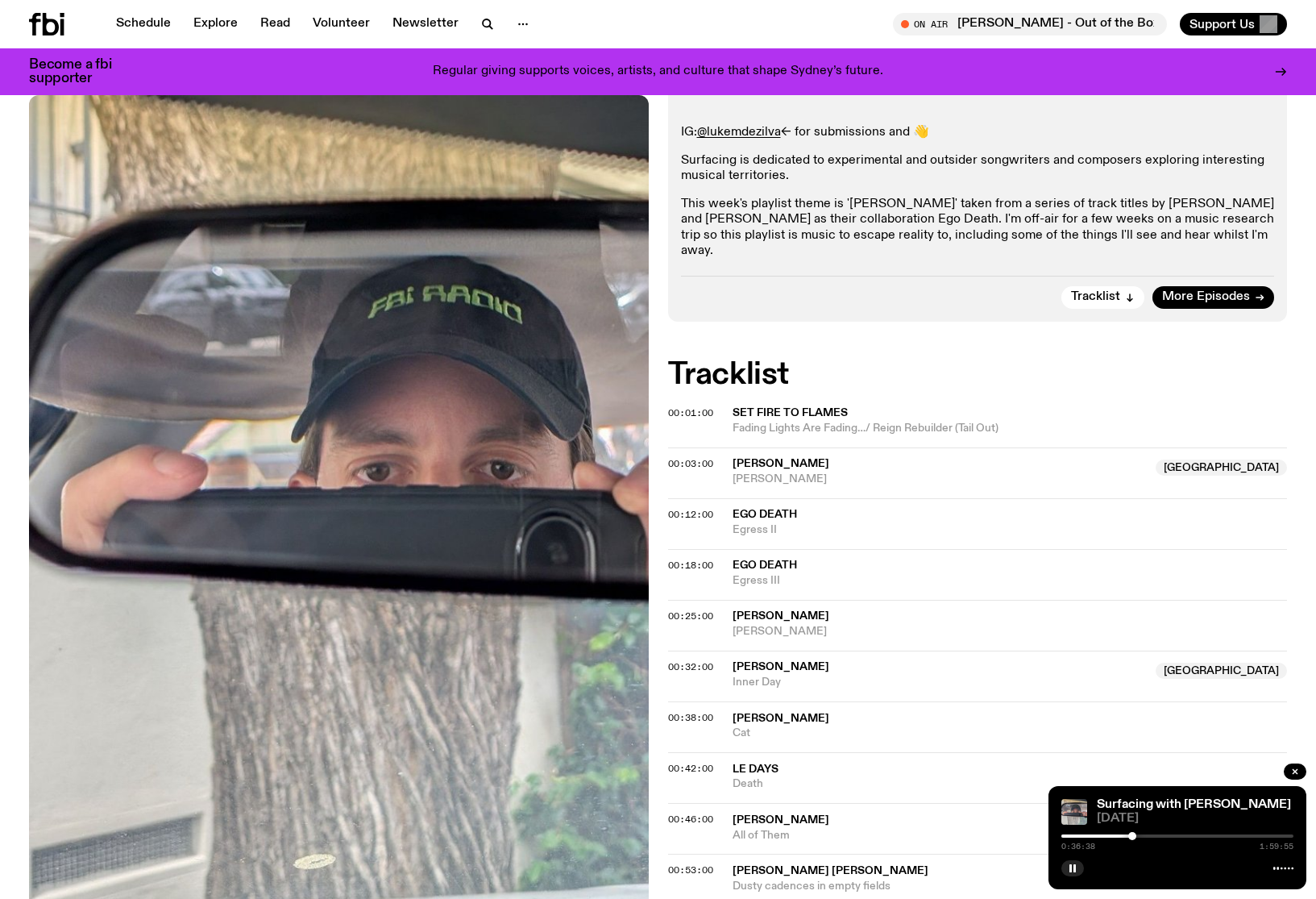
scroll to position [327, 0]
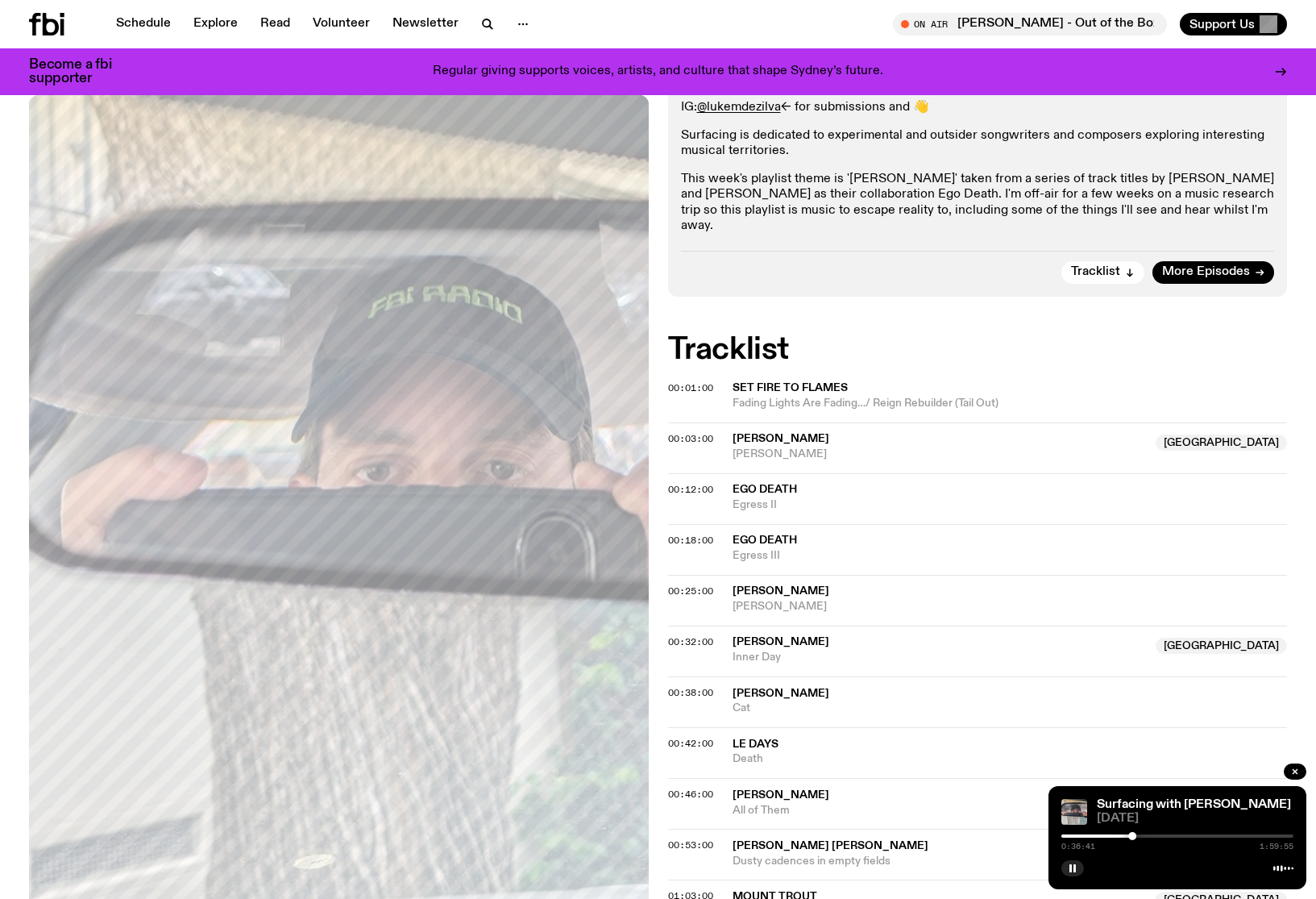
click at [1146, 834] on div at bounding box center [1177, 836] width 232 height 3
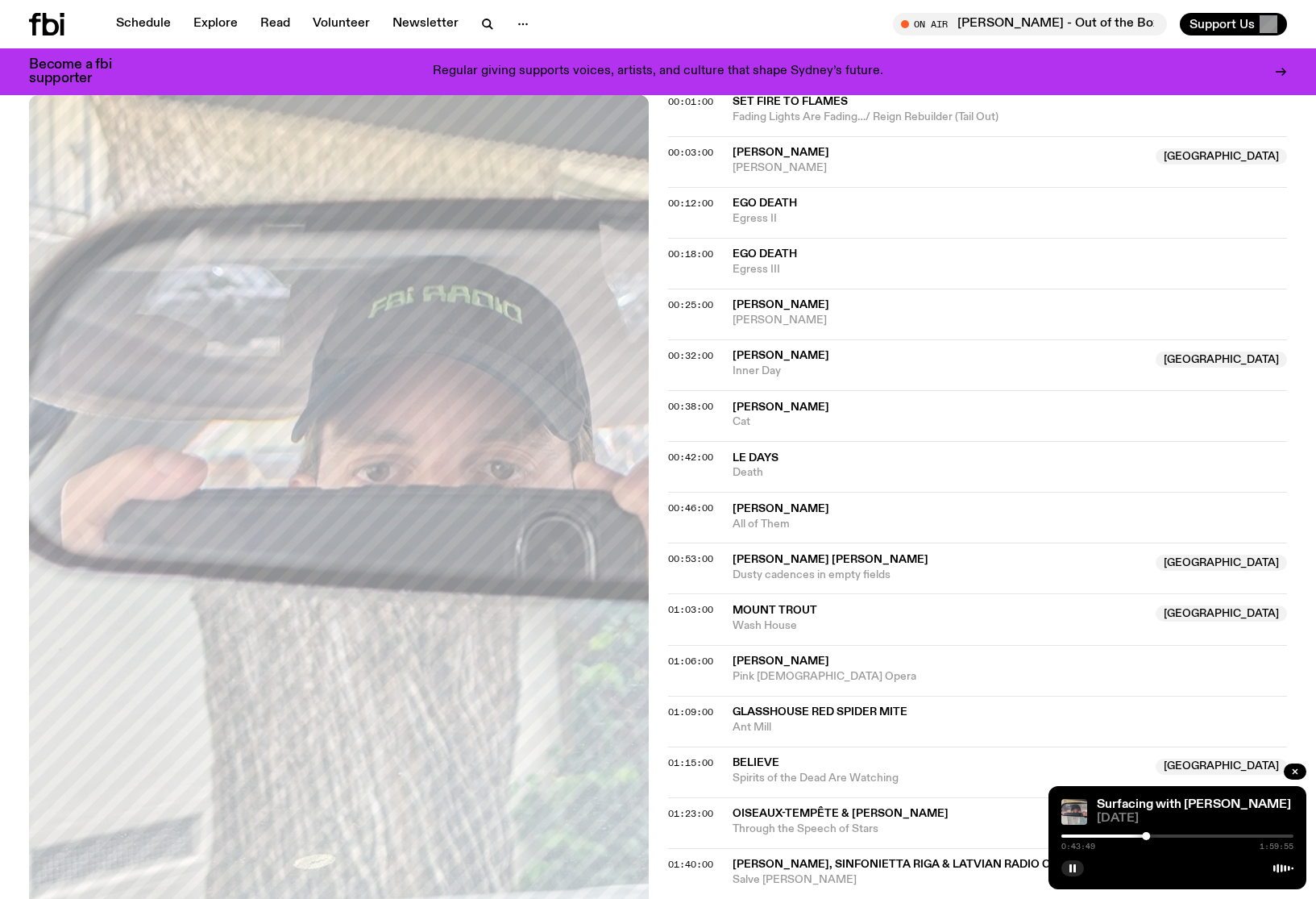
scroll to position [1011, 0]
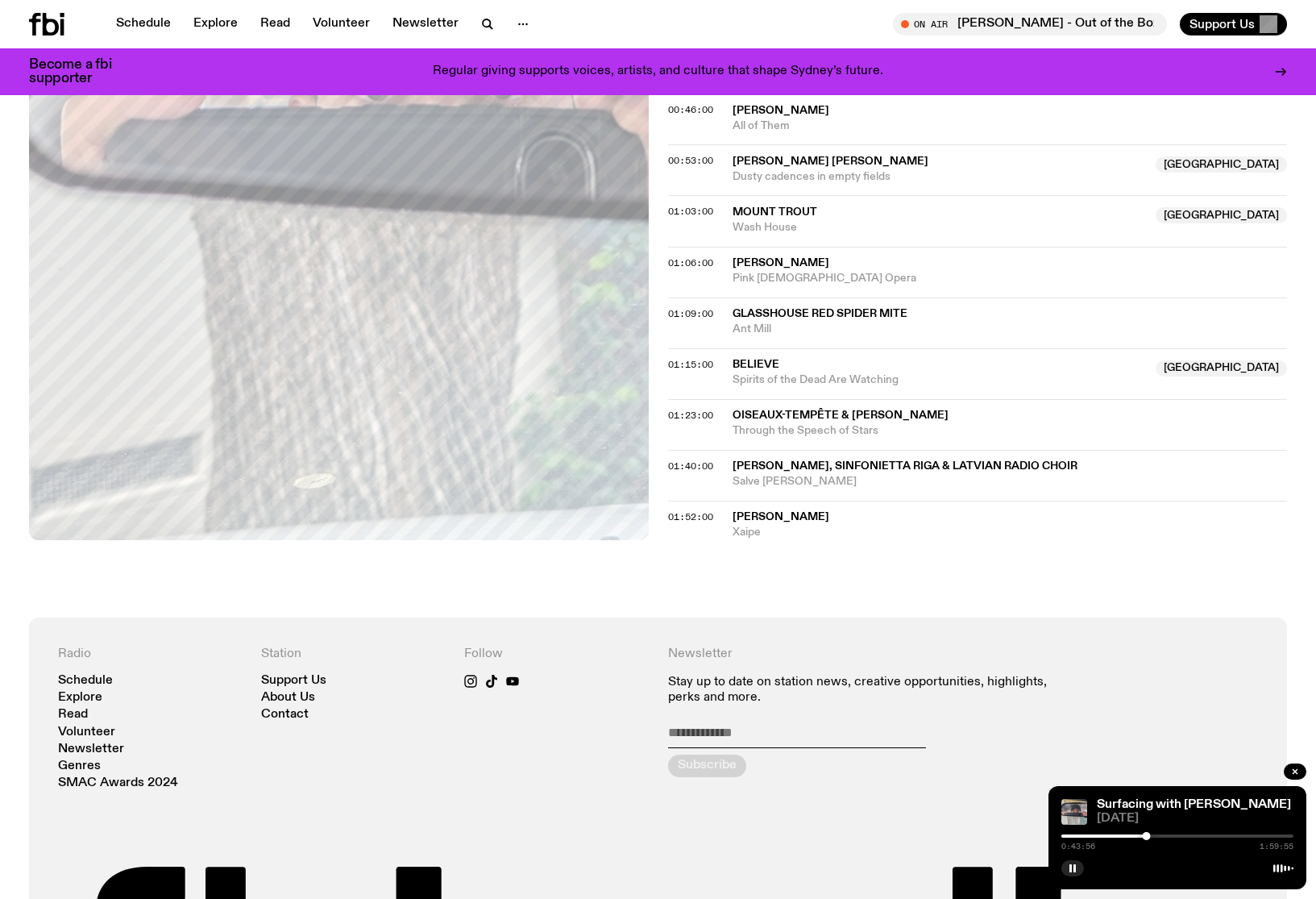
click at [1250, 833] on div "0:43:56 1:59:55" at bounding box center [1177, 841] width 232 height 19
click at [1258, 836] on div at bounding box center [1177, 836] width 232 height 3
click at [1263, 835] on div at bounding box center [1177, 836] width 232 height 3
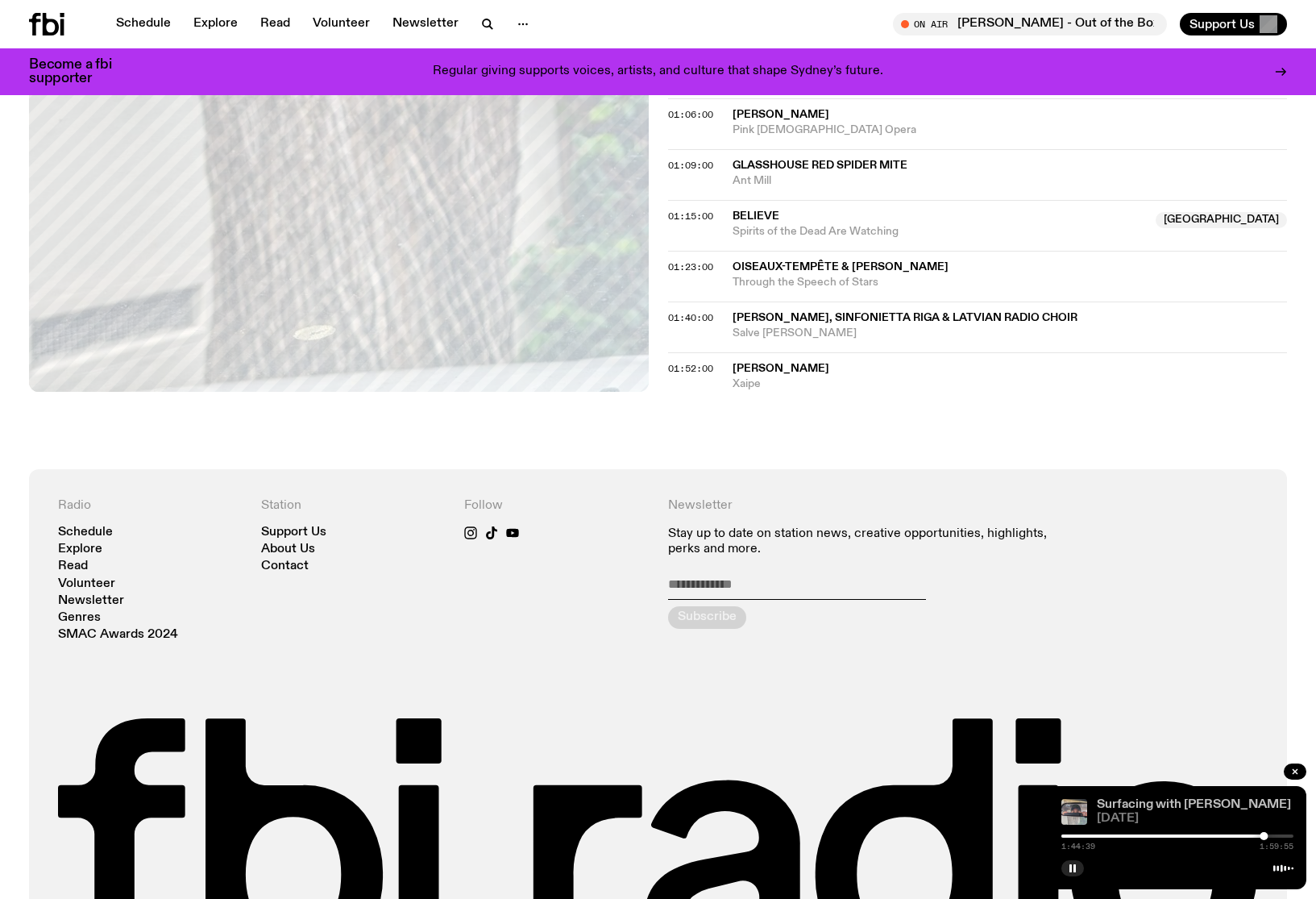
scroll to position [1162, 0]
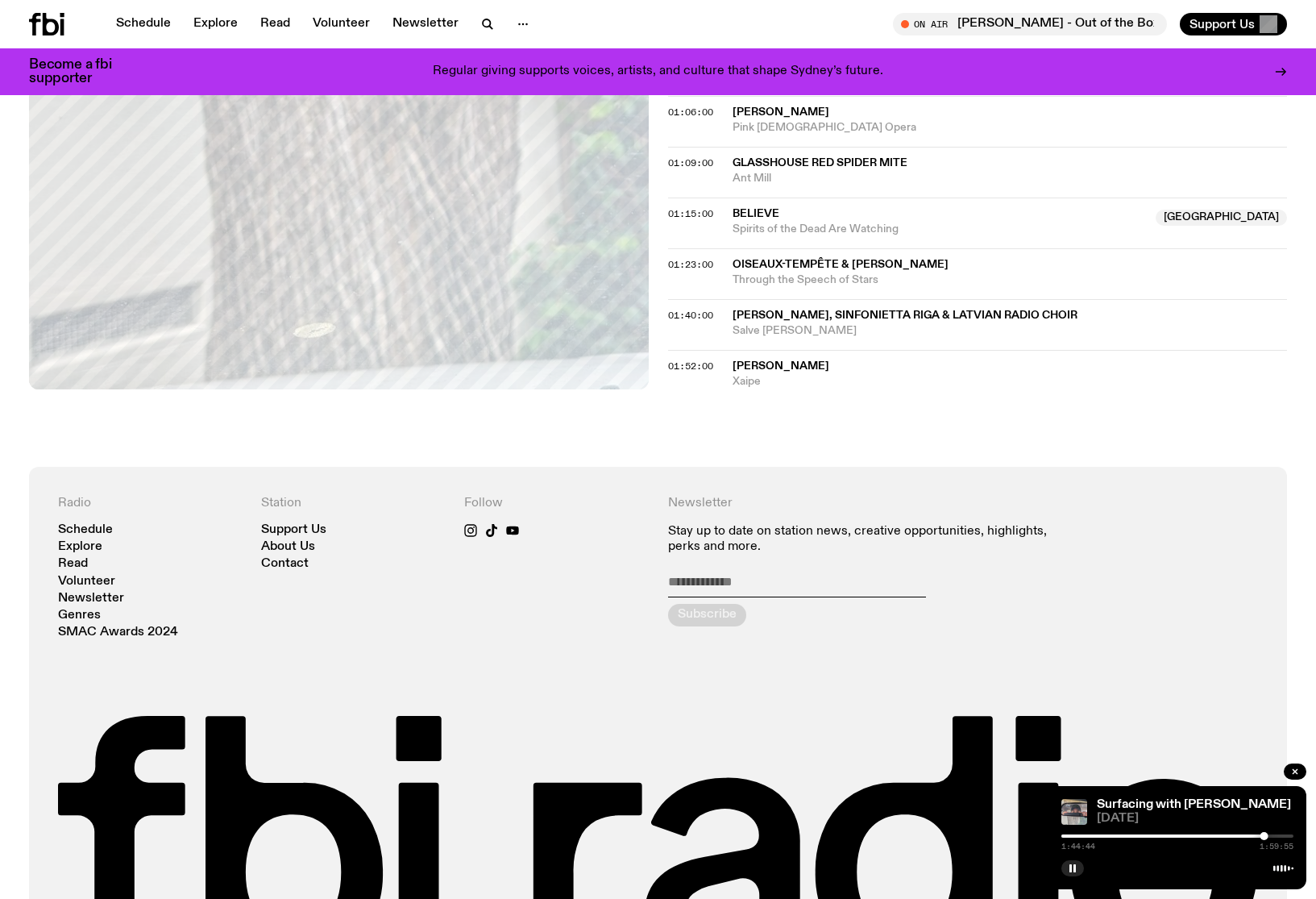
click at [1272, 835] on div at bounding box center [1177, 836] width 232 height 3
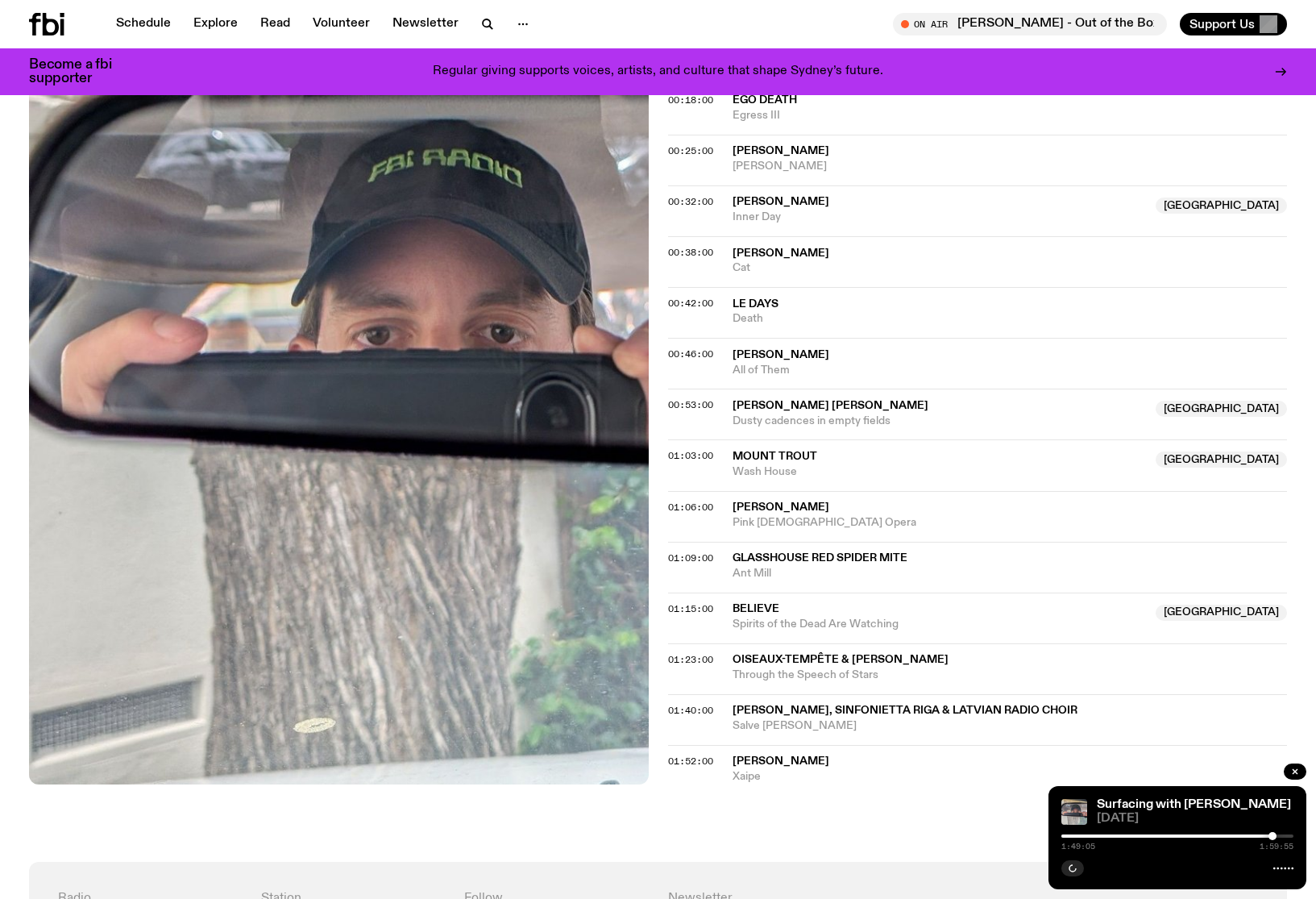
scroll to position [756, 0]
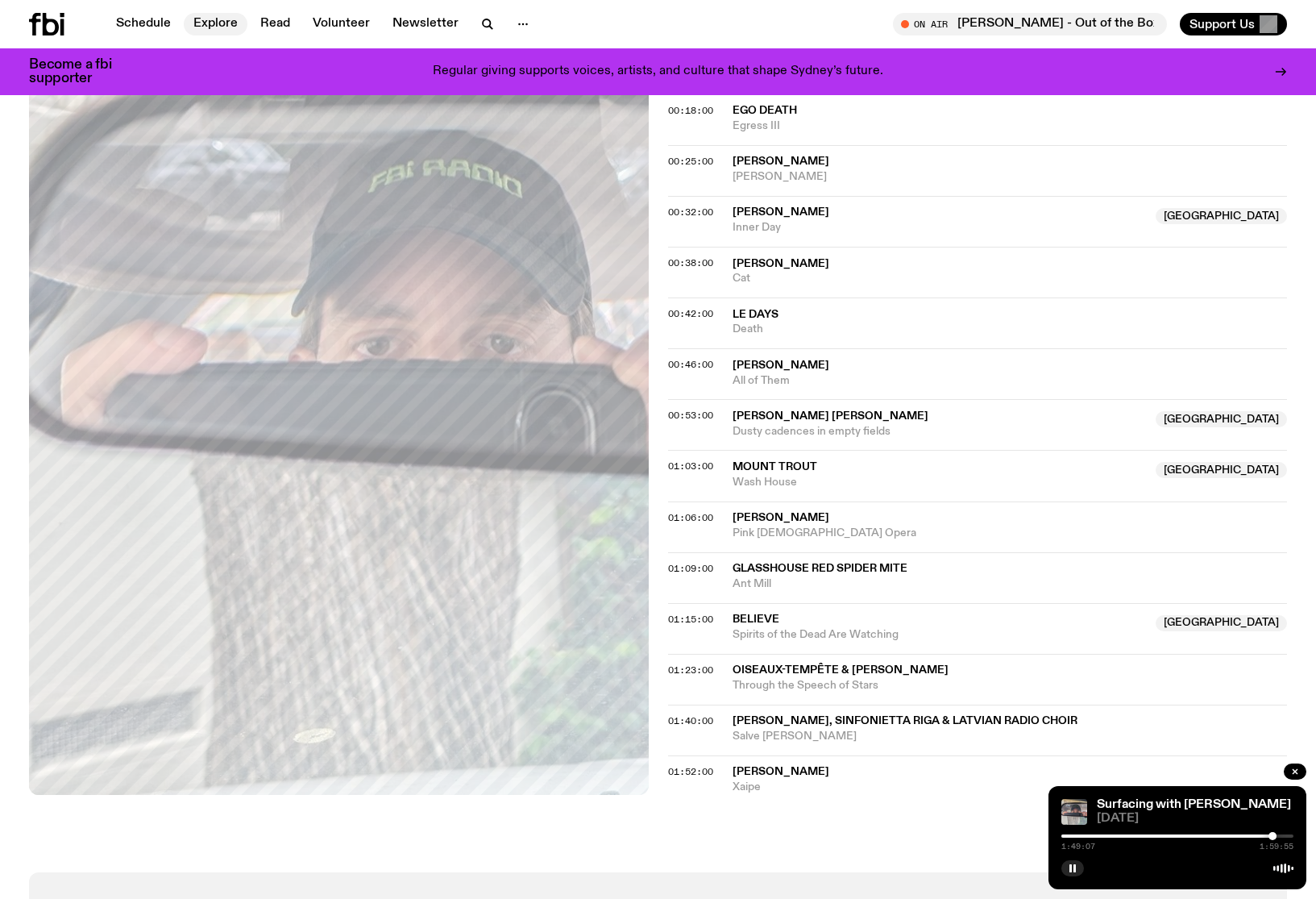
click at [203, 25] on link "Explore" at bounding box center [216, 24] width 64 height 23
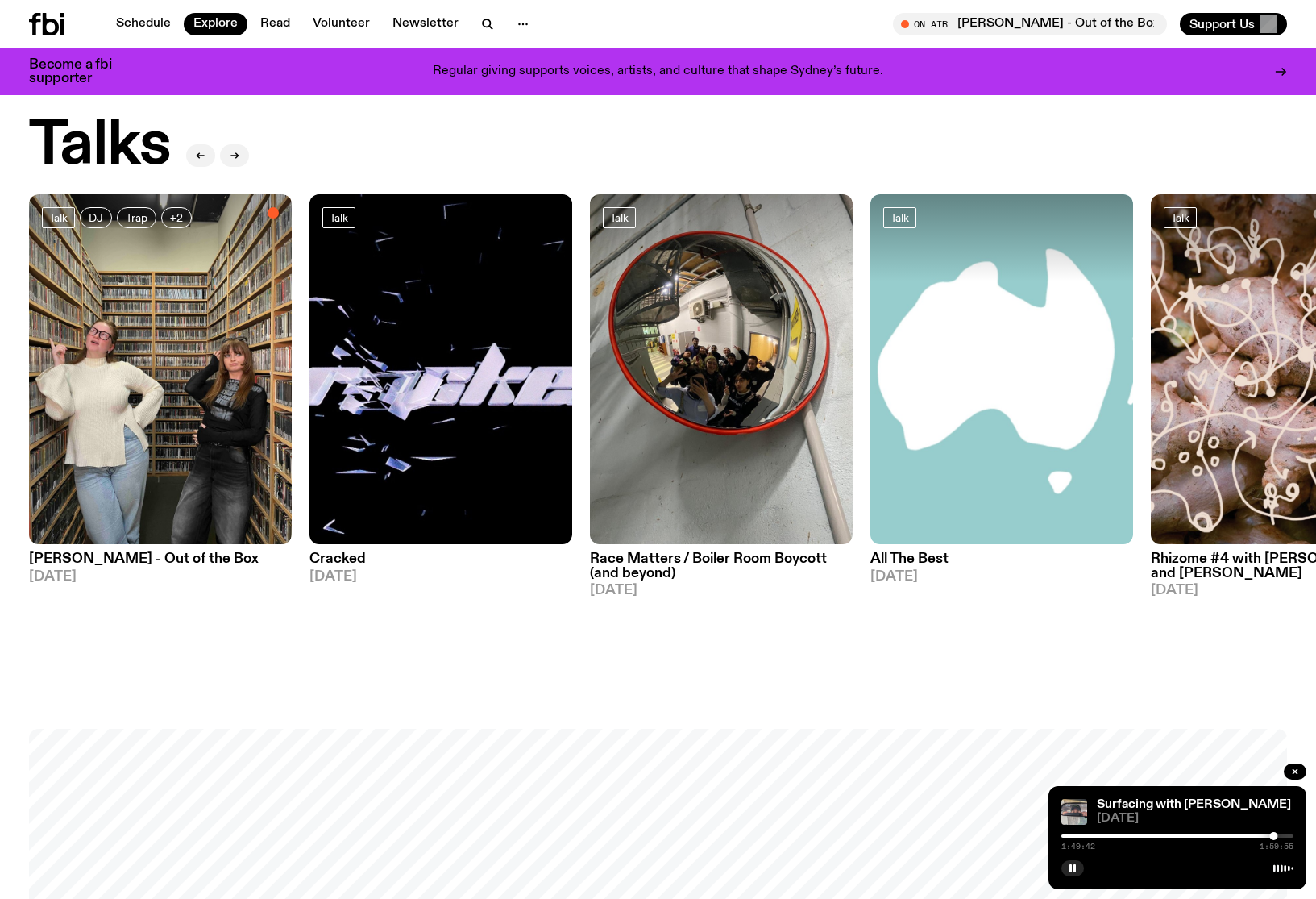
scroll to position [1698, 0]
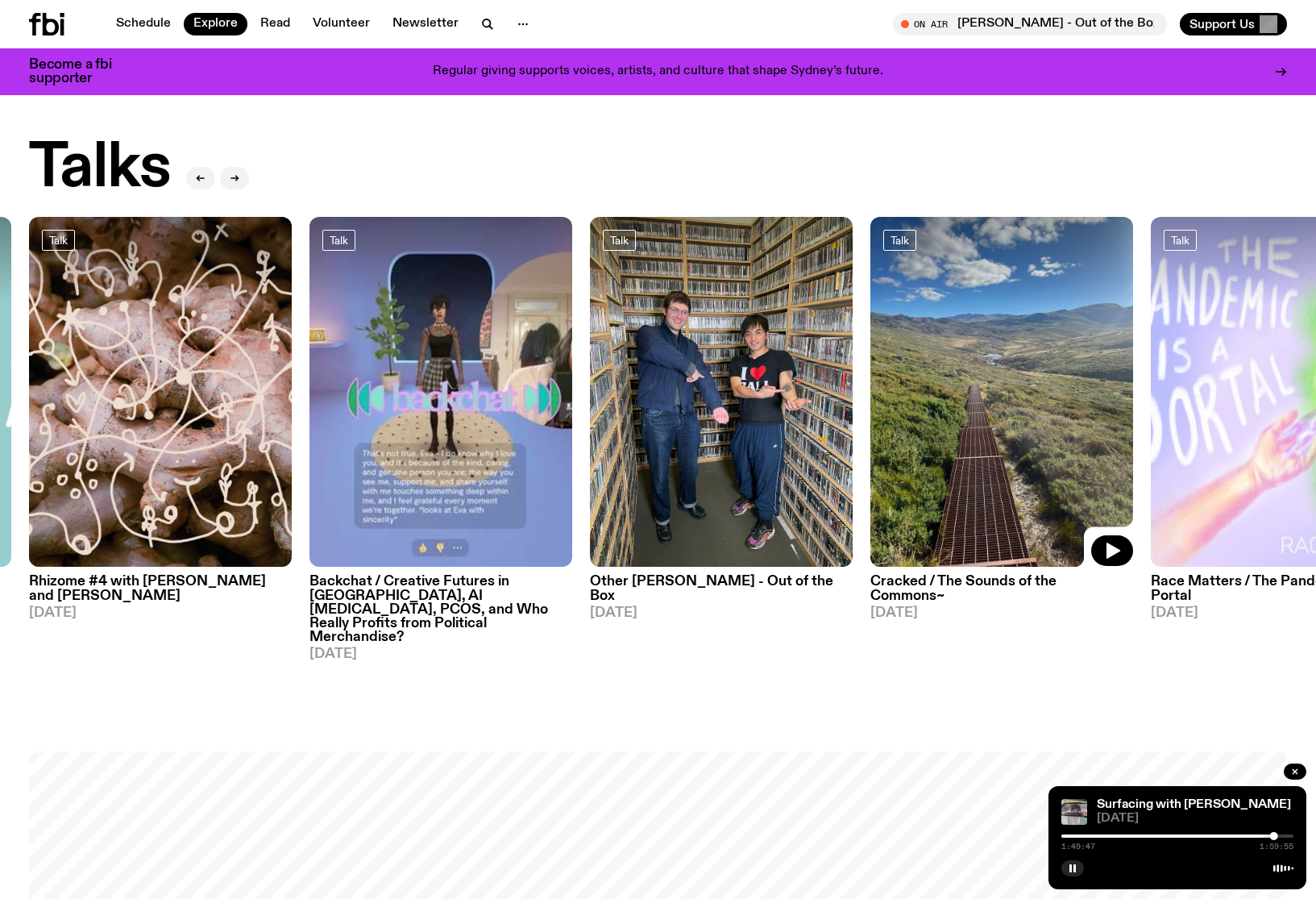
click at [958, 442] on img at bounding box center [1002, 392] width 263 height 351
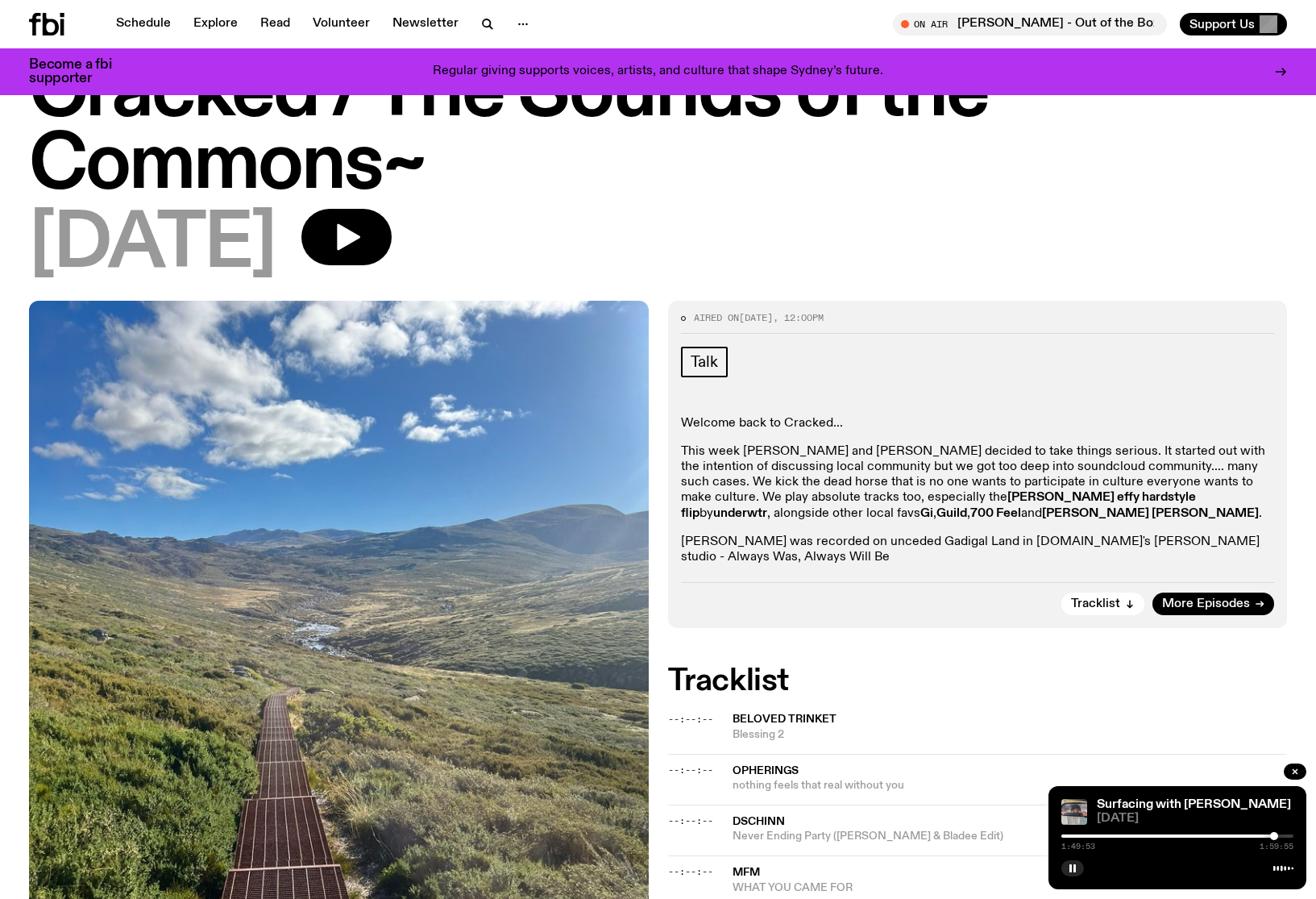
scroll to position [113, 0]
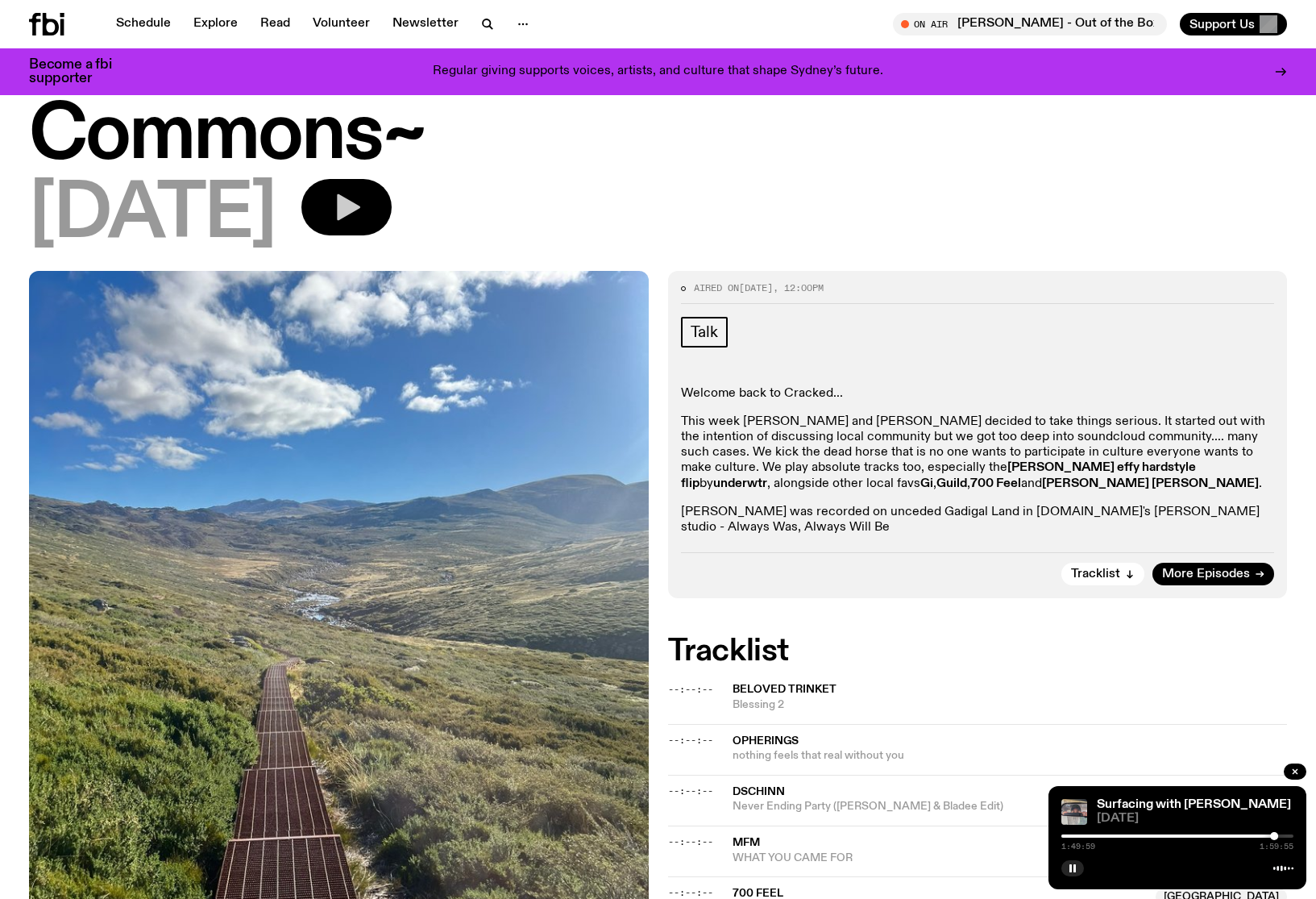
click at [360, 209] on icon "button" at bounding box center [348, 208] width 24 height 27
click at [1070, 833] on div "0:00:00 0:59:58" at bounding box center [1177, 841] width 232 height 19
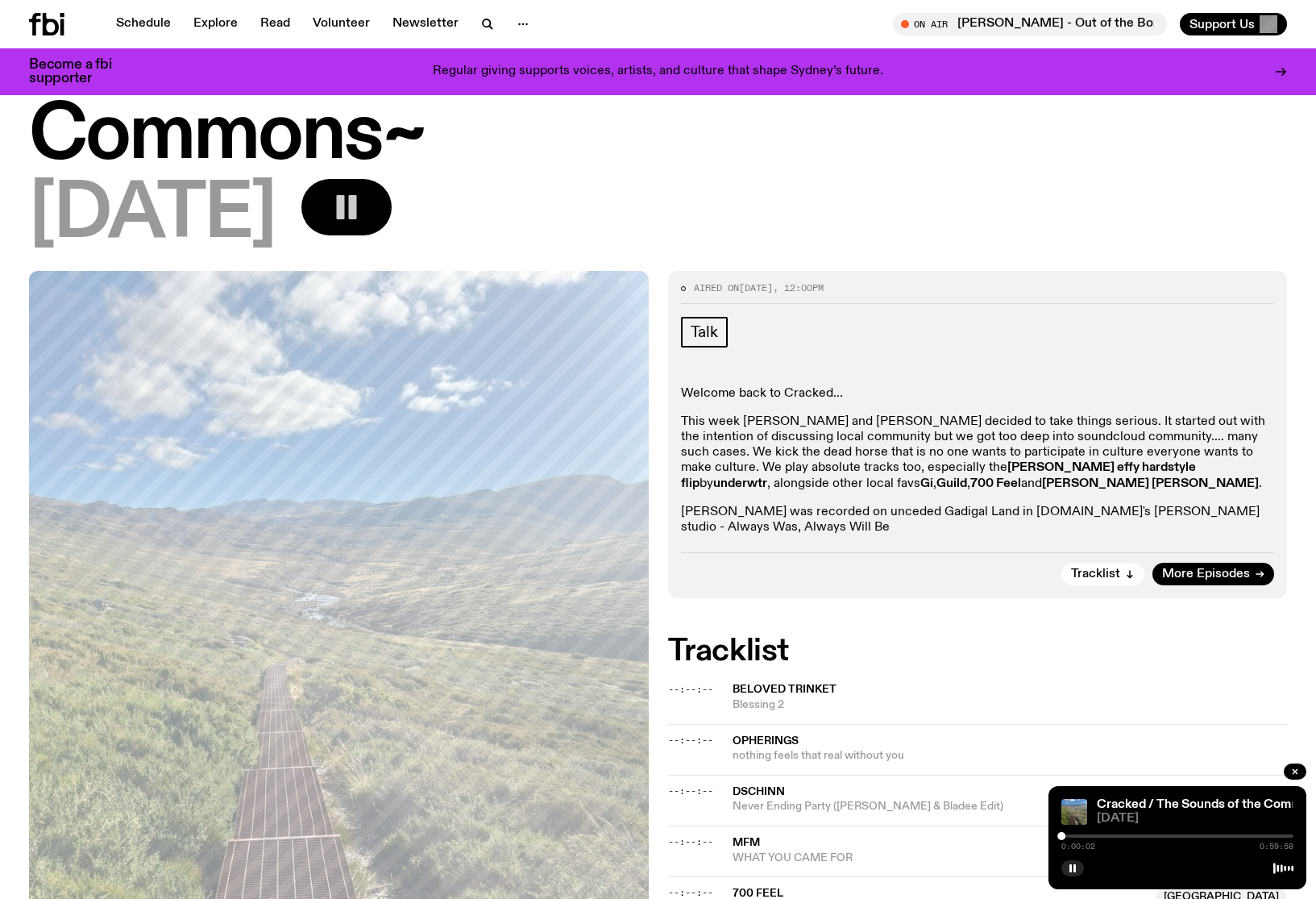
click at [1078, 835] on div at bounding box center [1177, 836] width 232 height 3
click at [1094, 835] on div at bounding box center [1177, 836] width 232 height 3
drag, startPoint x: 146, startPoint y: 24, endPoint x: 160, endPoint y: 26, distance: 14.1
click at [146, 25] on link "Schedule" at bounding box center [143, 24] width 74 height 23
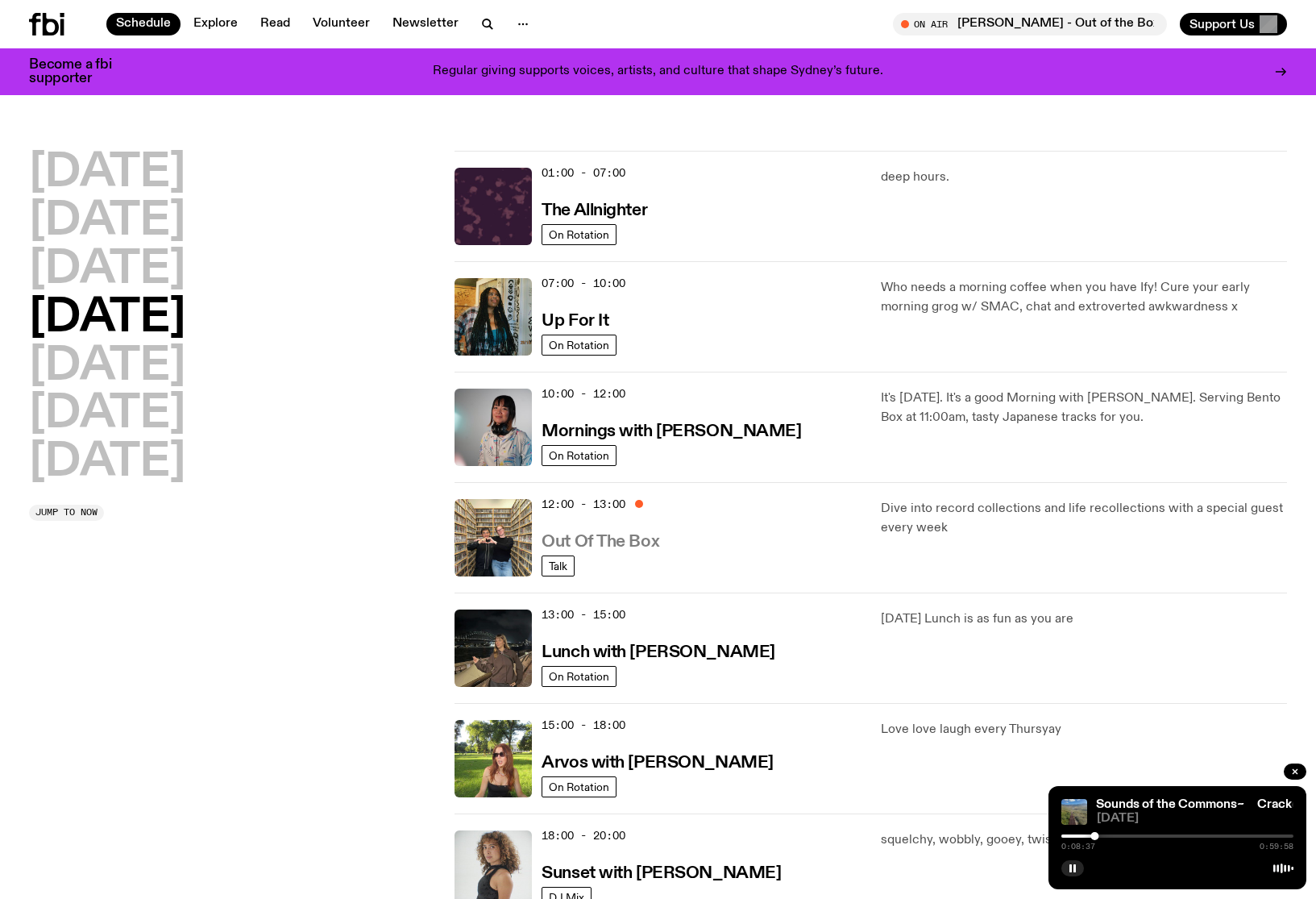
scroll to position [935, 0]
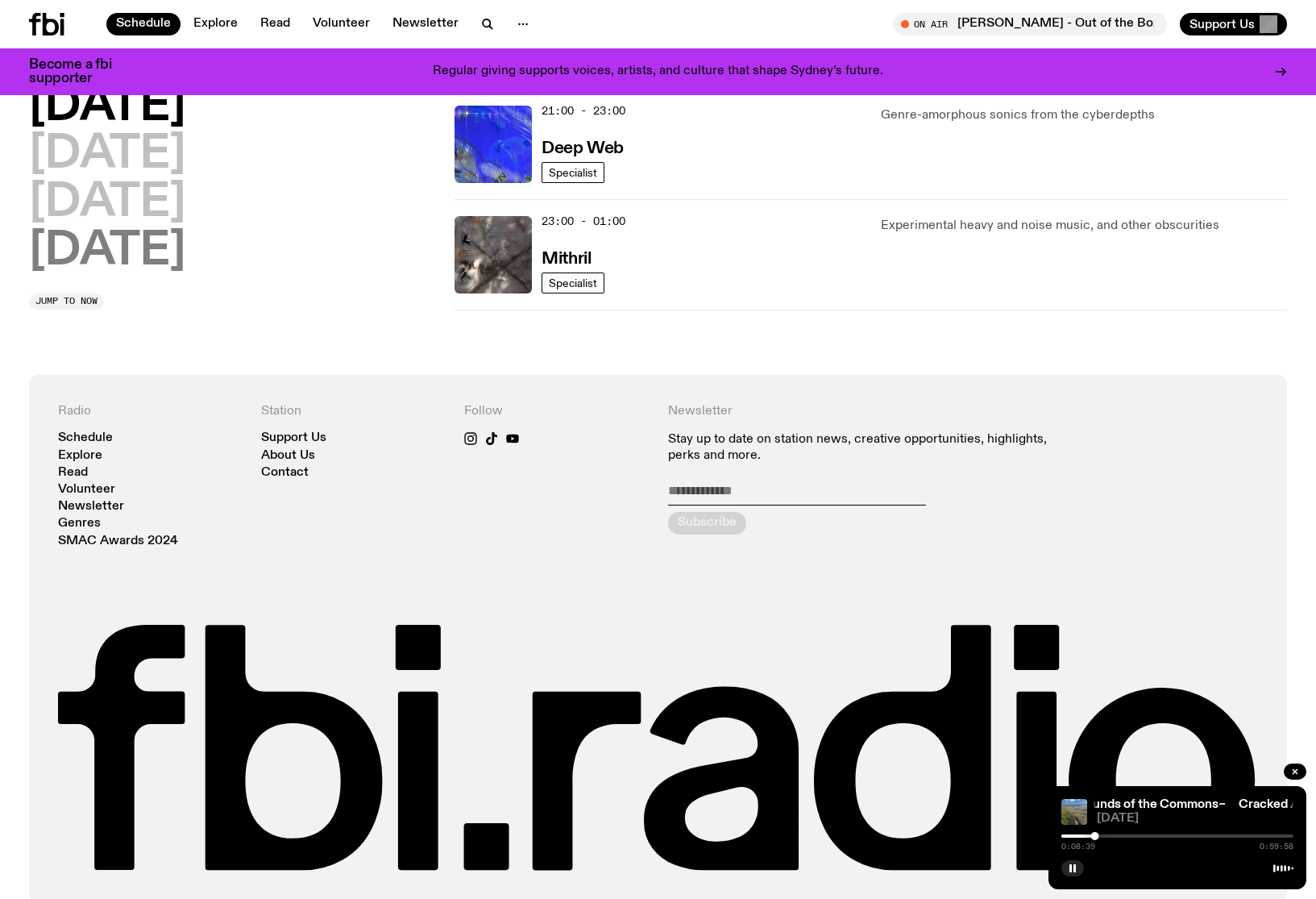
click at [164, 254] on h2 "[DATE]" at bounding box center [107, 251] width 156 height 45
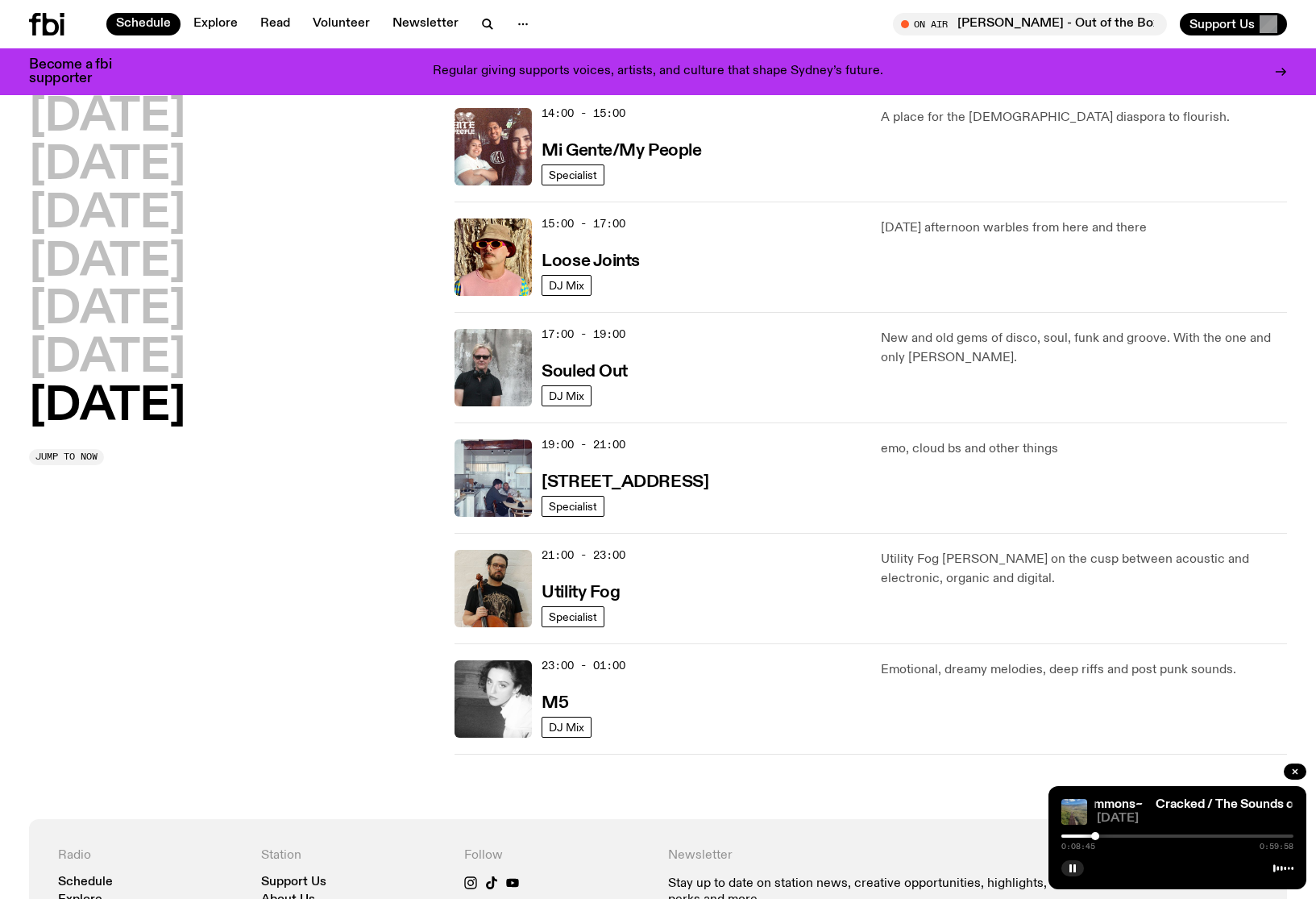
scroll to position [826, 0]
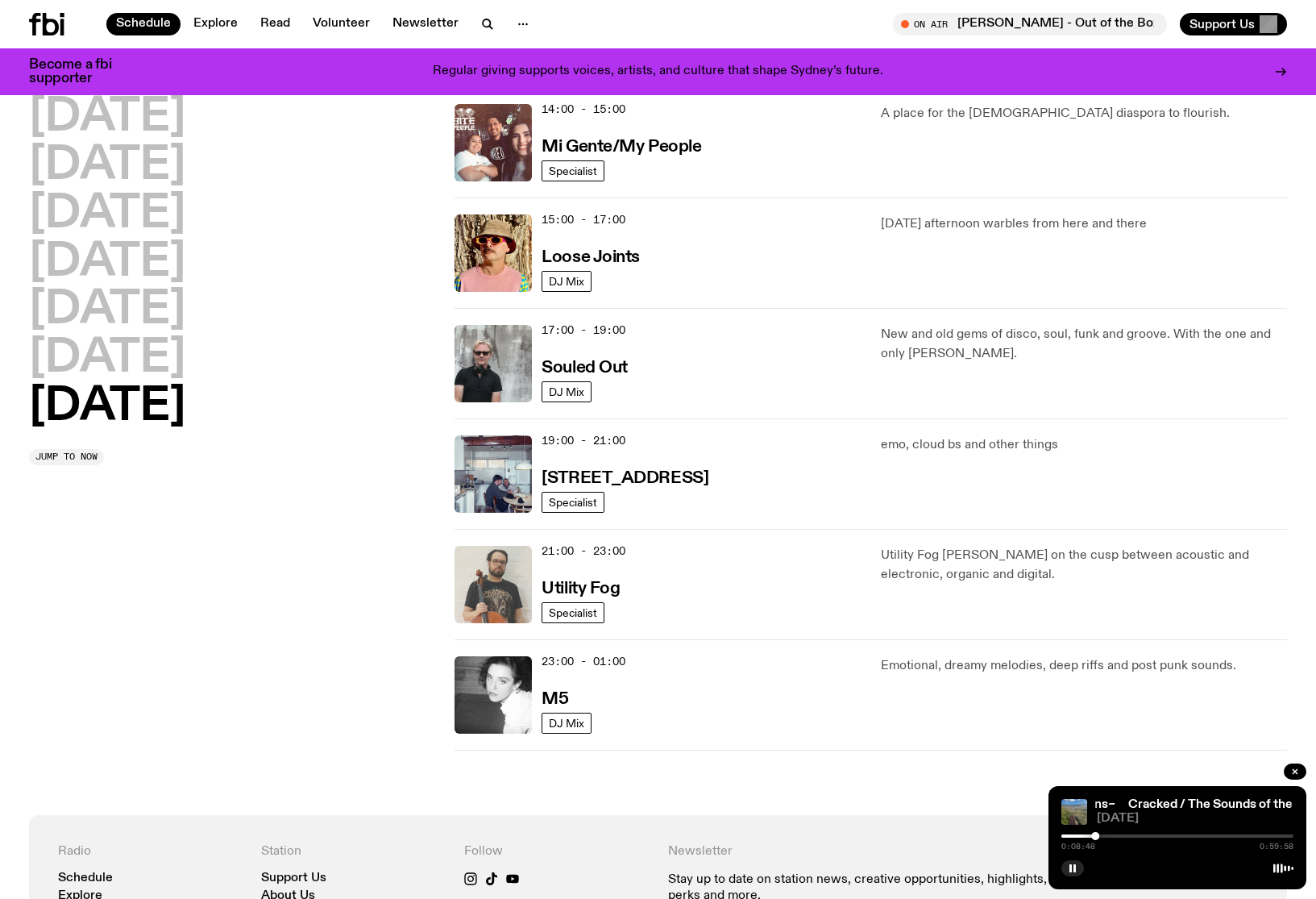
click at [503, 592] on img at bounding box center [493, 584] width 77 height 77
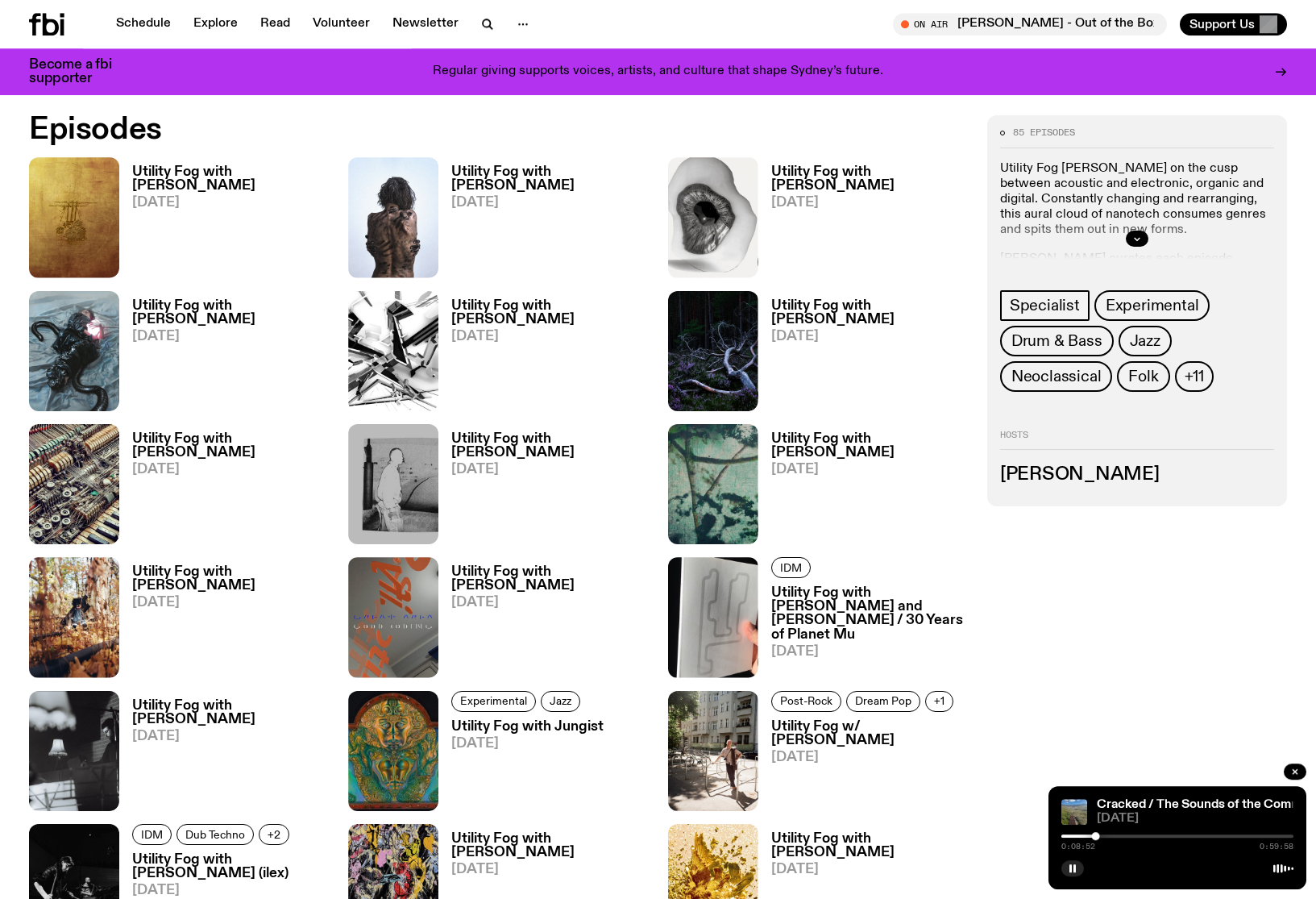
scroll to position [806, 0]
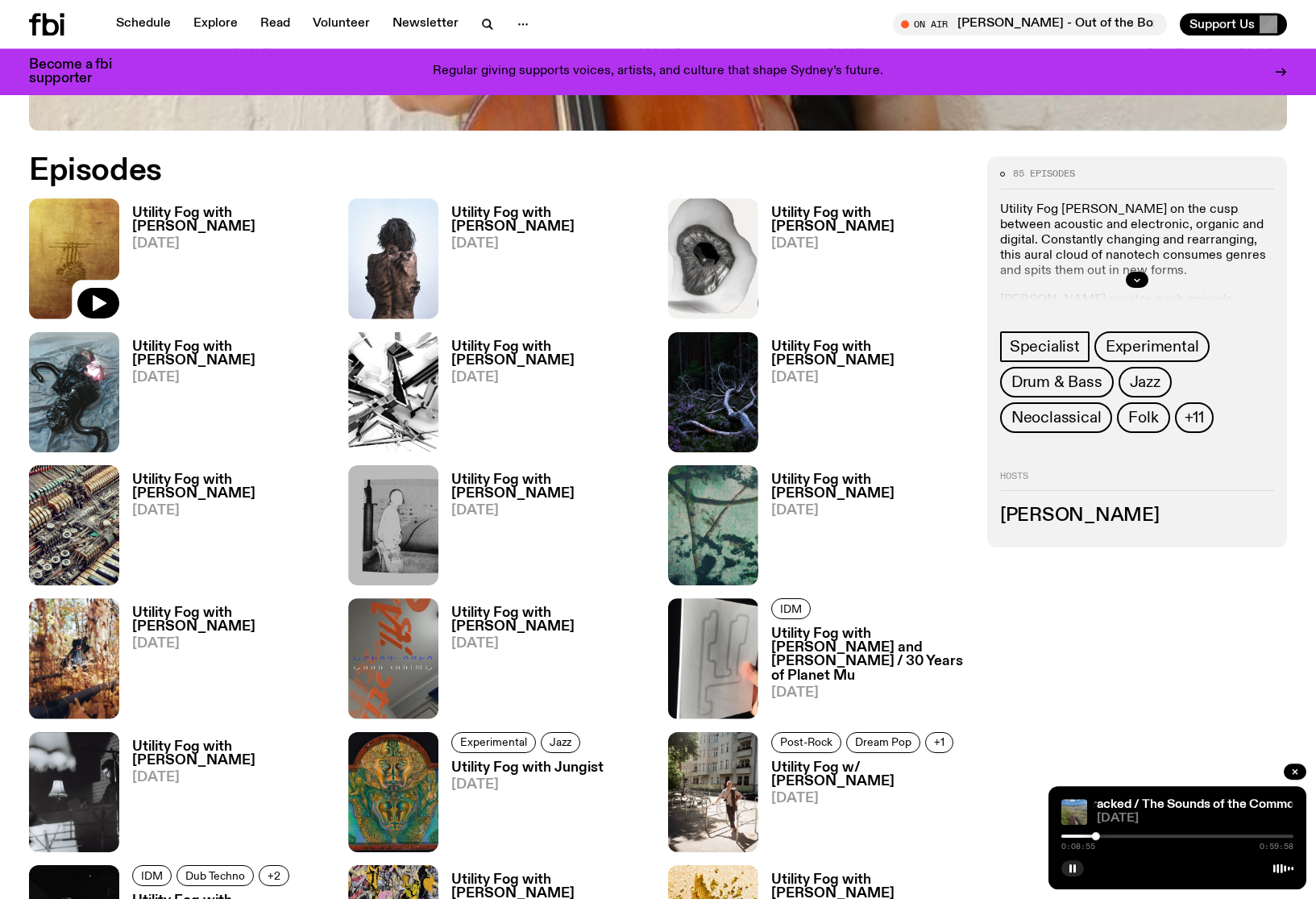
click at [70, 266] on img at bounding box center [74, 259] width 90 height 120
click at [93, 311] on icon "button" at bounding box center [98, 303] width 19 height 19
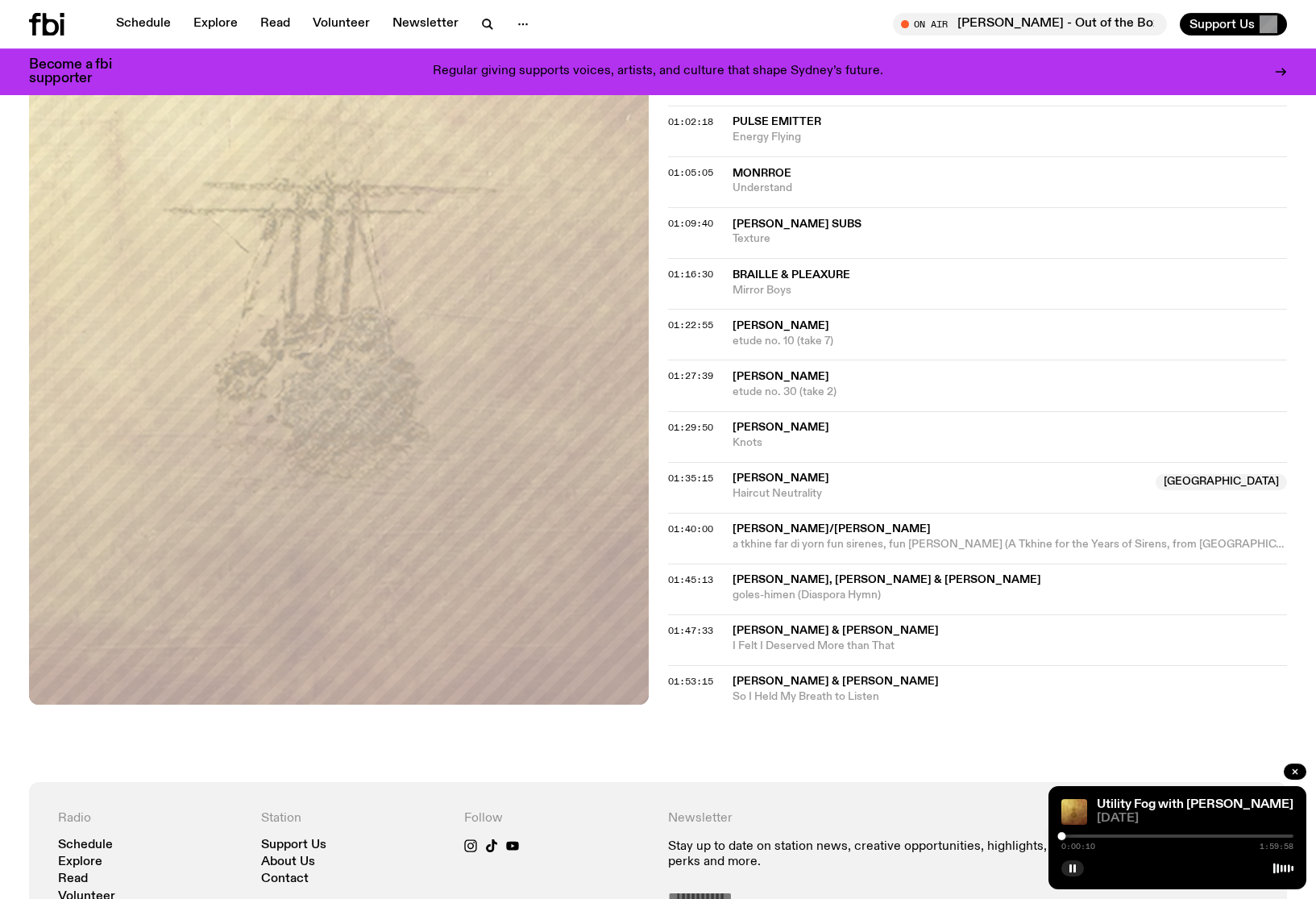
scroll to position [1330, 0]
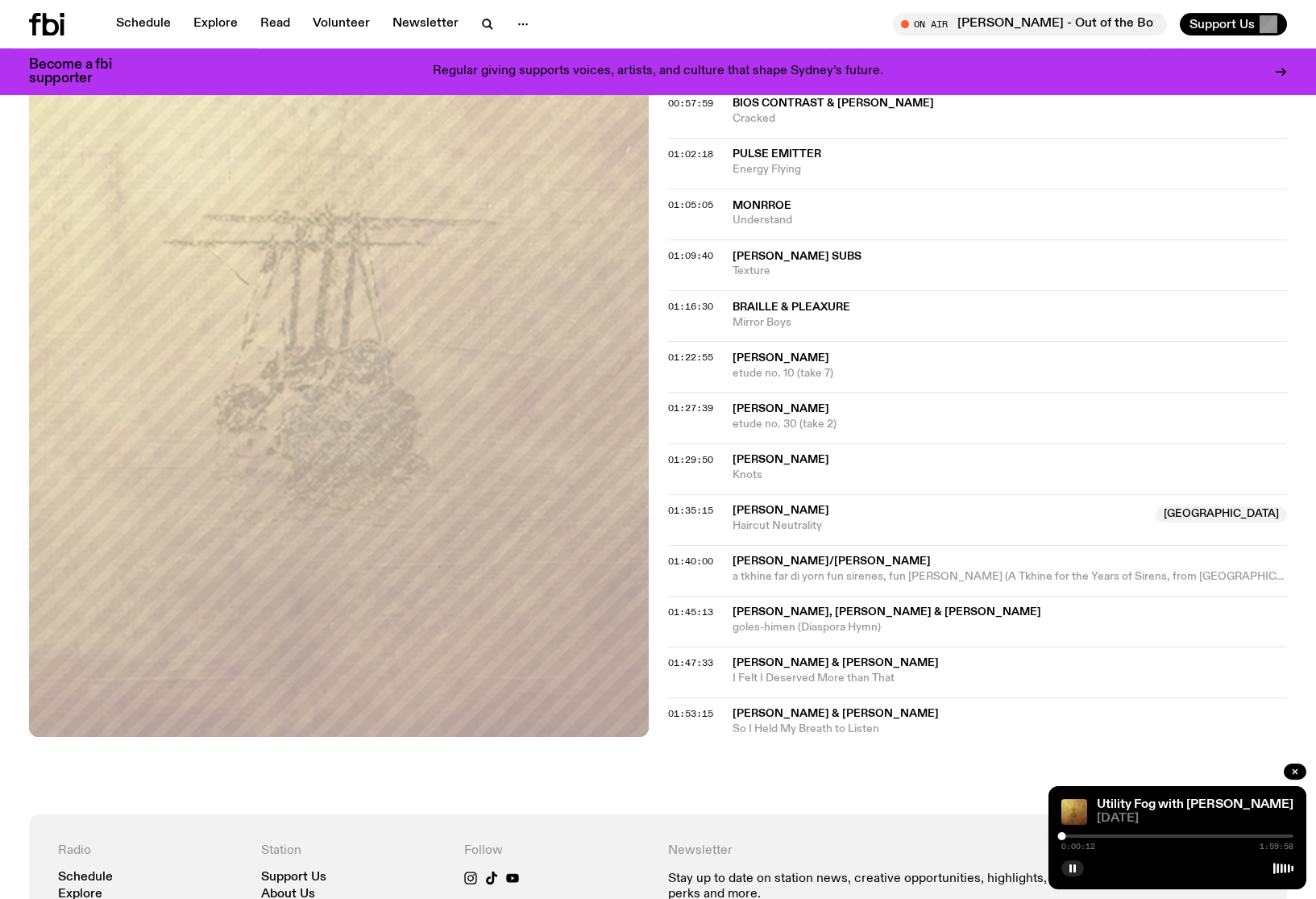
click at [1074, 833] on div "0:00:12 1:59:58" at bounding box center [1177, 841] width 232 height 19
click at [1074, 834] on div at bounding box center [1177, 836] width 232 height 3
click at [1090, 833] on div "0:06:41 1:59:58" at bounding box center [1177, 841] width 232 height 19
click at [1087, 835] on div at bounding box center [1177, 836] width 232 height 3
click at [1099, 835] on div at bounding box center [1177, 836] width 232 height 3
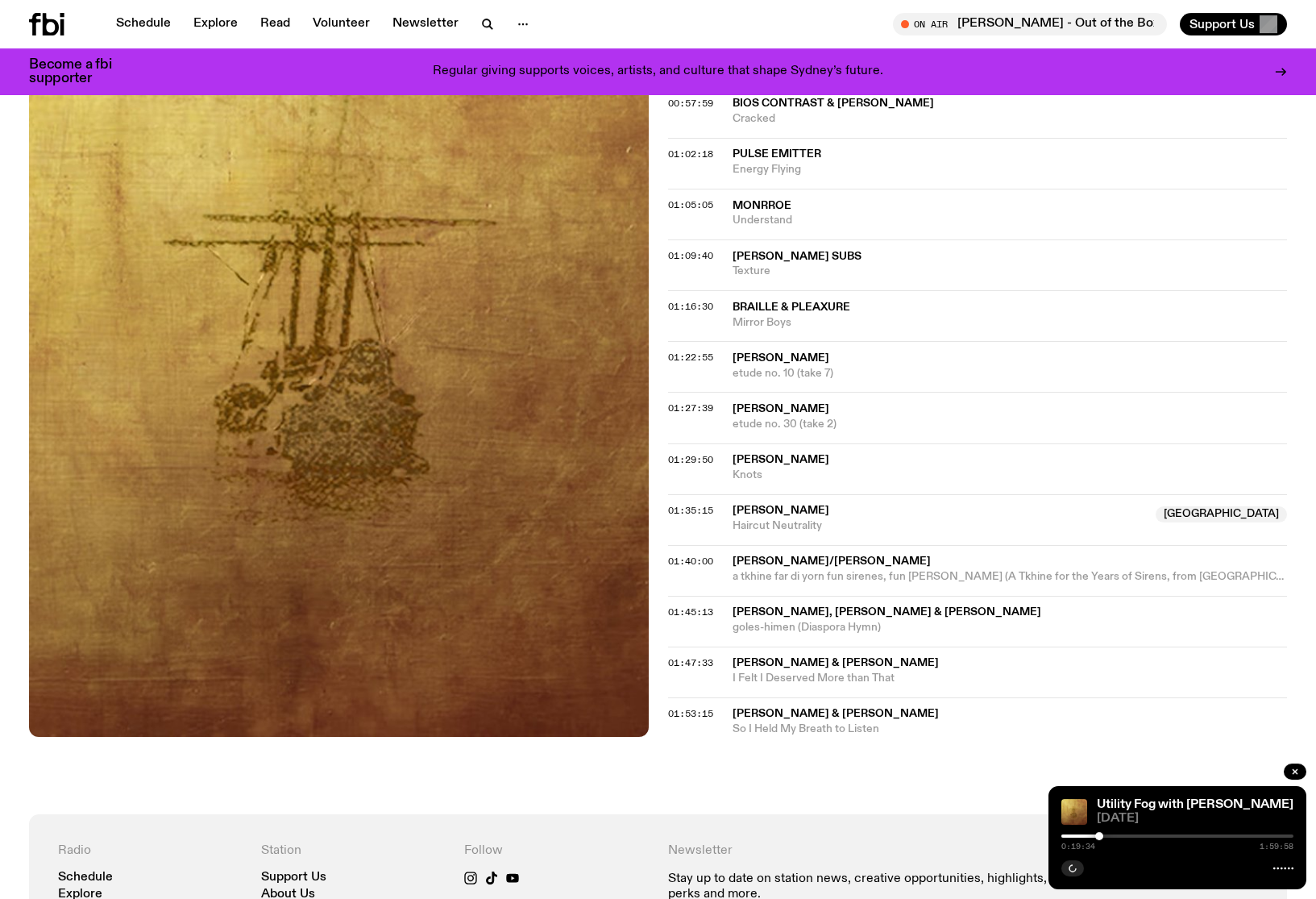
click at [1113, 836] on div at bounding box center [1177, 836] width 232 height 3
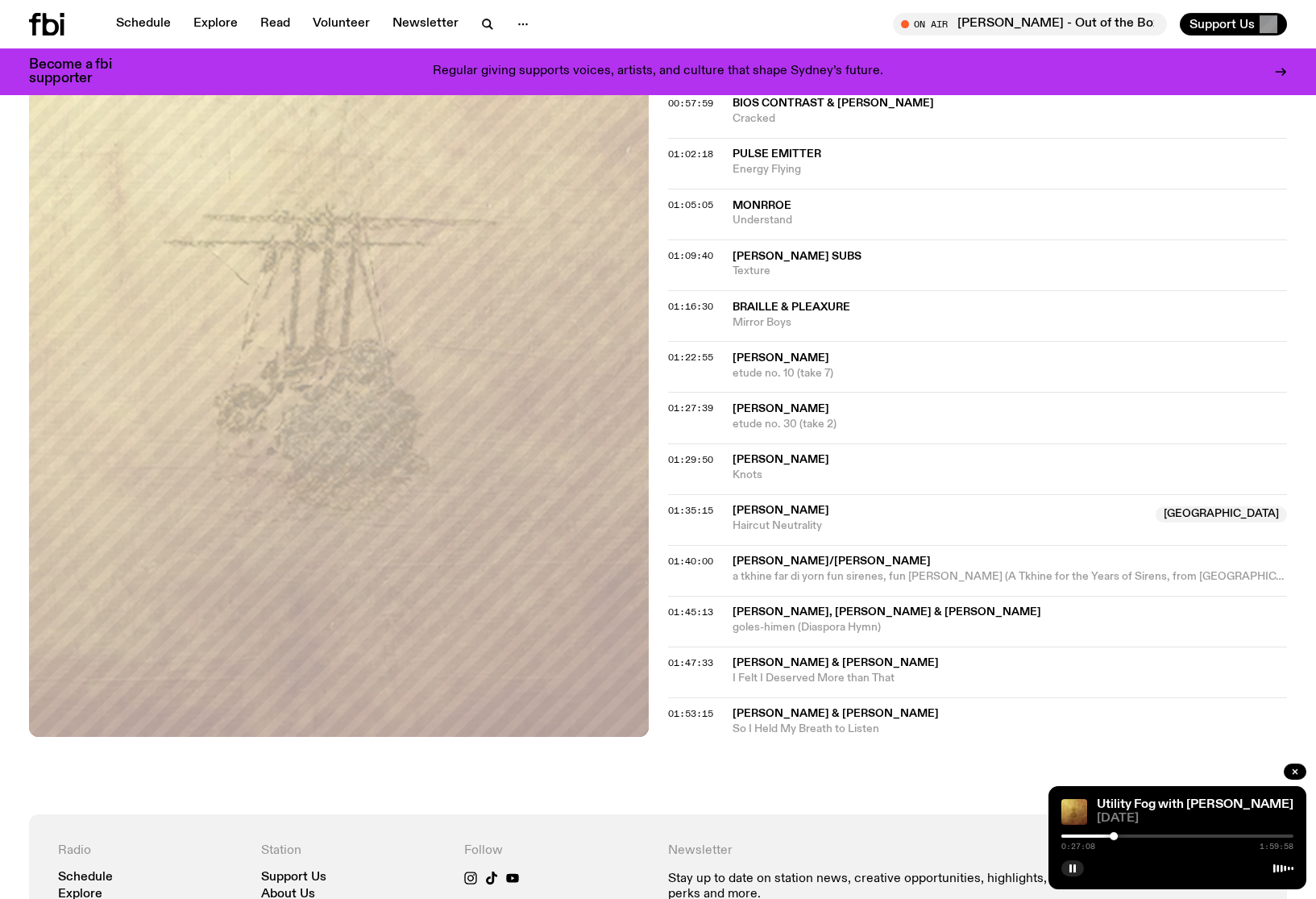
click at [1126, 834] on div at bounding box center [1177, 836] width 232 height 3
click at [1138, 834] on div at bounding box center [1177, 836] width 232 height 3
click at [1148, 838] on div "0:39:36 1:59:58" at bounding box center [1177, 841] width 232 height 19
click at [1147, 836] on div at bounding box center [1177, 836] width 232 height 3
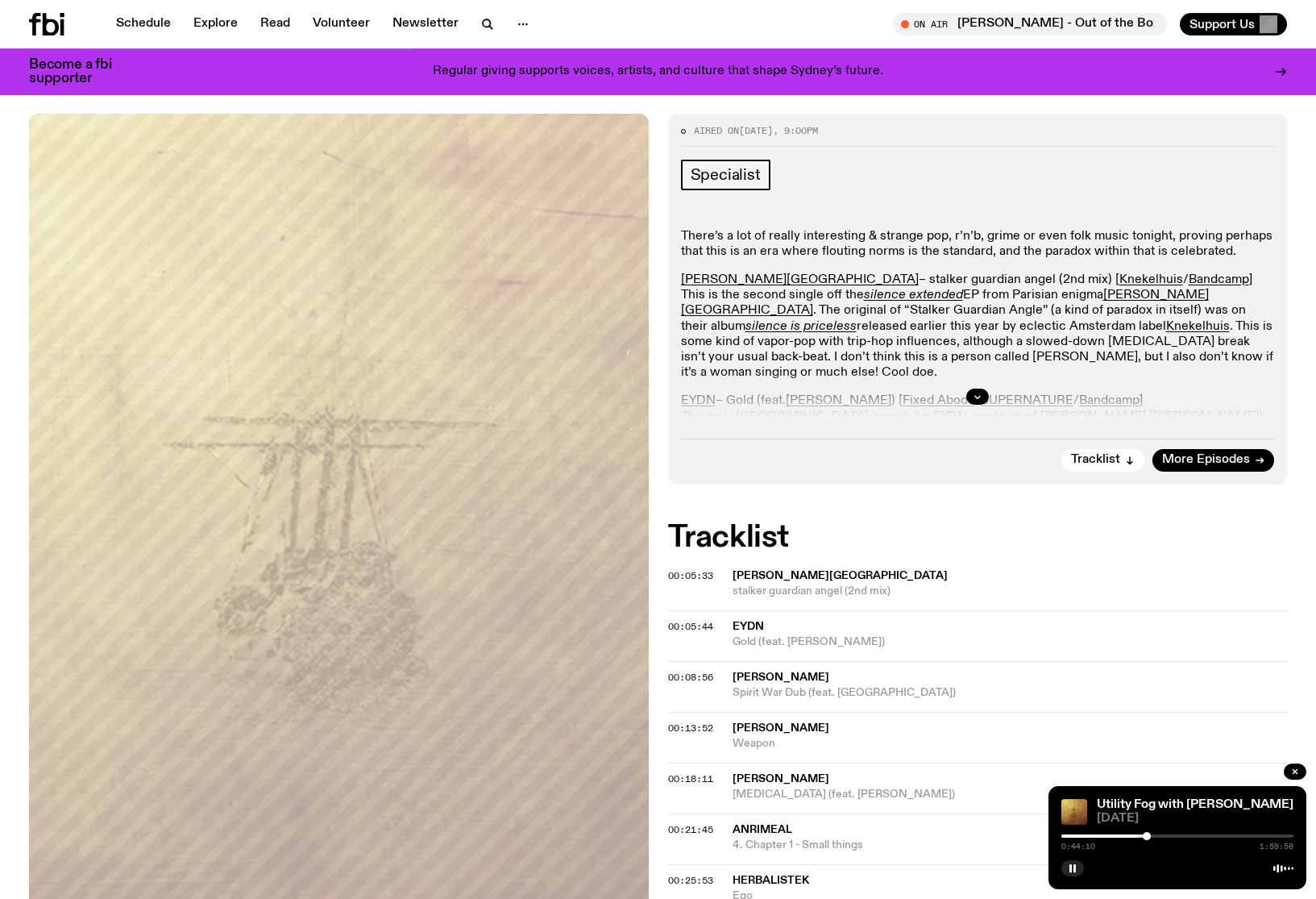
scroll to position [192, 0]
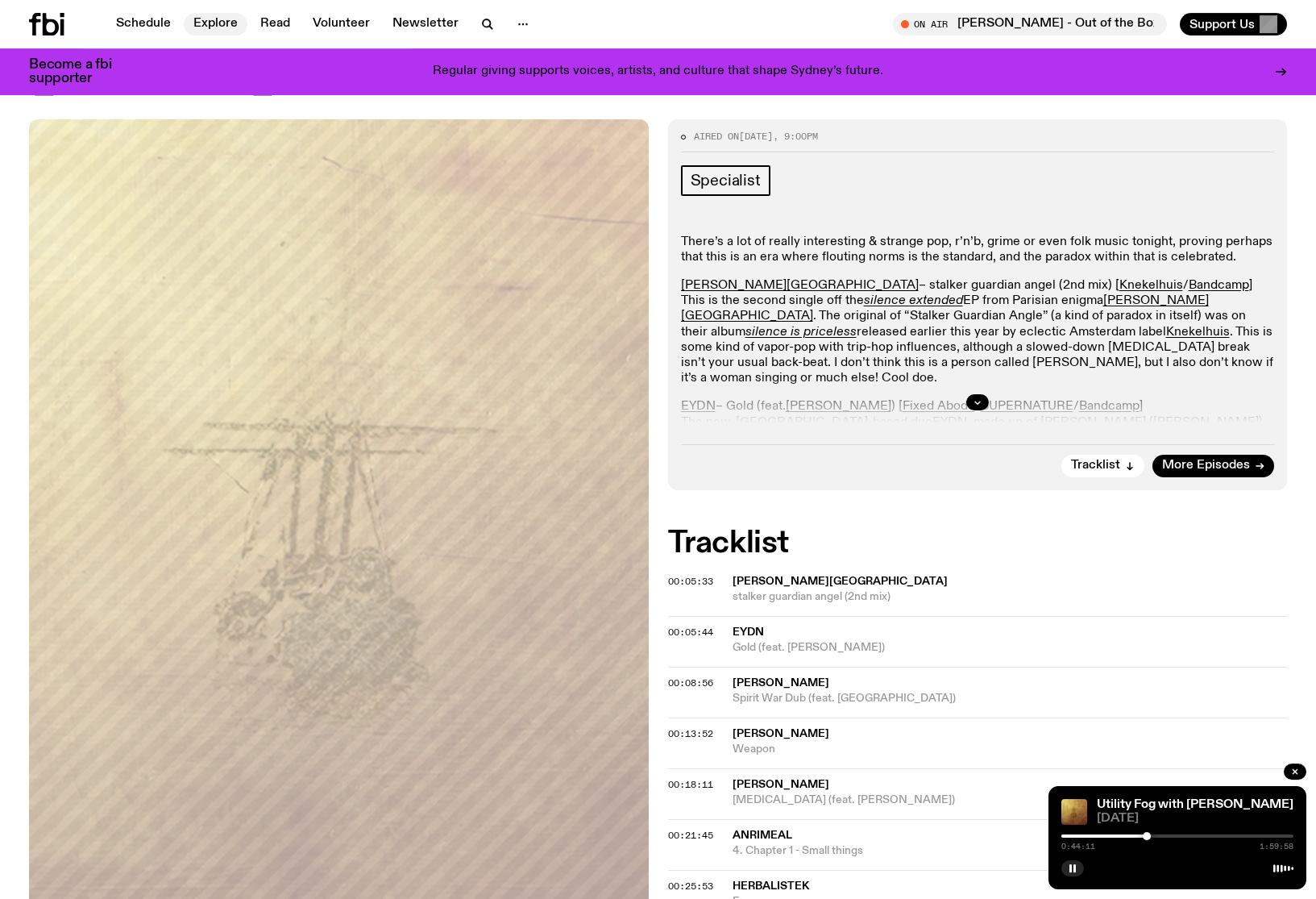
click at [204, 26] on link "Explore" at bounding box center [216, 24] width 64 height 23
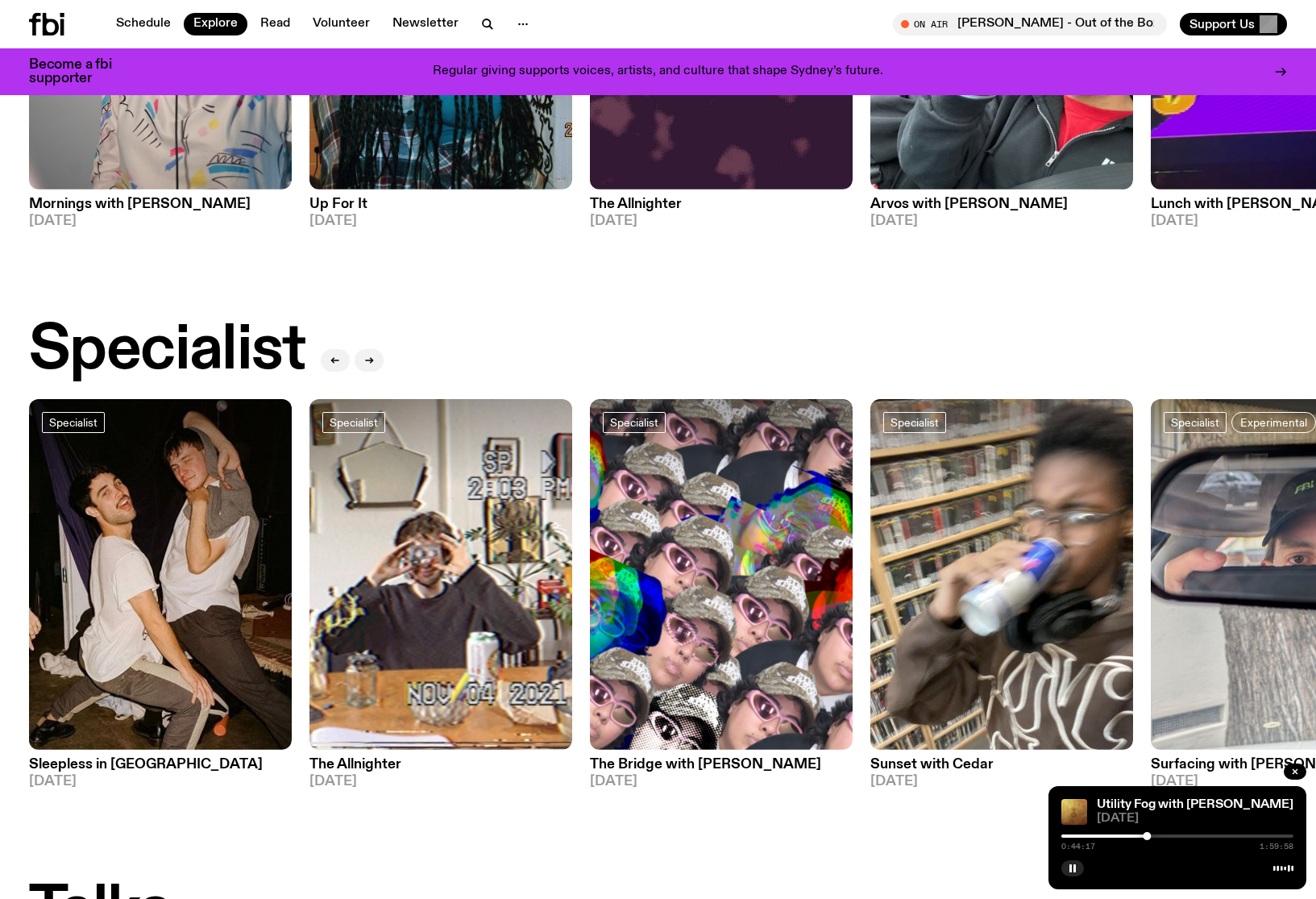
scroll to position [963, 0]
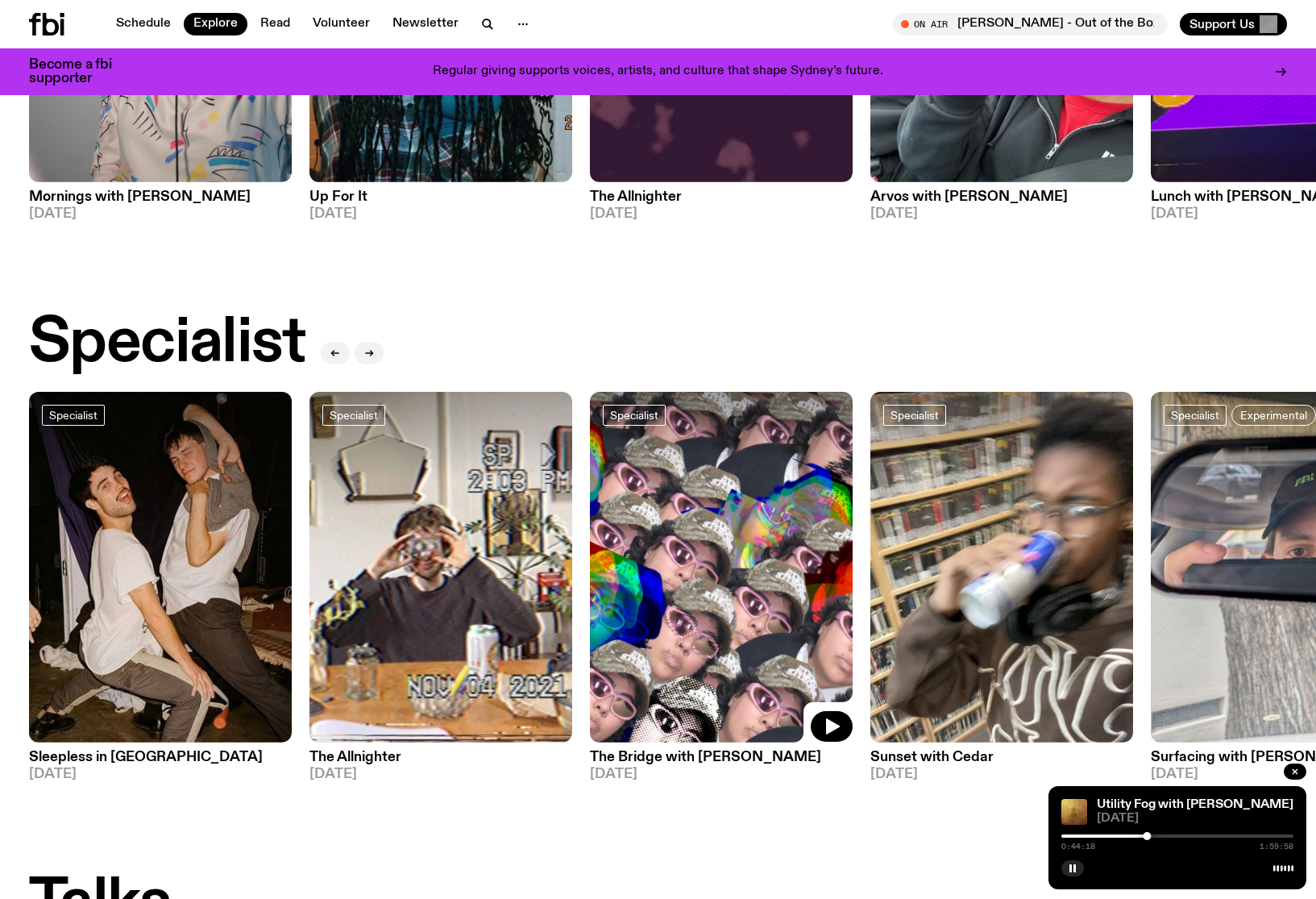
click at [701, 559] on img at bounding box center [721, 567] width 263 height 351
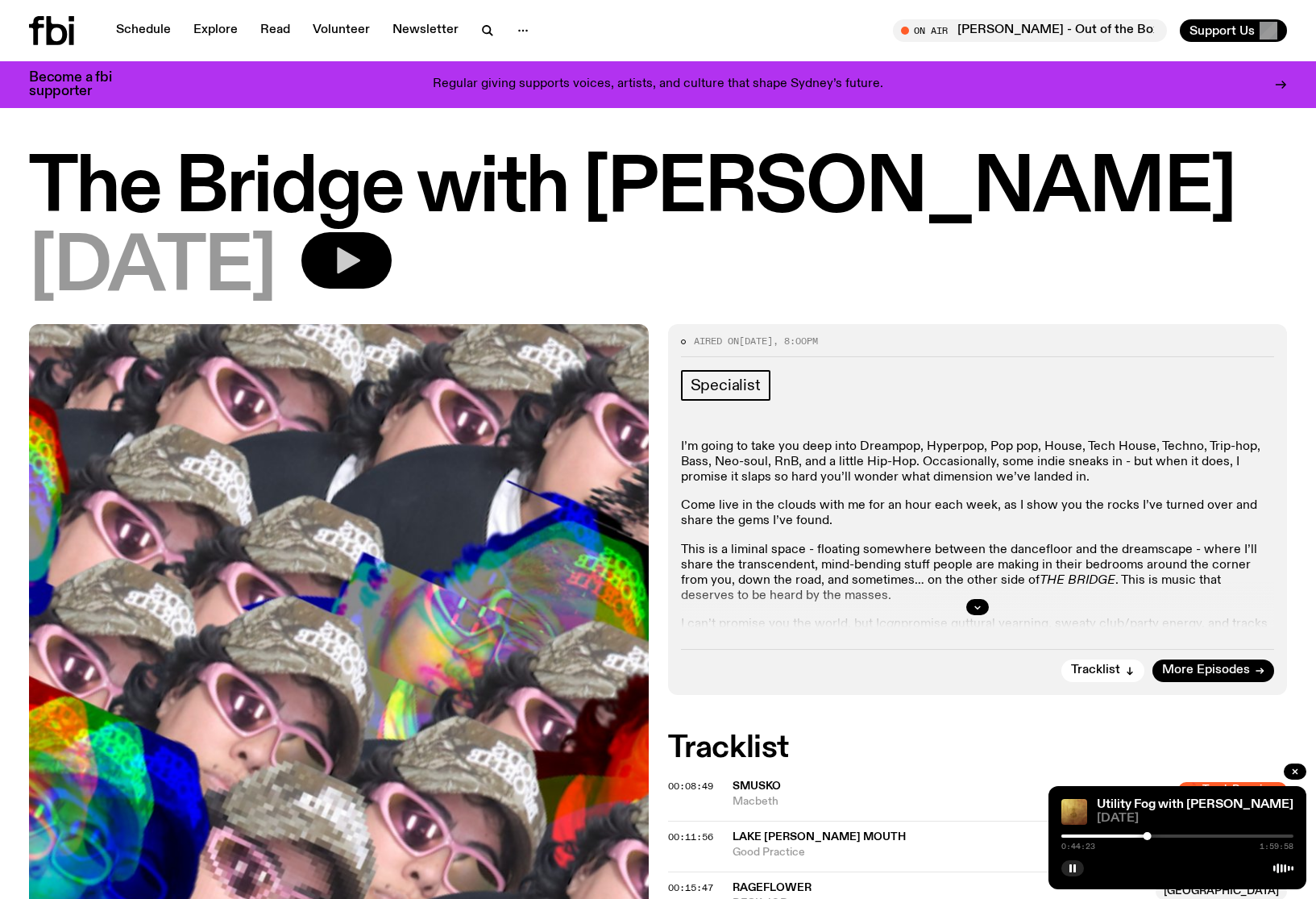
click at [360, 261] on icon "button" at bounding box center [348, 260] width 24 height 27
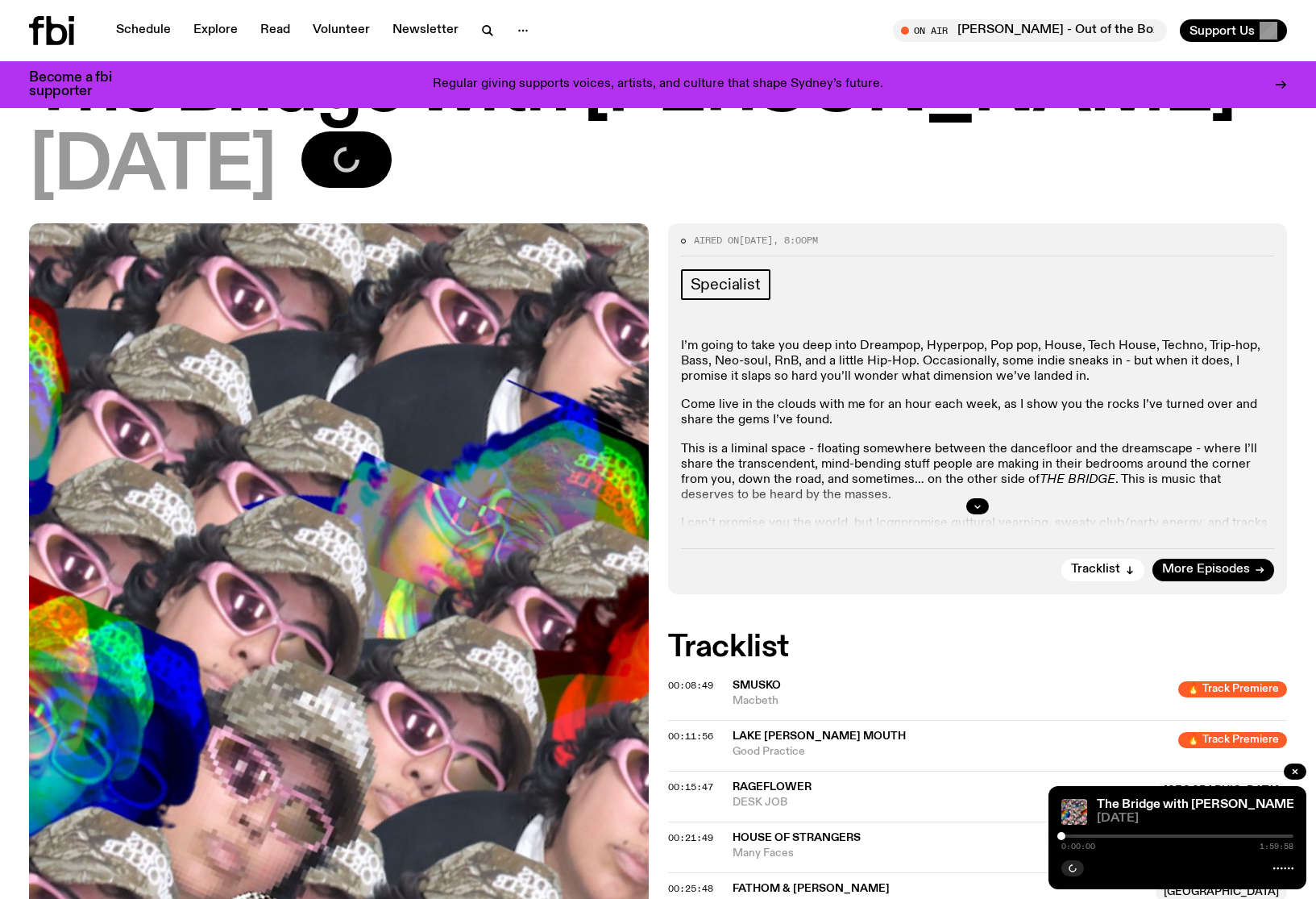
scroll to position [105, 0]
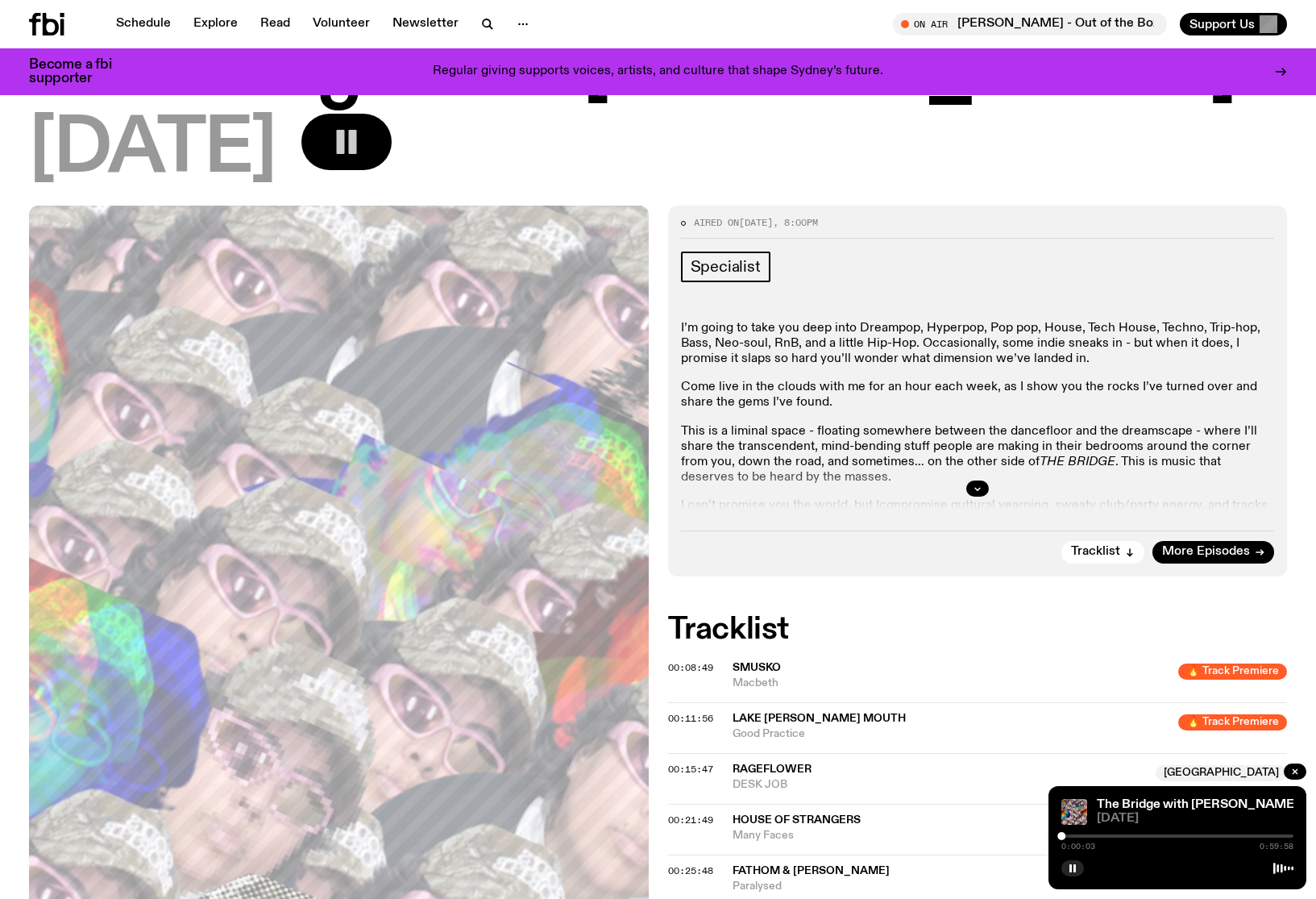
click at [1070, 837] on div at bounding box center [1177, 836] width 232 height 3
click at [1079, 833] on div "0:02:33 0:59:58" at bounding box center [1177, 841] width 232 height 19
click at [1083, 836] on div at bounding box center [1177, 836] width 232 height 3
click at [1092, 837] on div at bounding box center [1177, 836] width 232 height 3
click at [1107, 834] on div at bounding box center [1177, 836] width 232 height 3
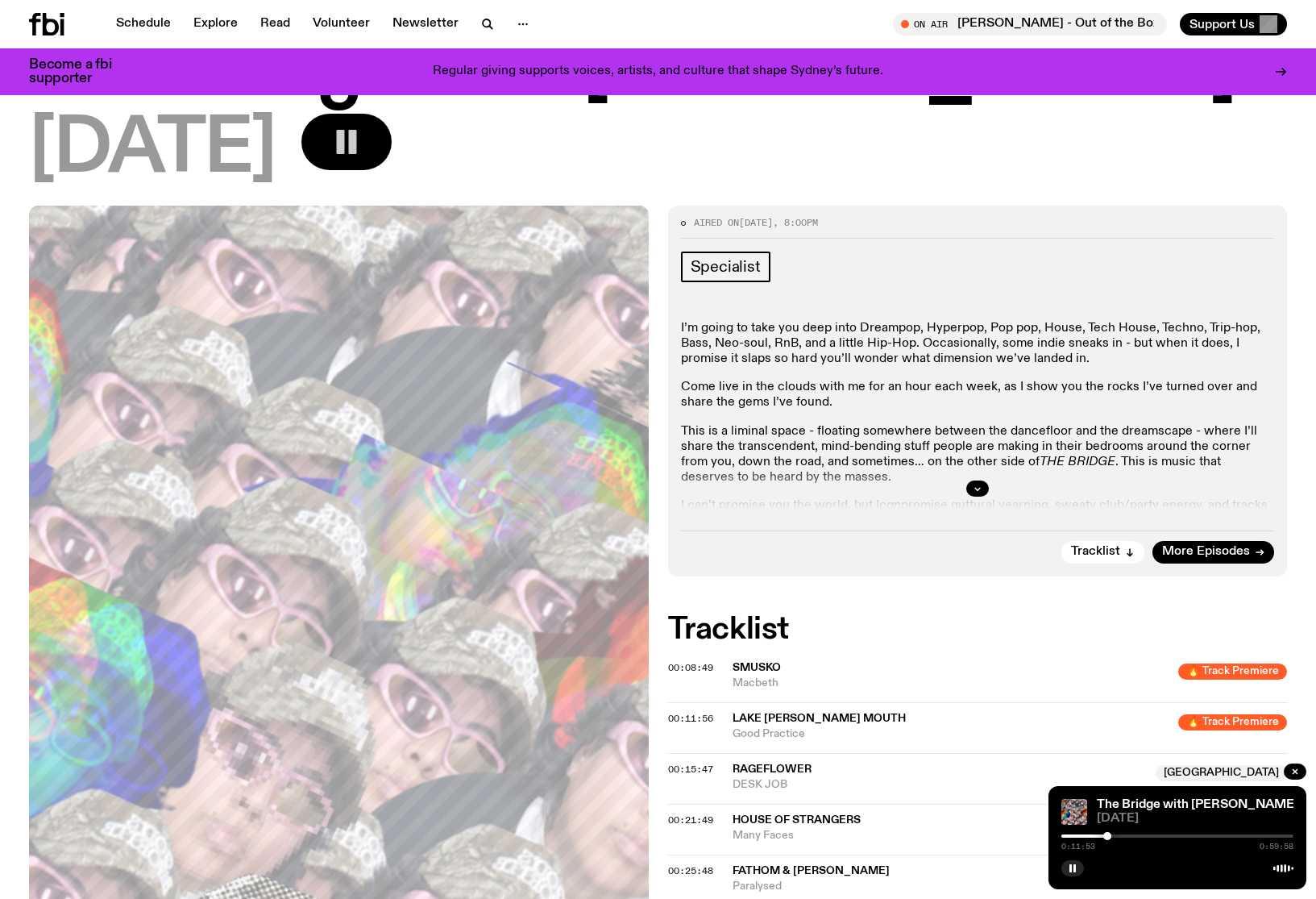
click at [1127, 837] on div "0:11:53 0:59:58" at bounding box center [1177, 841] width 232 height 19
click at [1116, 837] on div at bounding box center [1177, 836] width 232 height 3
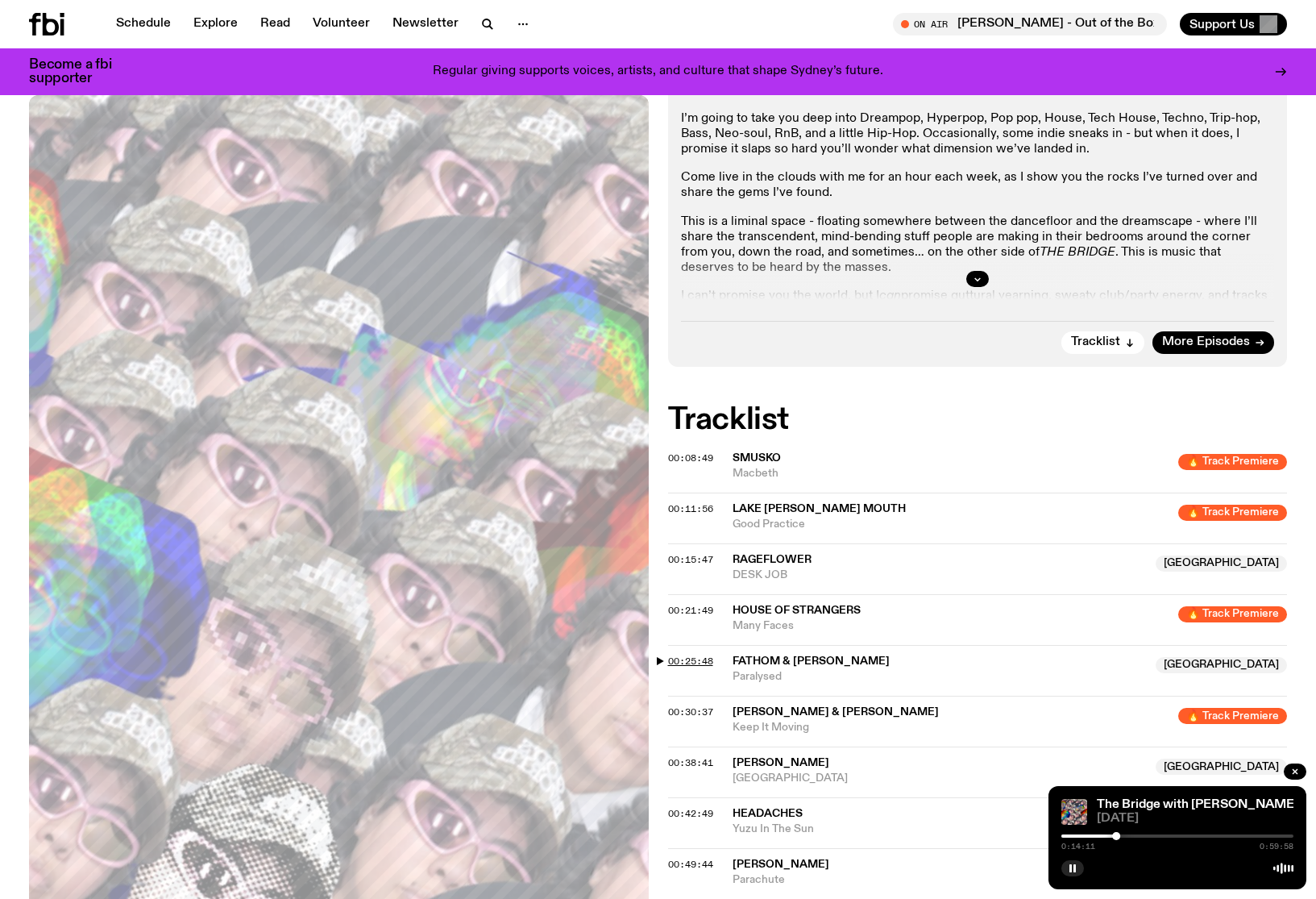
scroll to position [0, 0]
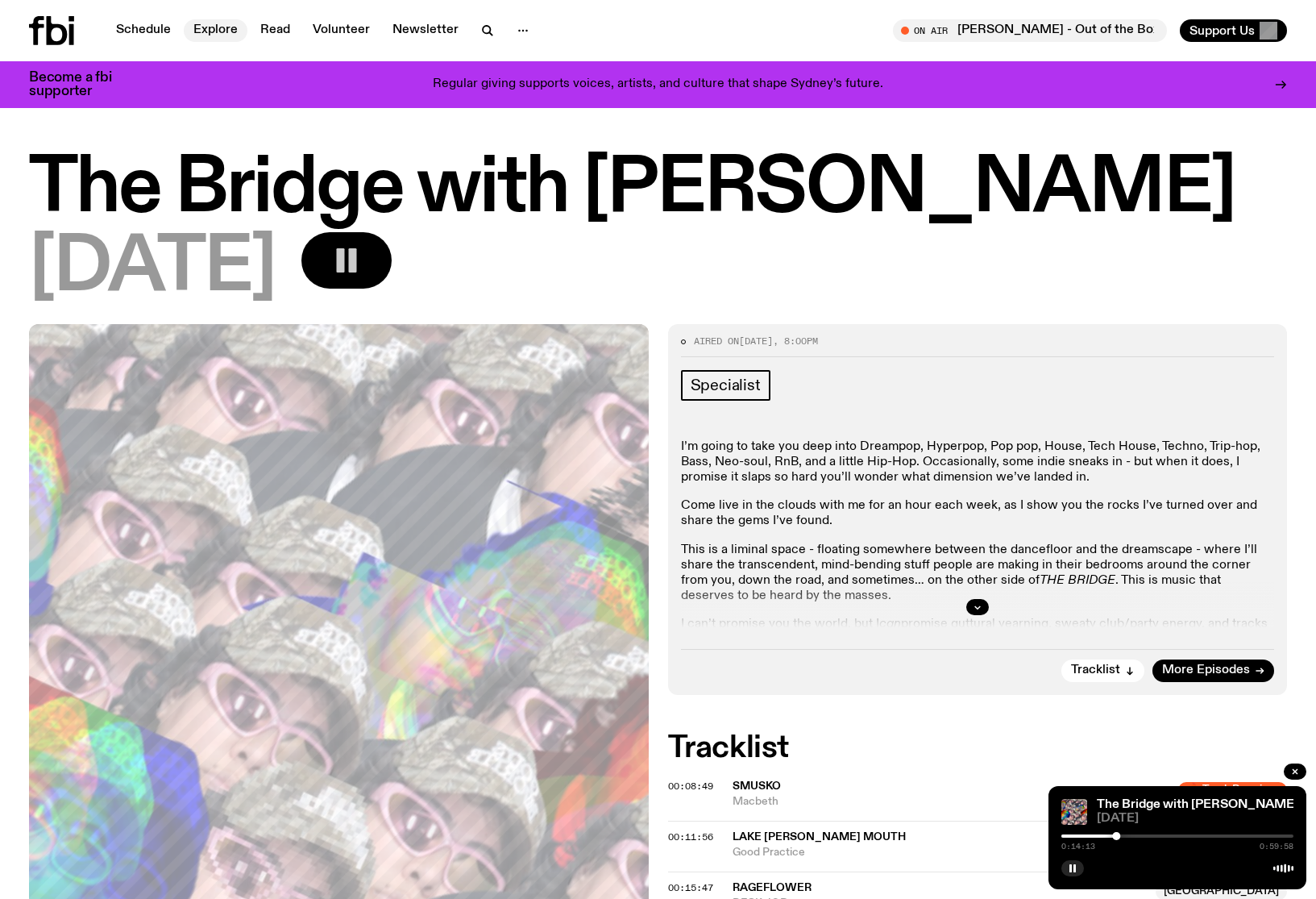
click at [209, 32] on link "Explore" at bounding box center [216, 31] width 64 height 23
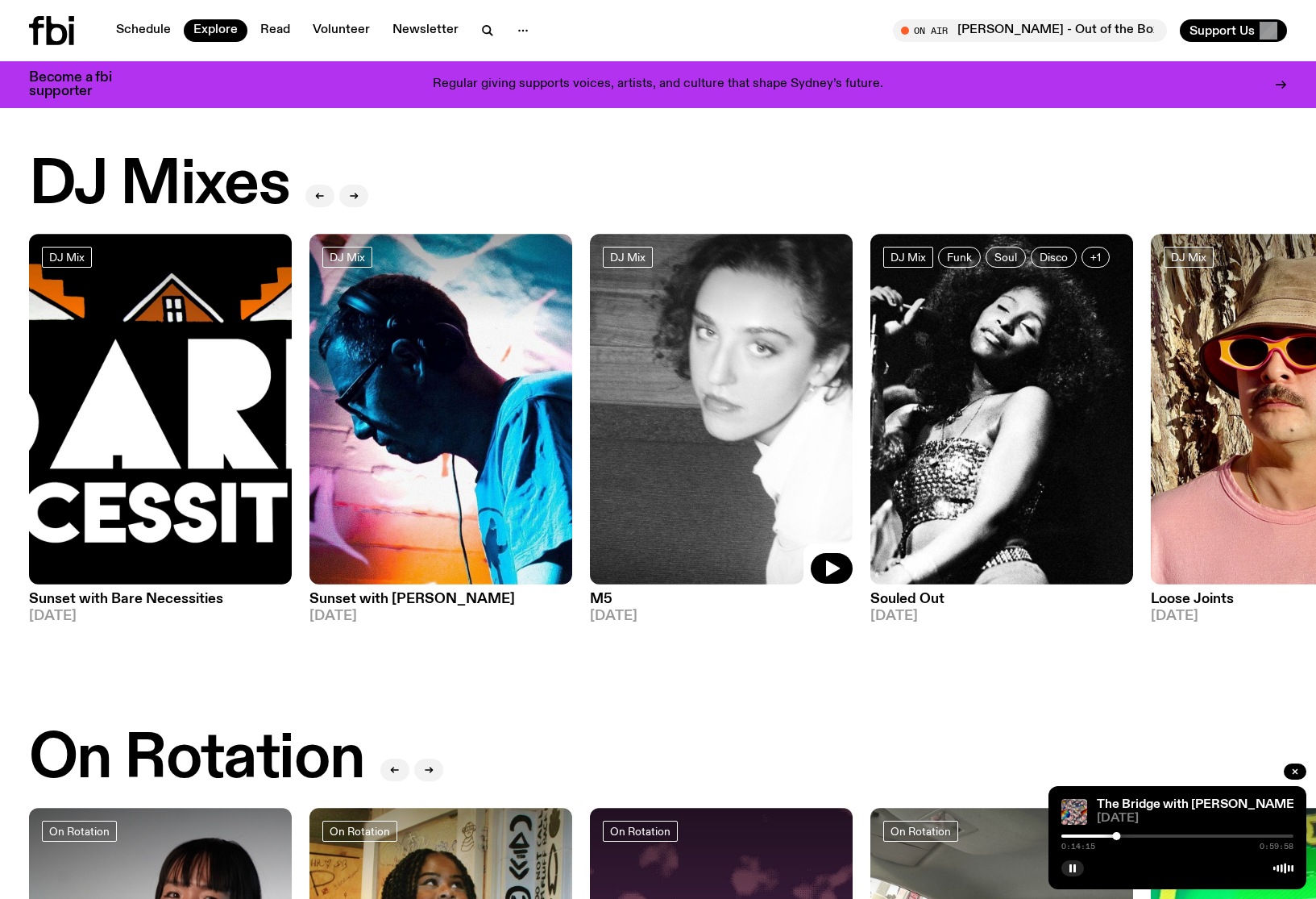
click at [699, 397] on img at bounding box center [721, 409] width 263 height 351
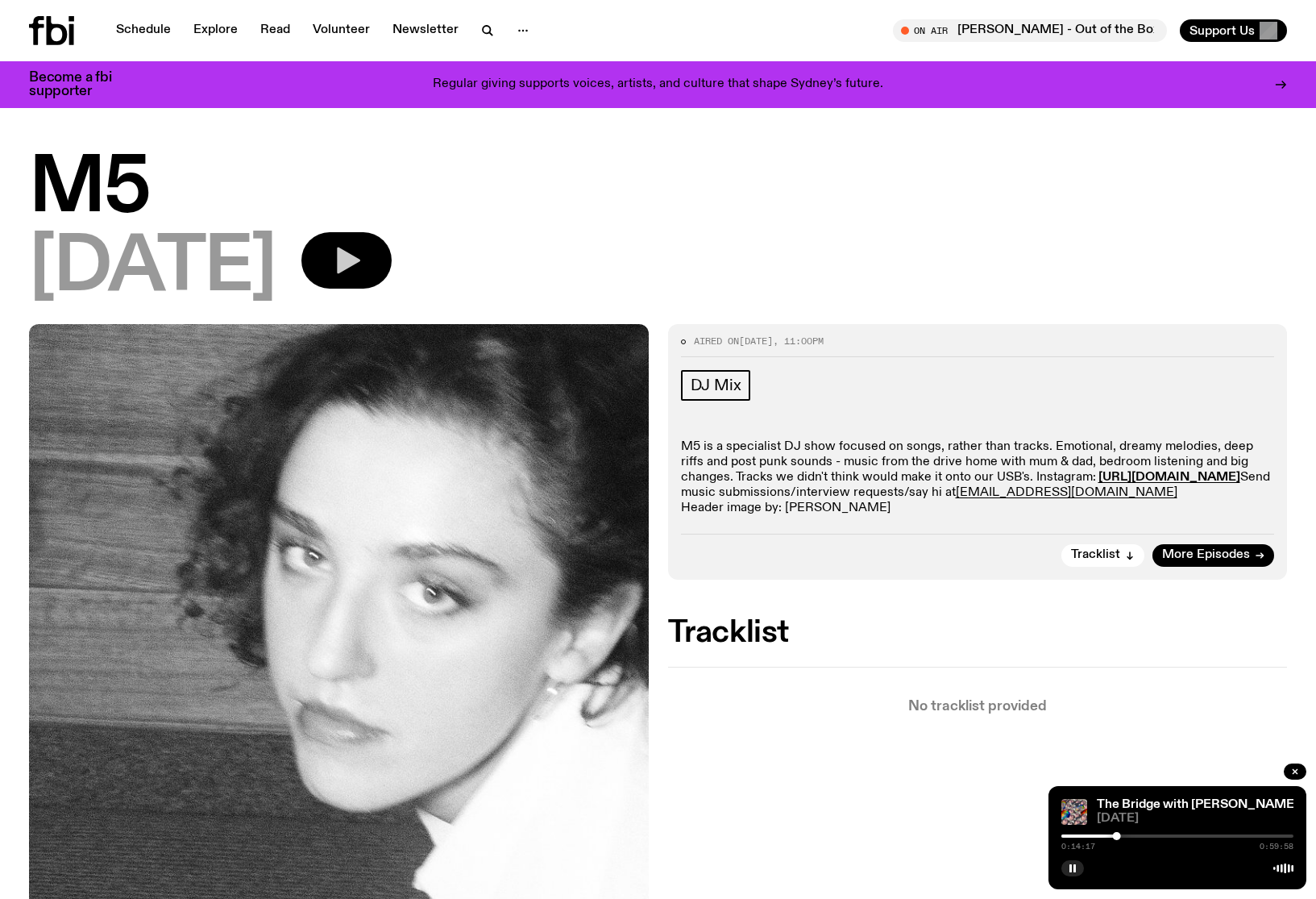
click at [362, 268] on icon "button" at bounding box center [347, 260] width 32 height 32
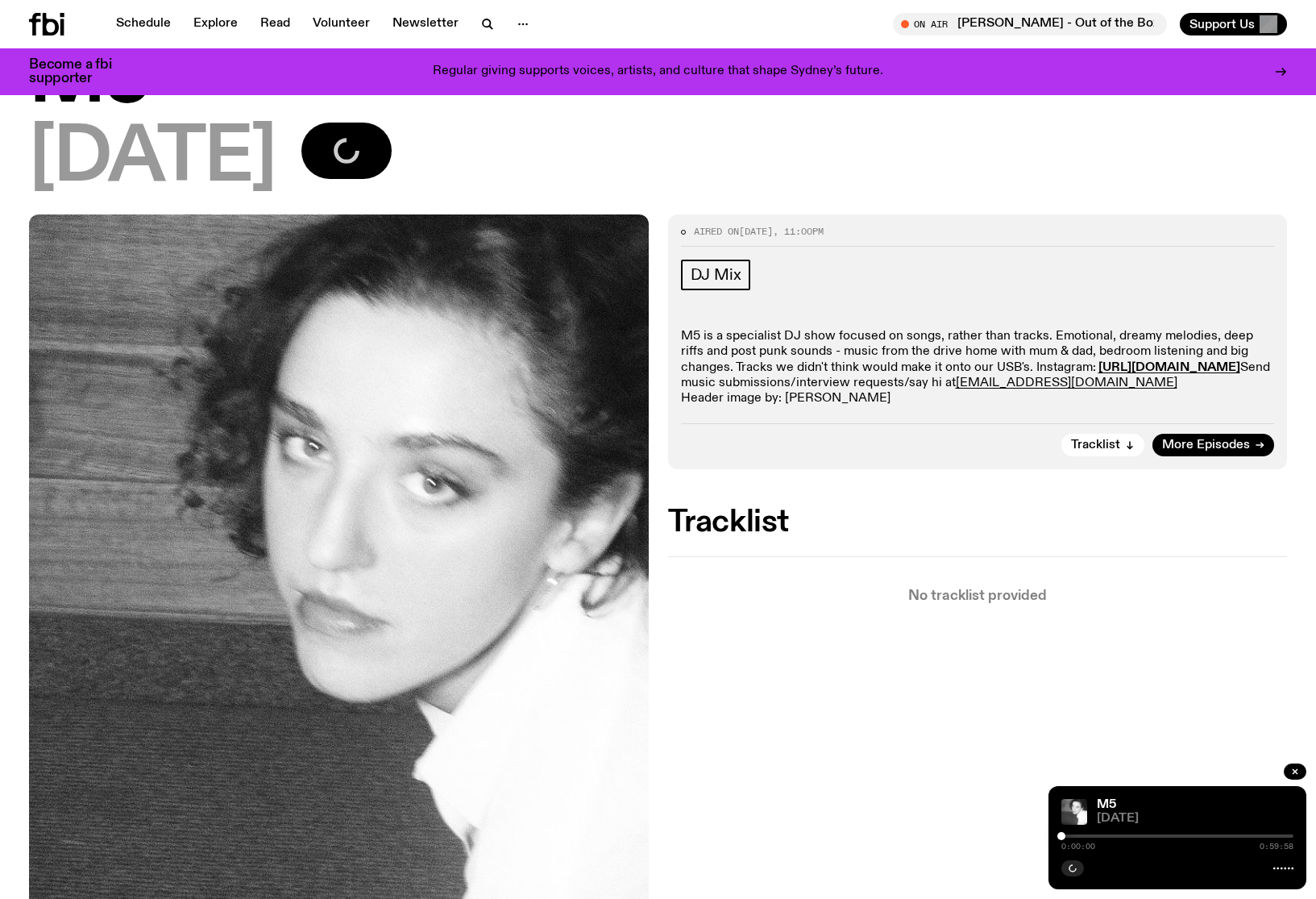
scroll to position [173, 0]
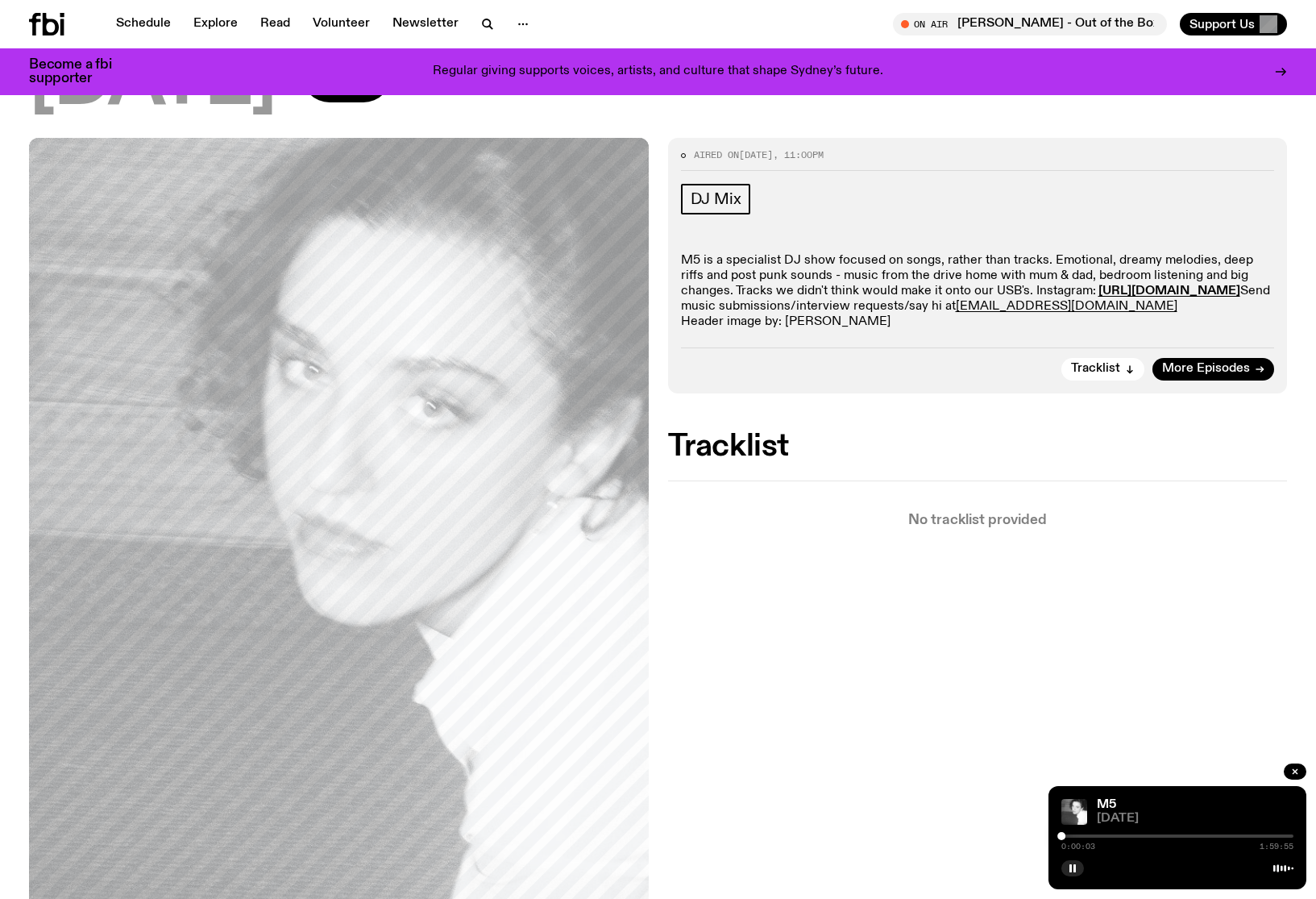
click at [1071, 835] on div at bounding box center [1177, 836] width 232 height 3
click at [1083, 837] on div "0:05:26 1:59:55" at bounding box center [1177, 841] width 232 height 19
click at [1083, 837] on div at bounding box center [1177, 836] width 232 height 3
click at [1093, 837] on div "0:11:16 1:59:55" at bounding box center [1177, 841] width 232 height 19
click at [1092, 835] on div at bounding box center [1177, 836] width 232 height 3
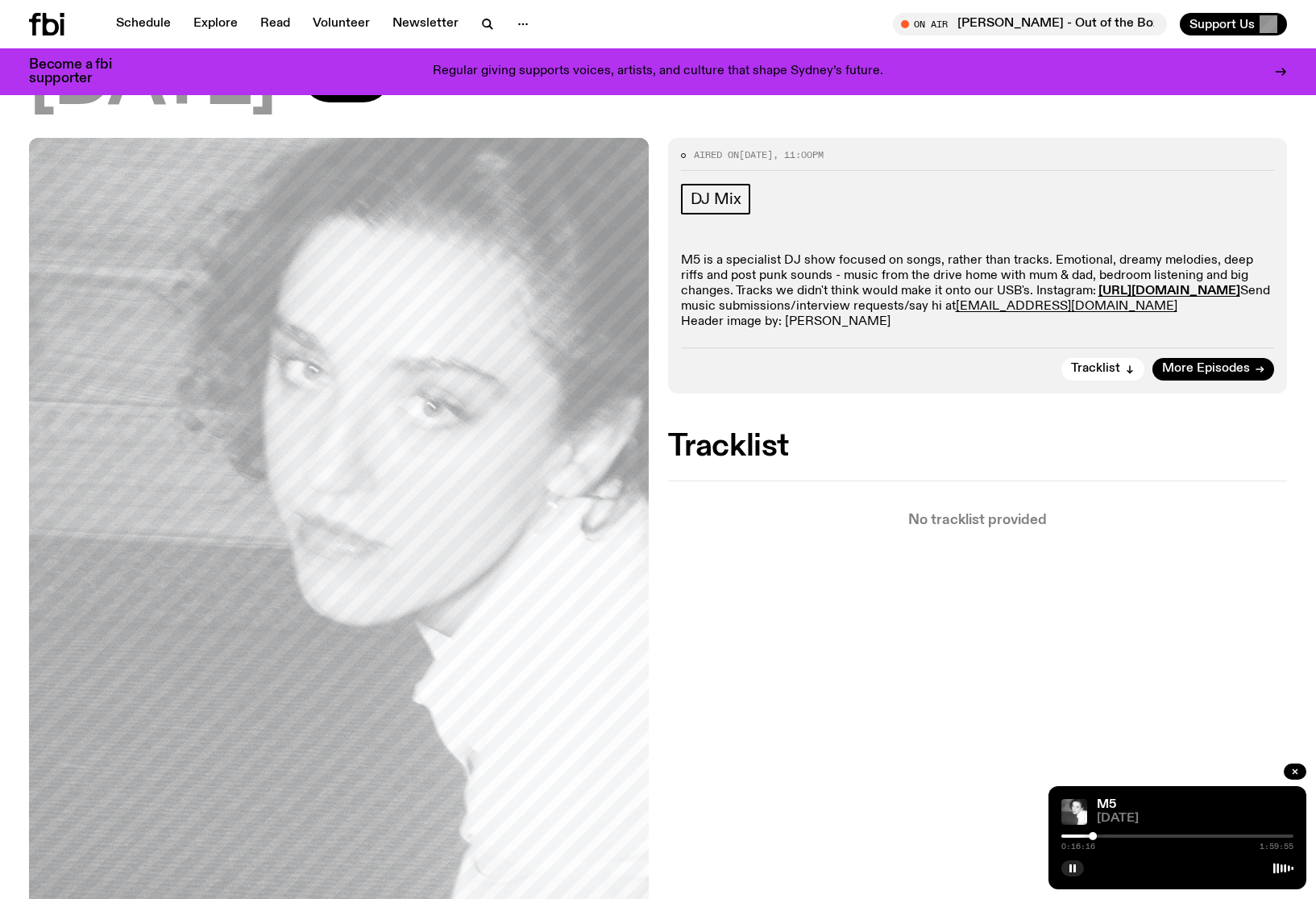
click at [1122, 835] on div at bounding box center [1177, 836] width 232 height 3
click at [1131, 835] on div at bounding box center [1177, 836] width 232 height 3
click at [1153, 834] on div at bounding box center [1177, 836] width 232 height 3
